Goal: Task Accomplishment & Management: Manage account settings

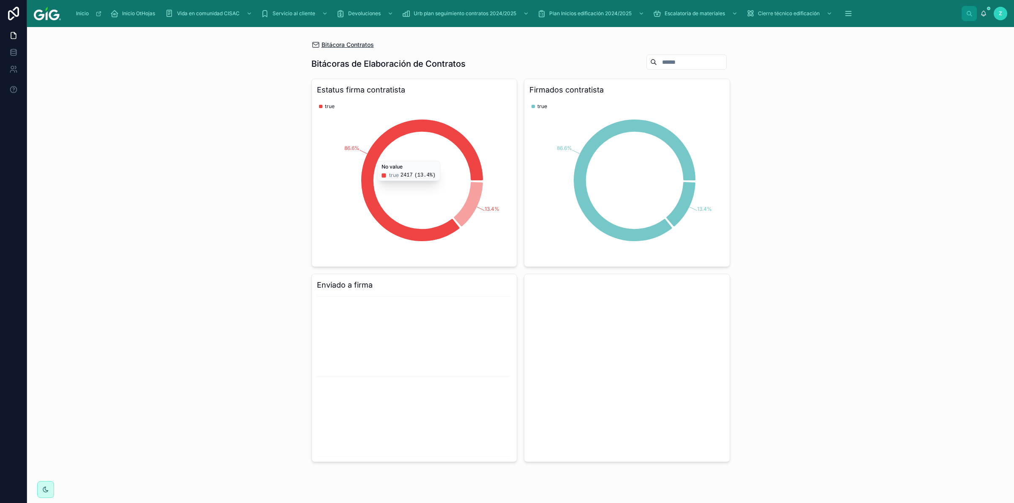
click at [365, 45] on span "Bitácora Contratos" at bounding box center [347, 45] width 52 height 8
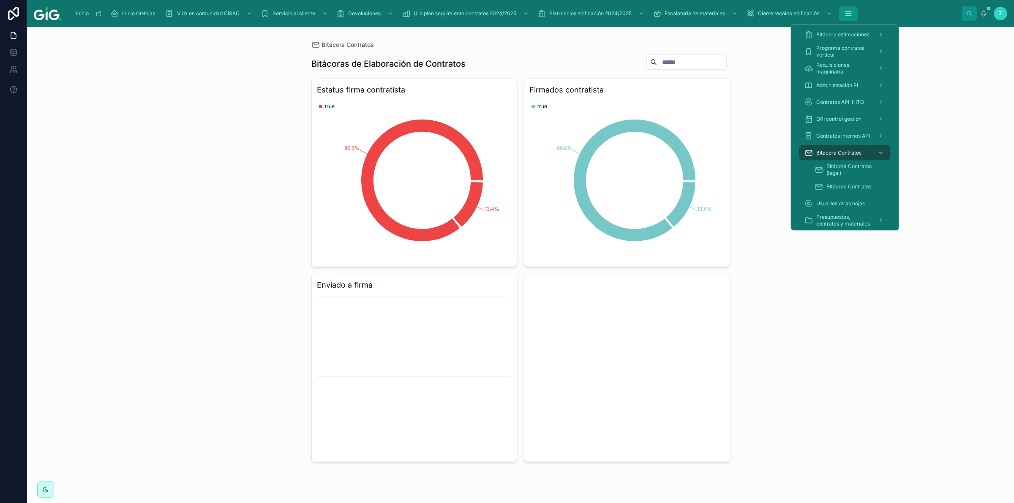
click at [539, 16] on icon "scrollable content" at bounding box center [847, 16] width 5 height 0
click at [539, 184] on span "Bitácora Contratos" at bounding box center [848, 186] width 45 height 7
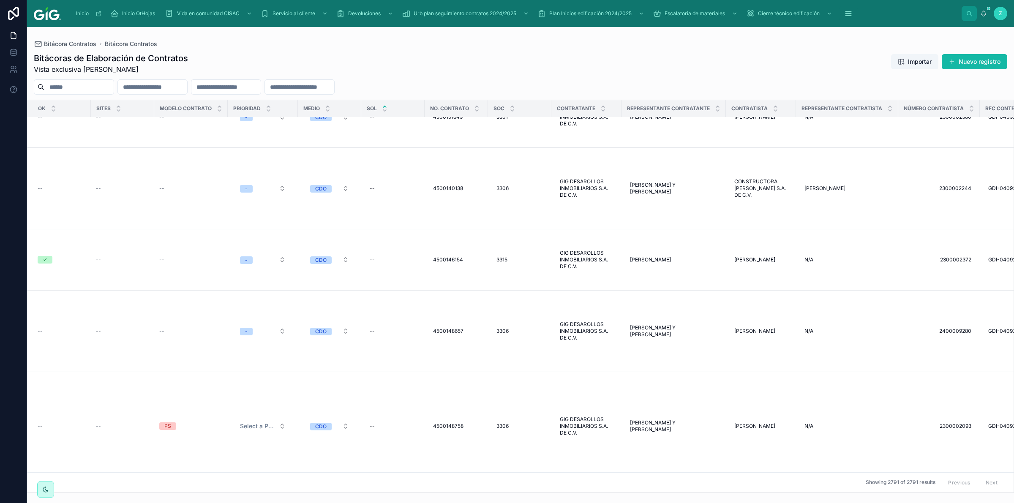
scroll to position [2744, 0]
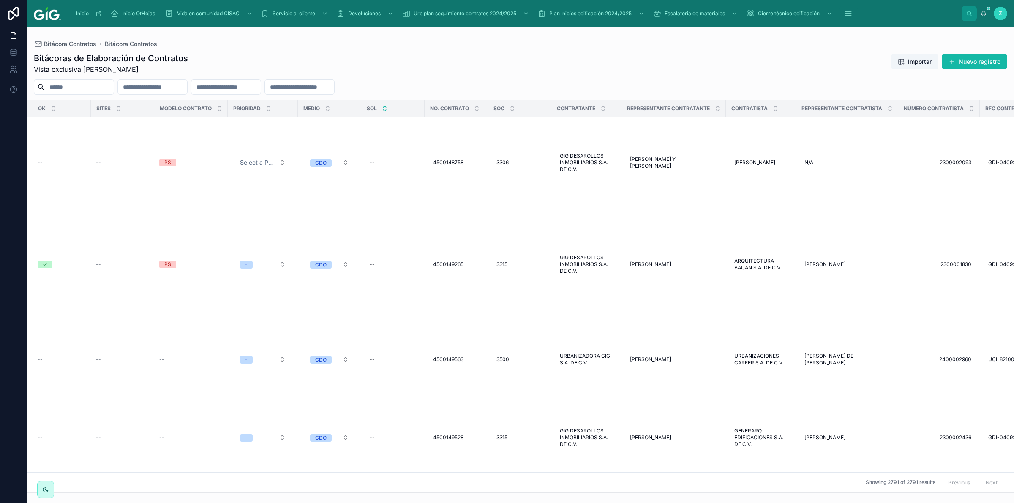
click at [384, 110] on icon at bounding box center [384, 110] width 3 height 1
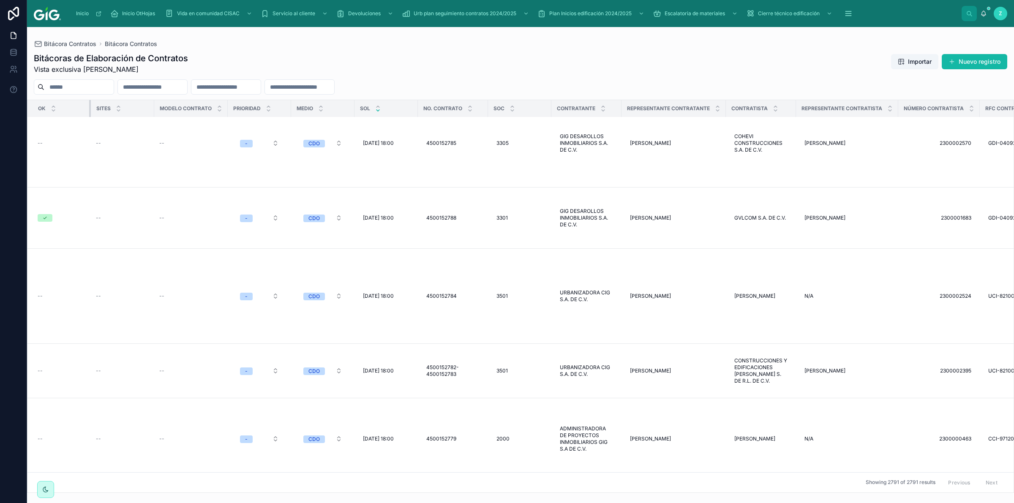
scroll to position [474, 0]
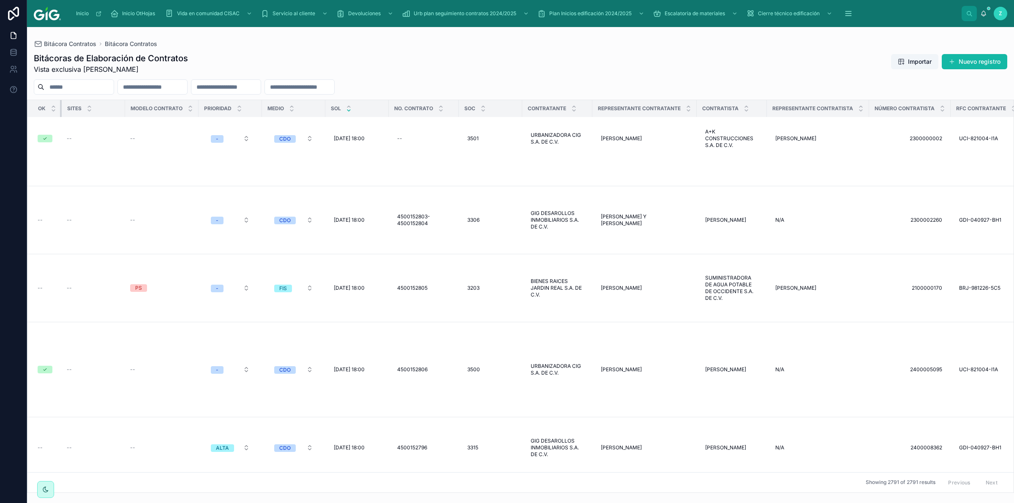
drag, startPoint x: 90, startPoint y: 109, endPoint x: 57, endPoint y: 109, distance: 32.5
click at [57, 109] on th "OK" at bounding box center [44, 108] width 34 height 17
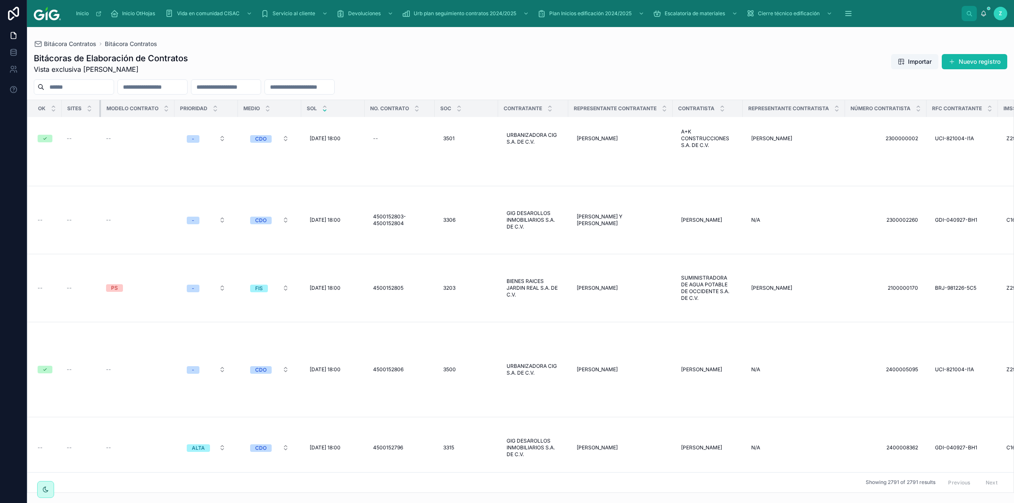
drag, startPoint x: 124, startPoint y: 111, endPoint x: 98, endPoint y: 112, distance: 25.8
click at [99, 112] on div at bounding box center [100, 108] width 3 height 17
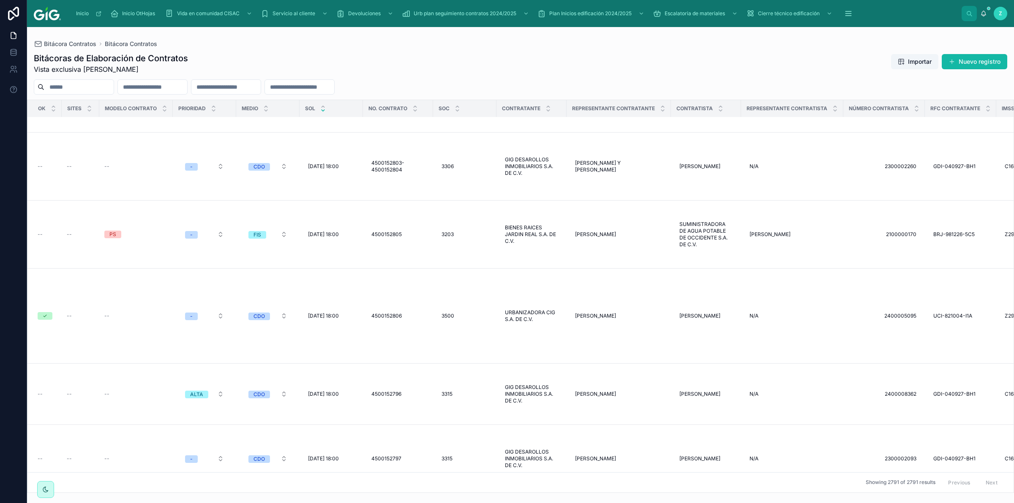
scroll to position [211, 0]
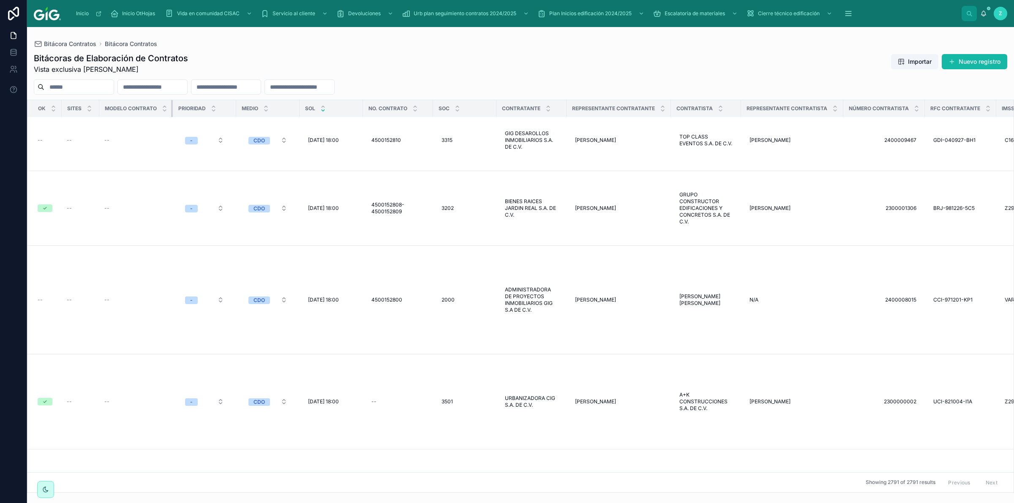
drag, startPoint x: 171, startPoint y: 108, endPoint x: 146, endPoint y: 117, distance: 26.3
click at [123, 109] on th "Modelo contrato" at bounding box center [136, 108] width 74 height 17
drag, startPoint x: 171, startPoint y: 111, endPoint x: 136, endPoint y: 112, distance: 35.1
click at [125, 108] on th "Modelo contrato" at bounding box center [136, 108] width 74 height 17
drag, startPoint x: 171, startPoint y: 110, endPoint x: 157, endPoint y: 110, distance: 13.9
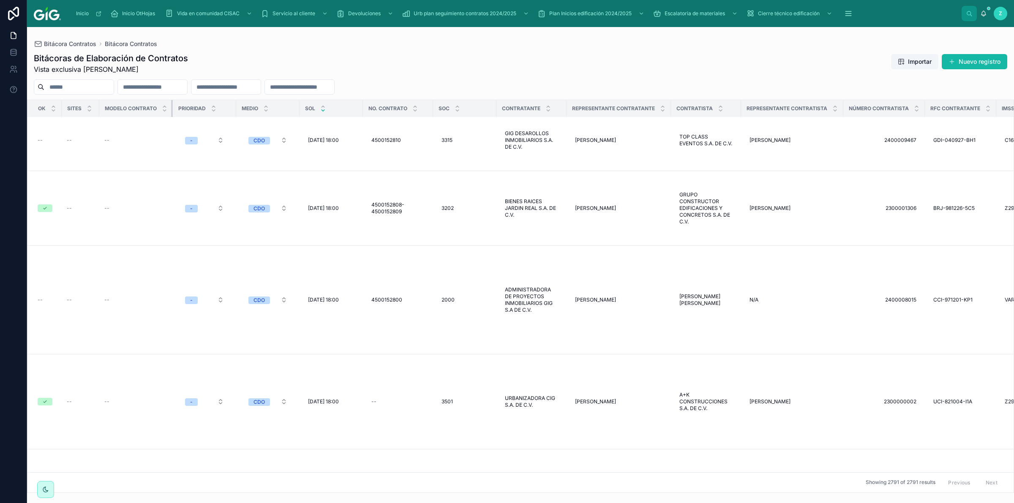
click at [157, 110] on th "Modelo contrato" at bounding box center [136, 108] width 74 height 17
drag, startPoint x: 172, startPoint y: 107, endPoint x: 153, endPoint y: 105, distance: 18.7
click at [153, 105] on th "Modelo contrato" at bounding box center [136, 108] width 74 height 17
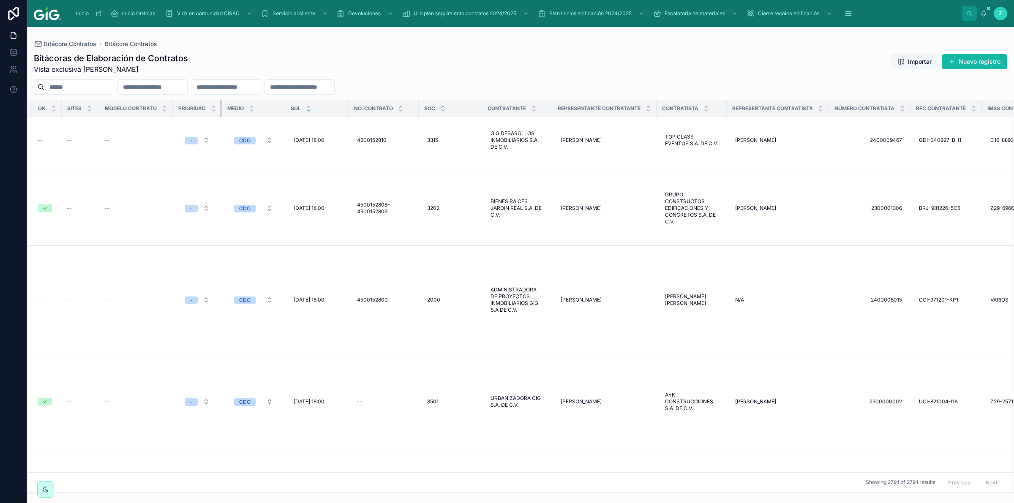
drag, startPoint x: 234, startPoint y: 107, endPoint x: 187, endPoint y: 103, distance: 46.6
click at [187, 103] on th "Prioridad" at bounding box center [197, 108] width 49 height 17
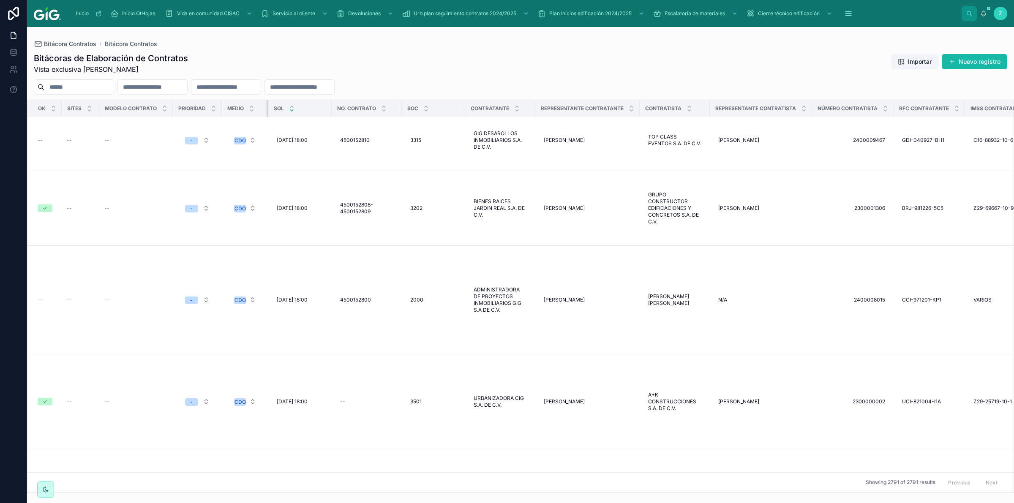
drag, startPoint x: 284, startPoint y: 113, endPoint x: 260, endPoint y: 113, distance: 23.7
click at [260, 113] on th "Medio" at bounding box center [245, 108] width 46 height 17
click at [332, 109] on div "No. Contrato" at bounding box center [366, 109] width 69 height 16
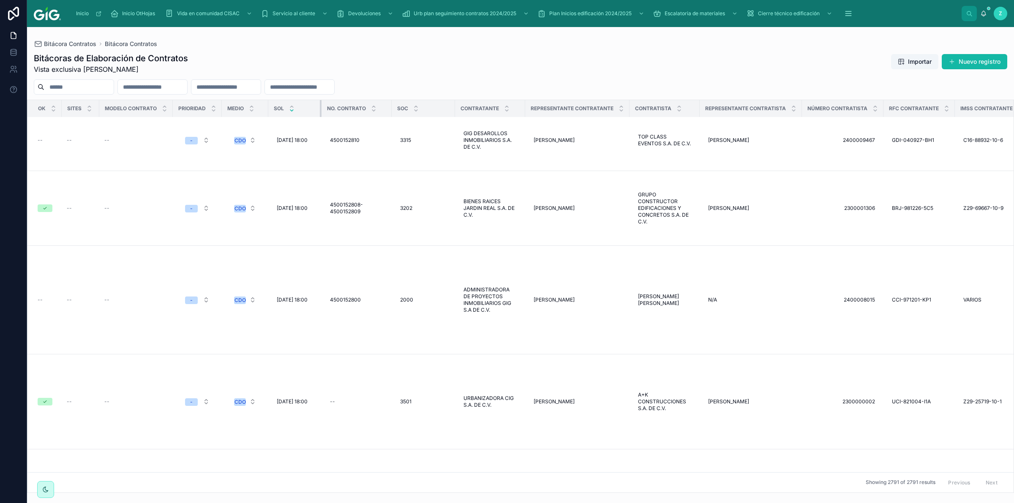
drag, startPoint x: 329, startPoint y: 109, endPoint x: 319, endPoint y: 109, distance: 10.1
click at [319, 109] on th "SOL" at bounding box center [294, 108] width 53 height 17
drag, startPoint x: 393, startPoint y: 111, endPoint x: 384, endPoint y: 111, distance: 8.9
click at [384, 111] on div at bounding box center [385, 108] width 3 height 17
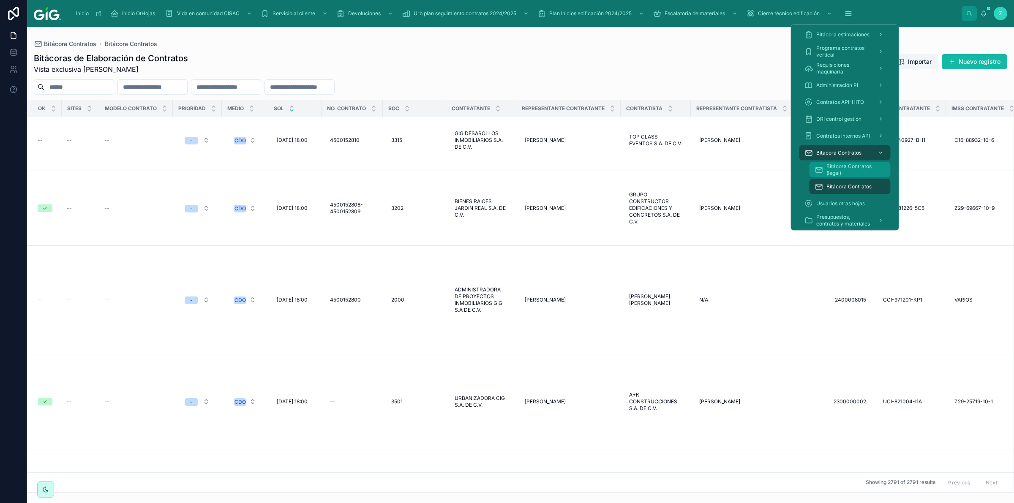
click at [539, 168] on span "Bitácora Contratos (legal)" at bounding box center [854, 170] width 56 height 14
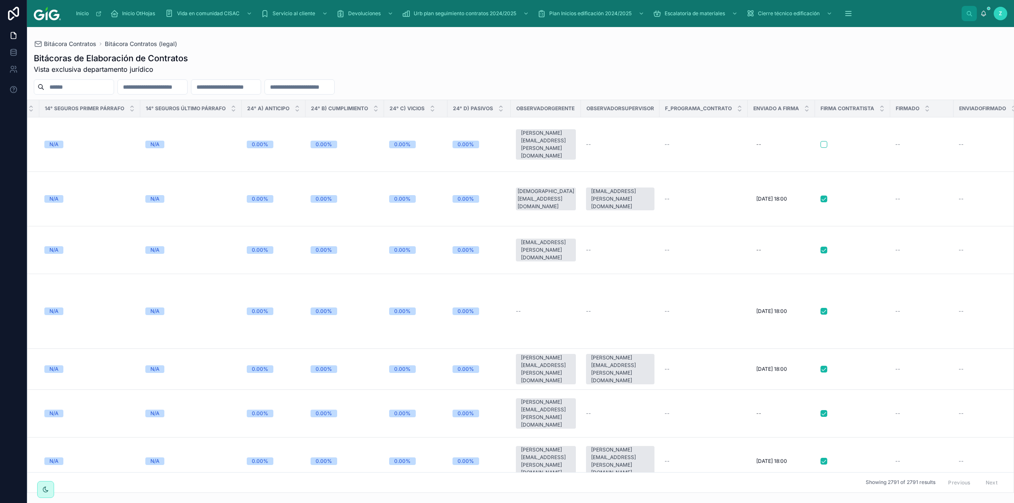
scroll to position [0, 3298]
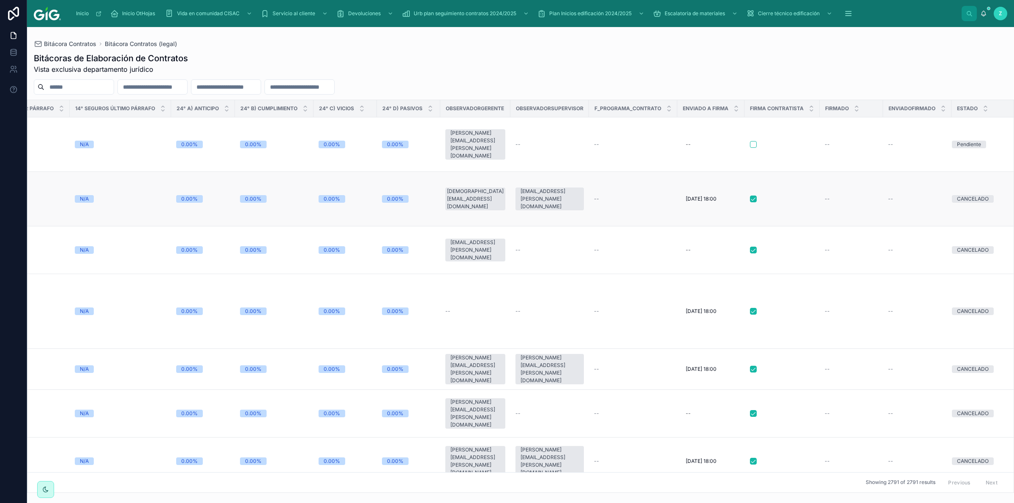
click at [539, 199] on span "--" at bounding box center [827, 199] width 5 height 7
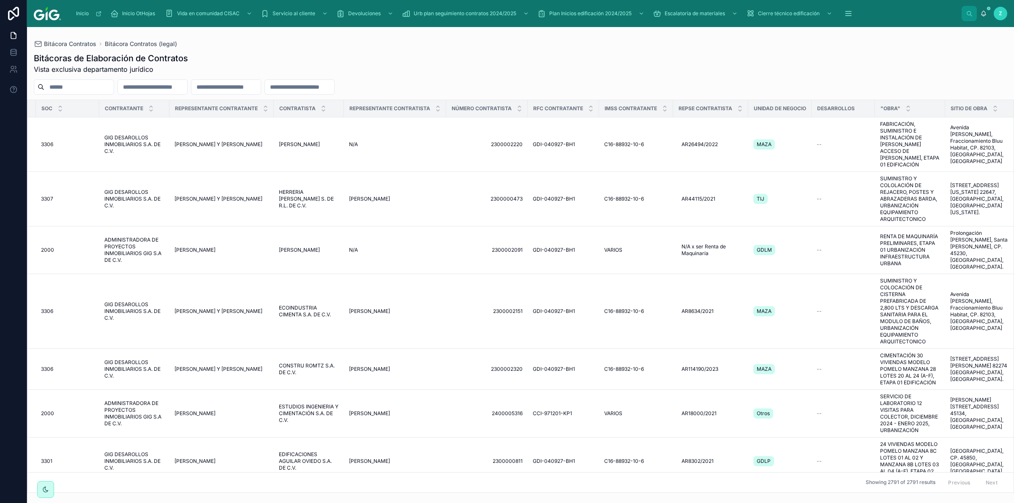
scroll to position [0, 0]
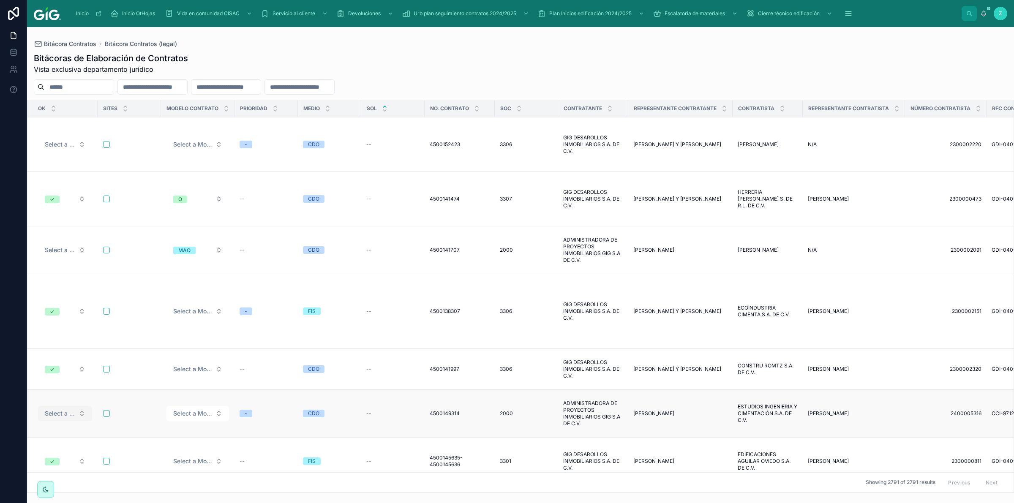
click at [56, 323] on span "Select a OK" at bounding box center [60, 413] width 30 height 8
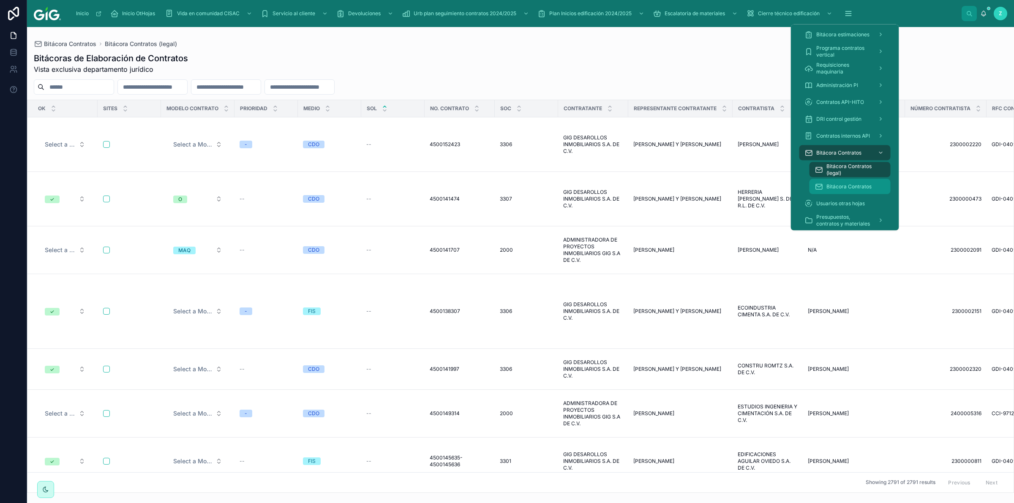
click at [539, 183] on span "Bitácora Contratos" at bounding box center [848, 186] width 45 height 7
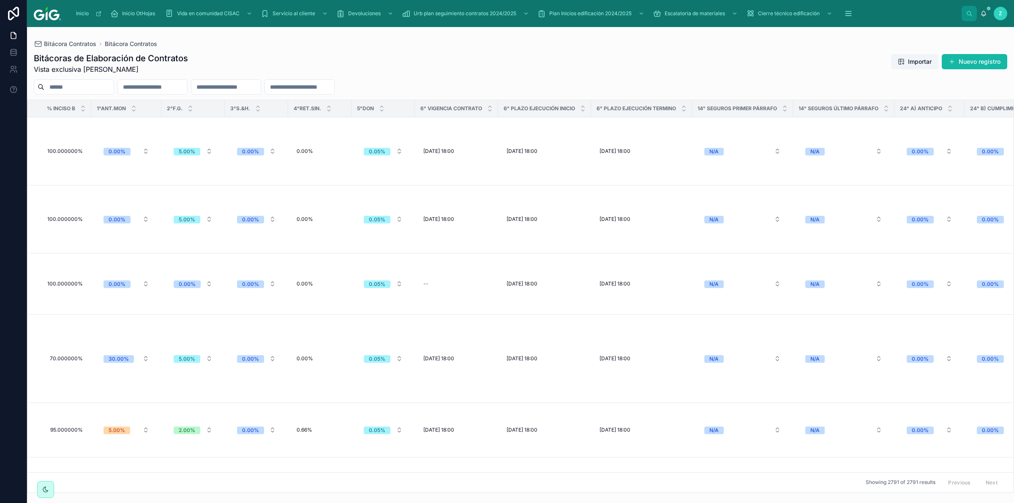
scroll to position [0, 3217]
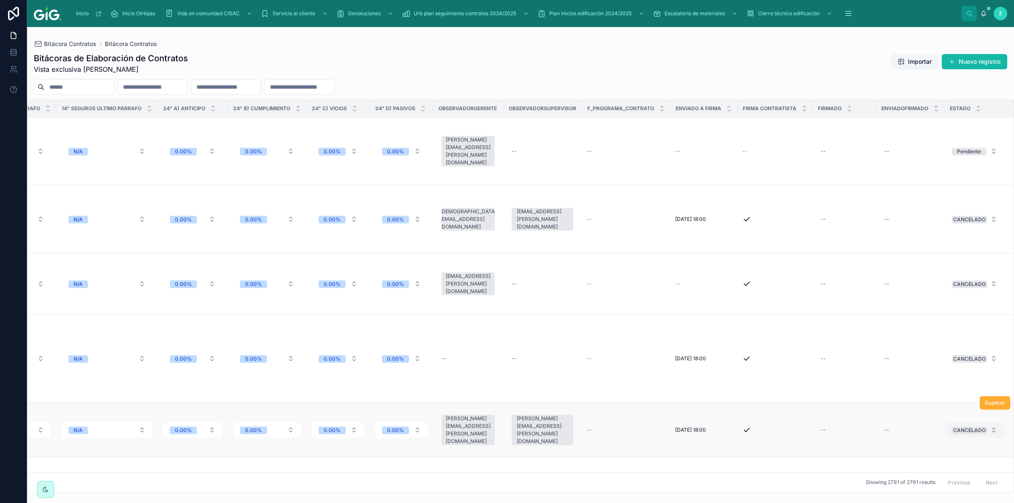
click at [539, 323] on div "CANCELADO" at bounding box center [969, 431] width 33 height 8
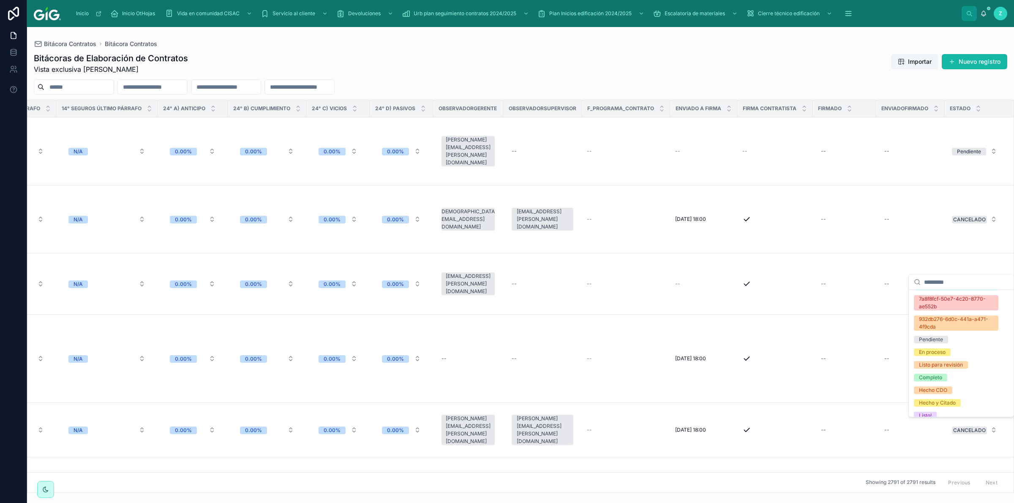
scroll to position [180, 0]
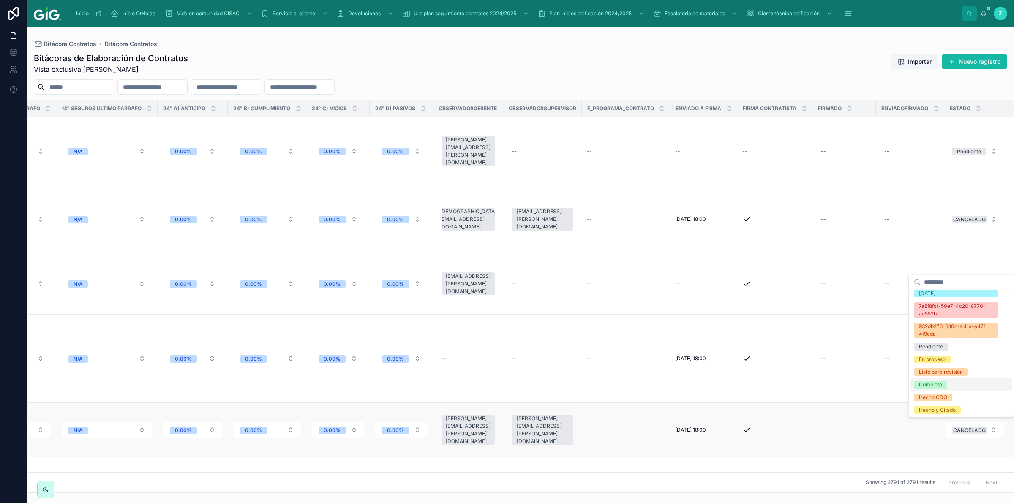
click at [539, 323] on td "CANCELADO" at bounding box center [979, 430] width 70 height 54
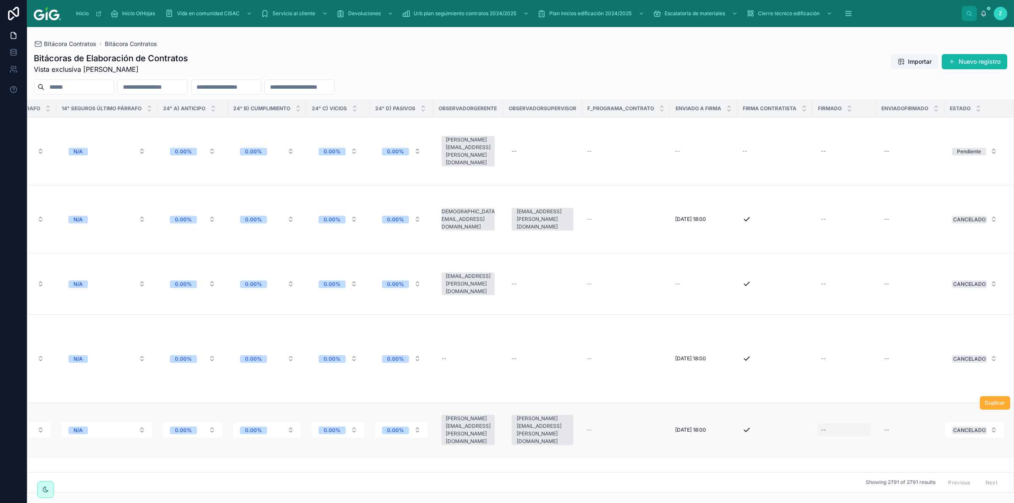
click at [539, 323] on div "--" at bounding box center [843, 430] width 53 height 14
click at [539, 56] on div "Bitácoras de Elaboración de Contratos Vista exclusiva [PERSON_NAME] Importar Nu…" at bounding box center [520, 63] width 973 height 22
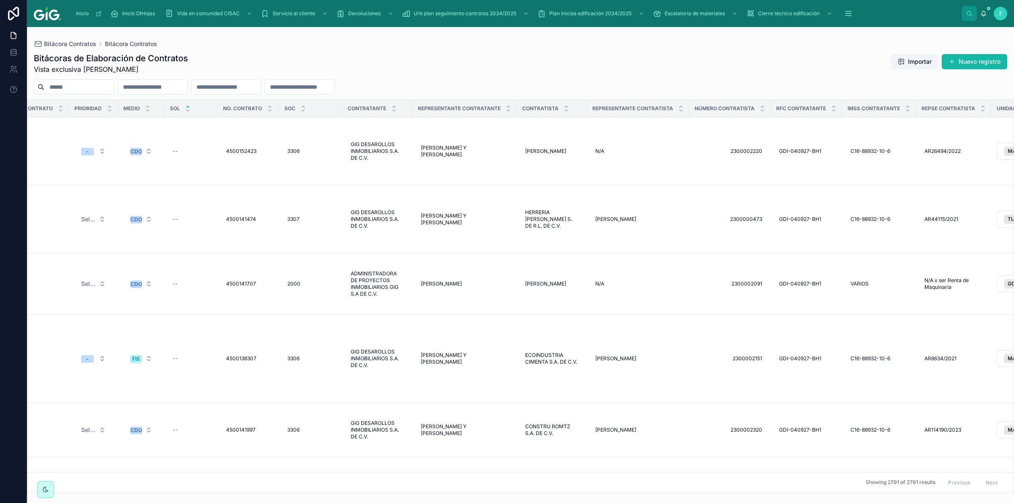
scroll to position [0, 0]
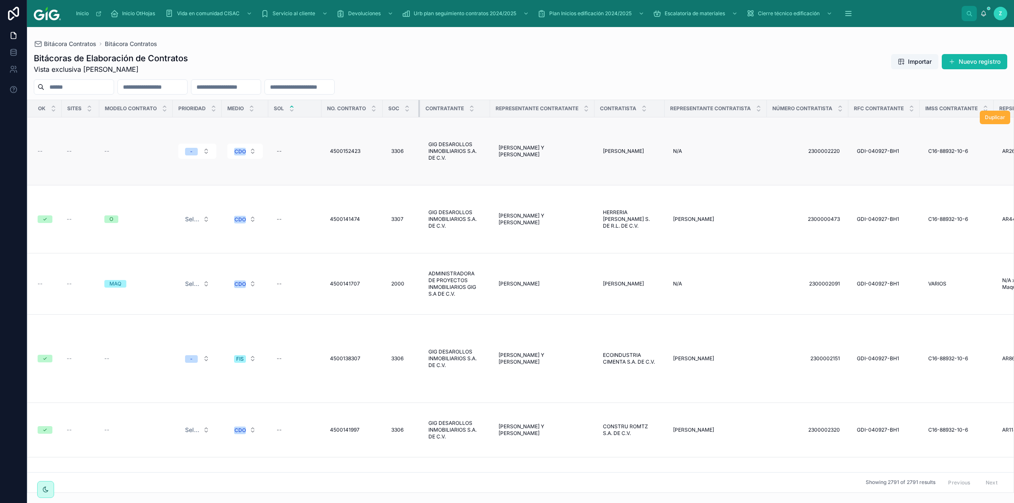
drag, startPoint x: 445, startPoint y: 108, endPoint x: 457, endPoint y: 123, distance: 19.6
click at [418, 108] on div at bounding box center [419, 108] width 3 height 17
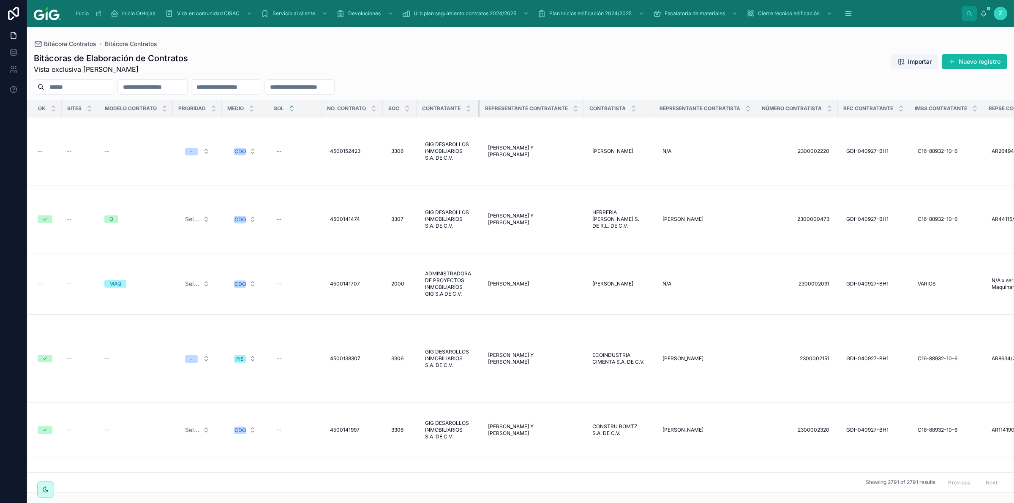
drag, startPoint x: 485, startPoint y: 112, endPoint x: 478, endPoint y: 112, distance: 7.2
click at [478, 112] on div at bounding box center [479, 108] width 3 height 17
drag, startPoint x: 837, startPoint y: 110, endPoint x: 829, endPoint y: 110, distance: 8.4
click at [539, 110] on th "Número Contratista" at bounding box center [797, 108] width 82 height 17
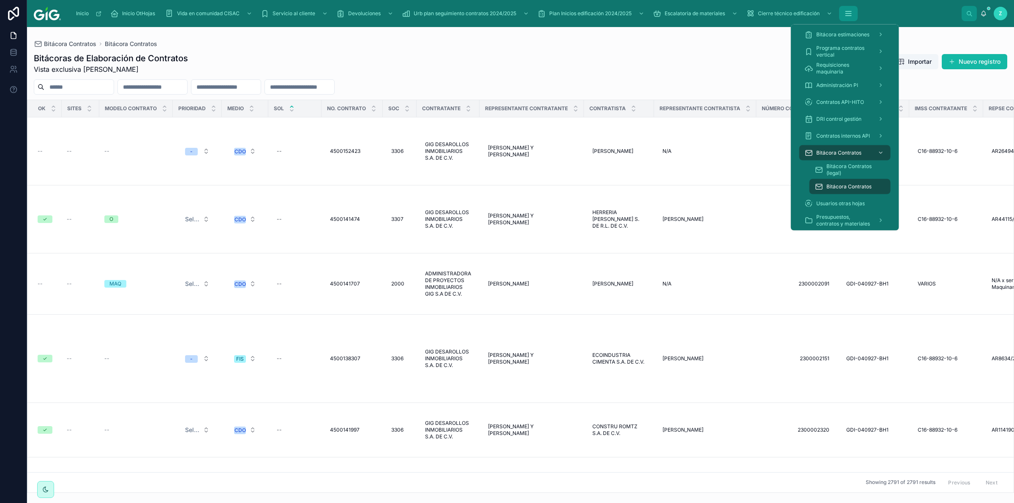
click at [539, 18] on button "scrollable content" at bounding box center [848, 13] width 19 height 15
click at [539, 168] on span "Bitácora Contratos (legal)" at bounding box center [854, 170] width 56 height 14
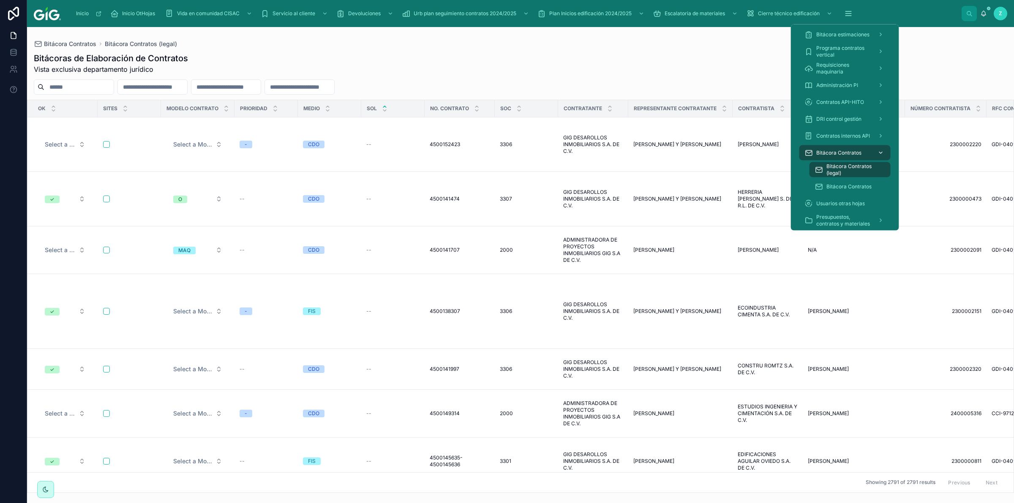
click at [539, 151] on icon "scrollable content" at bounding box center [881, 153] width 6 height 6
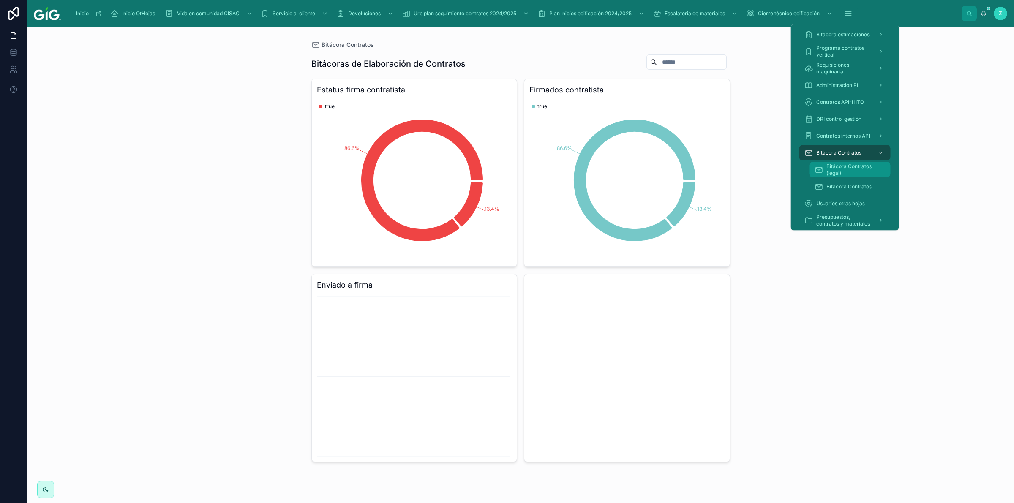
click at [539, 174] on span "Bitácora Contratos (legal)" at bounding box center [854, 170] width 56 height 14
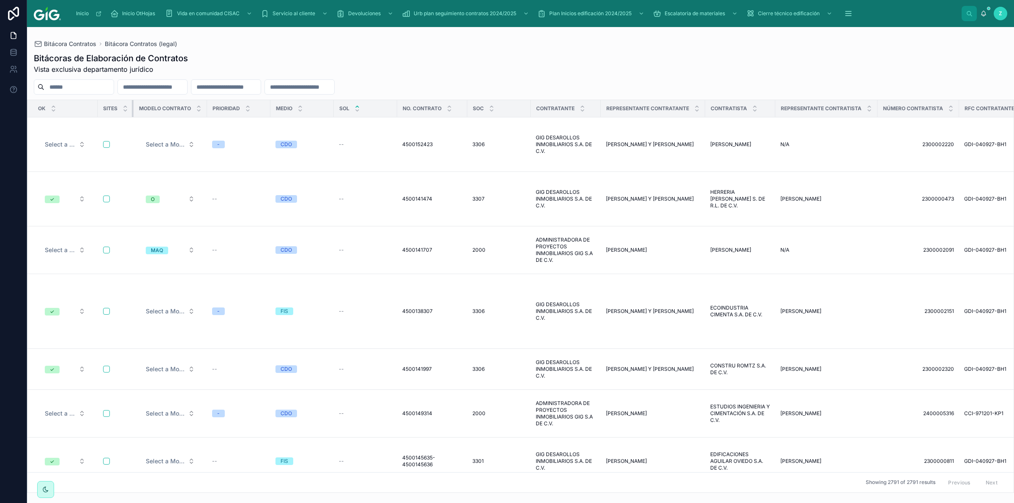
drag, startPoint x: 160, startPoint y: 109, endPoint x: 128, endPoint y: 109, distance: 31.7
click at [128, 109] on th "Sites" at bounding box center [116, 108] width 36 height 17
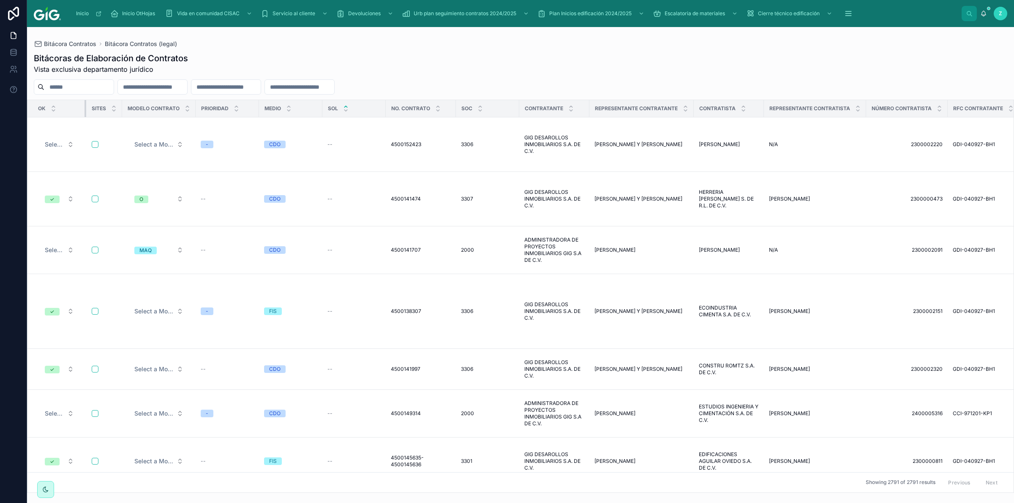
drag, startPoint x: 96, startPoint y: 109, endPoint x: 84, endPoint y: 108, distance: 11.4
click at [84, 108] on div at bounding box center [85, 108] width 3 height 17
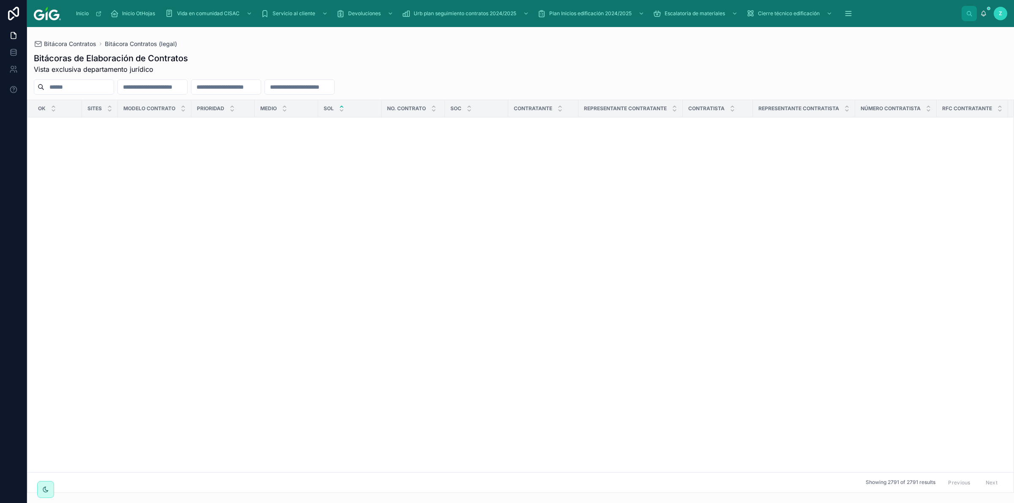
scroll to position [3578, 0]
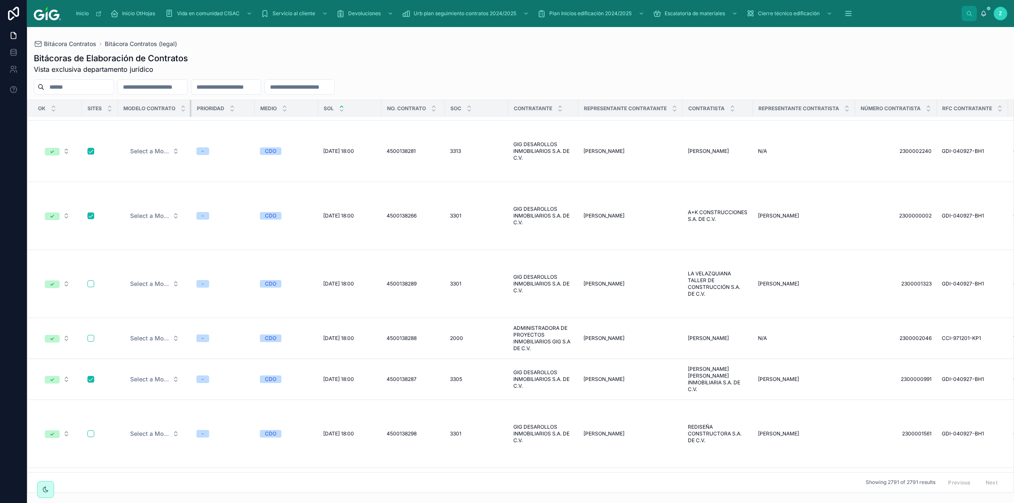
click at [186, 109] on th "Modelo contrato" at bounding box center [155, 108] width 74 height 17
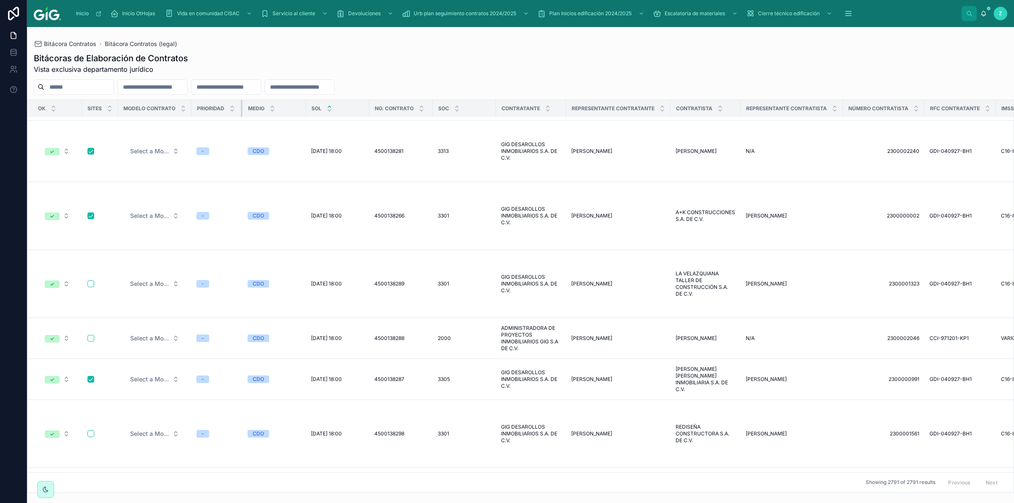
drag, startPoint x: 252, startPoint y: 110, endPoint x: 282, endPoint y: 111, distance: 30.0
click at [241, 111] on div at bounding box center [242, 108] width 3 height 17
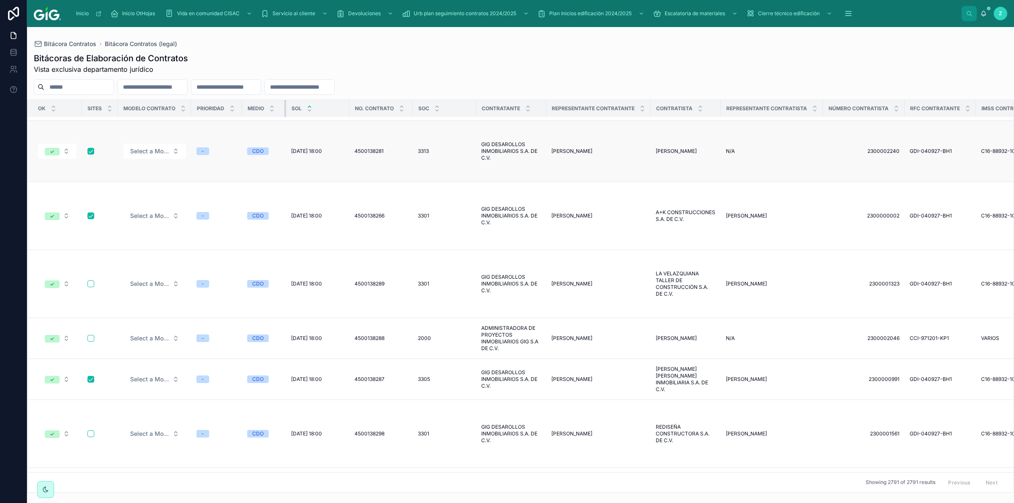
drag, startPoint x: 303, startPoint y: 111, endPoint x: 296, endPoint y: 120, distance: 11.7
click at [284, 112] on div at bounding box center [285, 108] width 3 height 17
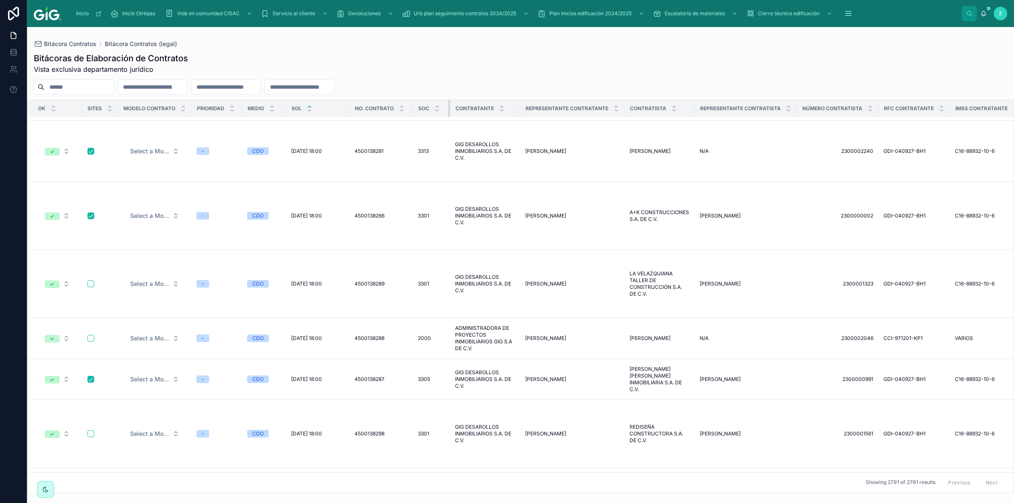
drag, startPoint x: 474, startPoint y: 109, endPoint x: 448, endPoint y: 113, distance: 26.5
click at [448, 113] on div at bounding box center [449, 108] width 3 height 17
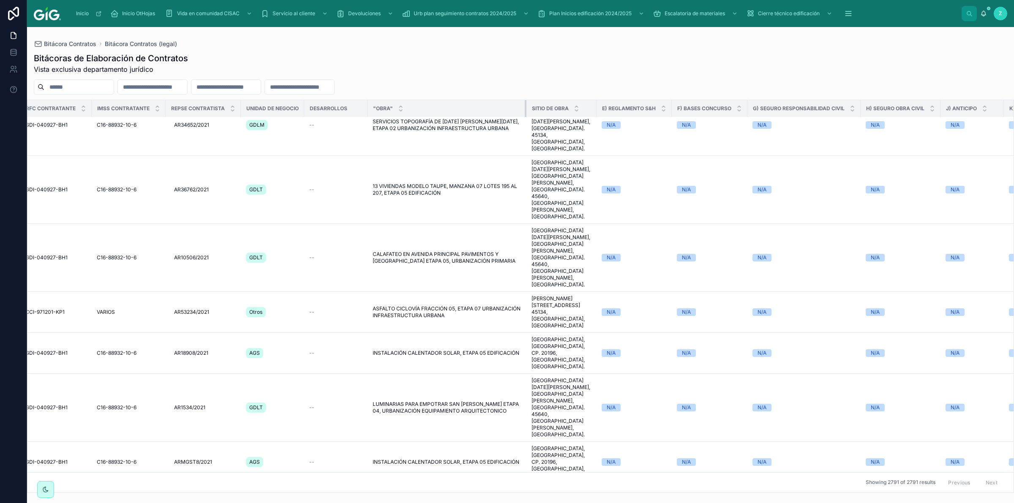
scroll to position [3327, 858]
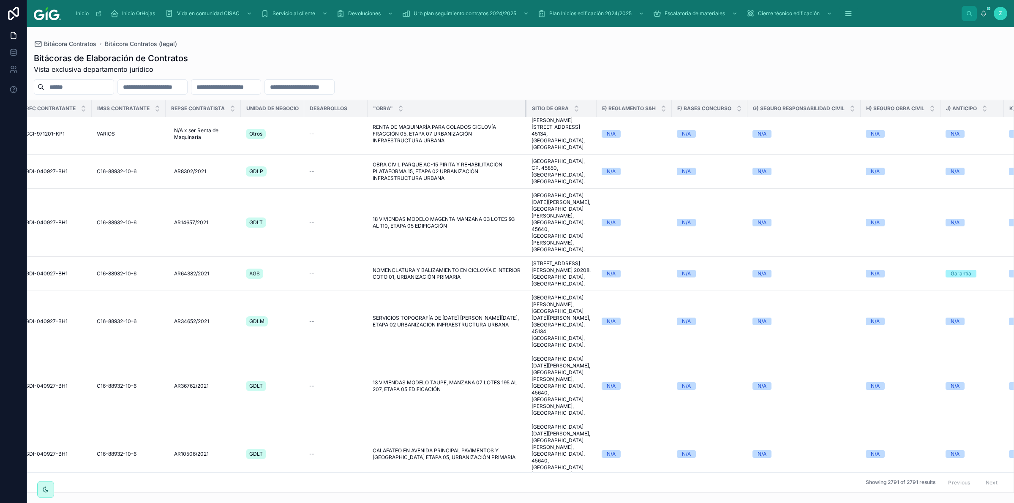
drag, startPoint x: 437, startPoint y: 110, endPoint x: 526, endPoint y: 112, distance: 88.7
click at [526, 112] on div at bounding box center [526, 108] width 3 height 17
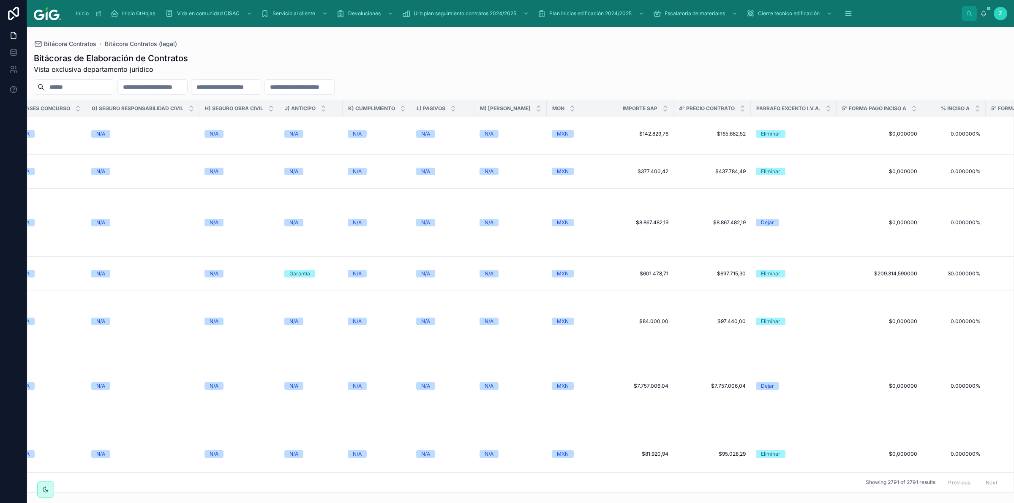
scroll to position [3327, 1563]
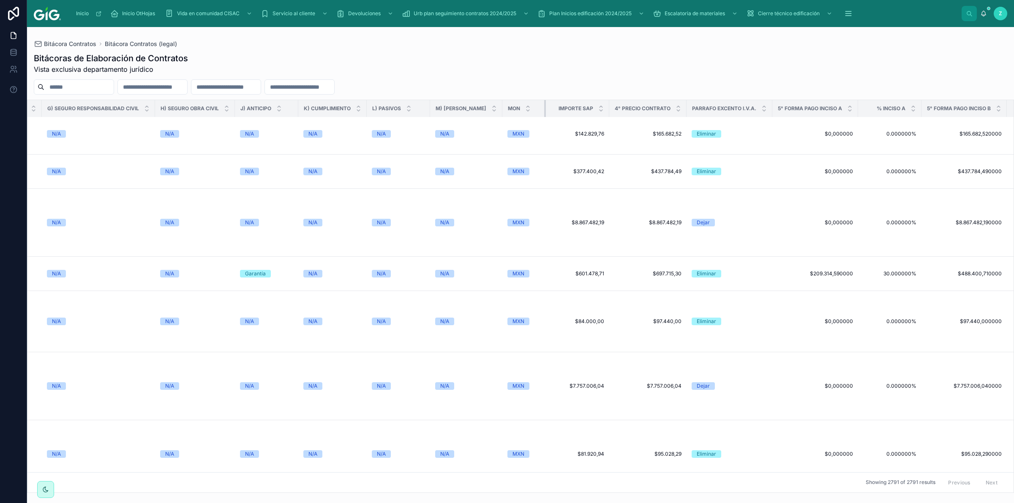
drag, startPoint x: 554, startPoint y: 110, endPoint x: 534, endPoint y: 113, distance: 20.1
click at [539, 113] on div at bounding box center [545, 108] width 3 height 17
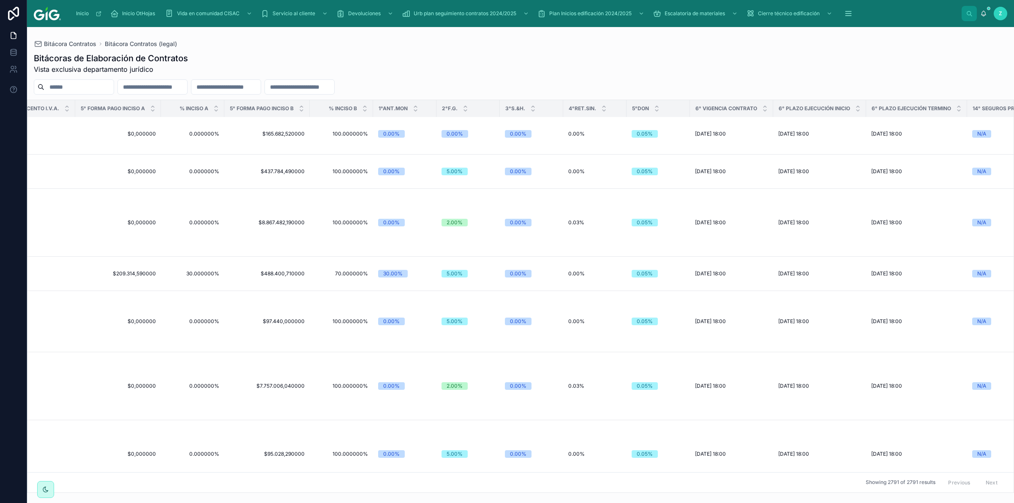
scroll to position [3327, 2275]
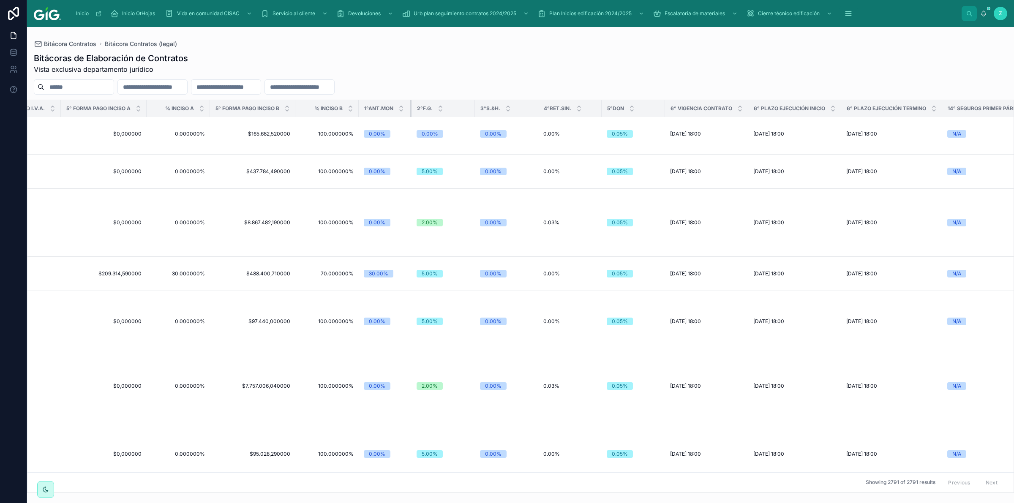
drag, startPoint x: 412, startPoint y: 108, endPoint x: 402, endPoint y: 108, distance: 10.6
click at [410, 108] on div at bounding box center [411, 108] width 3 height 17
click at [475, 109] on div "3°S.&H." at bounding box center [506, 109] width 63 height 16
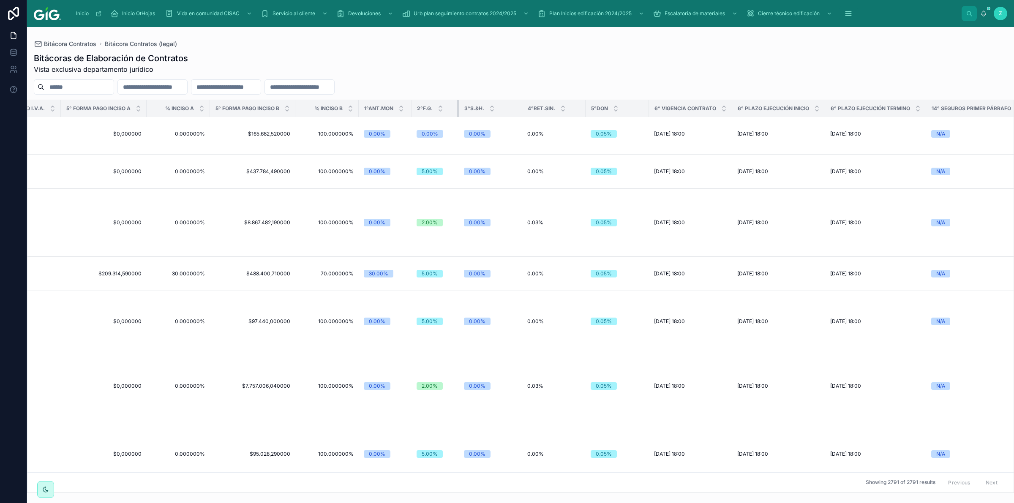
drag, startPoint x: 465, startPoint y: 109, endPoint x: 448, endPoint y: 109, distance: 16.9
click at [457, 109] on div at bounding box center [458, 108] width 3 height 17
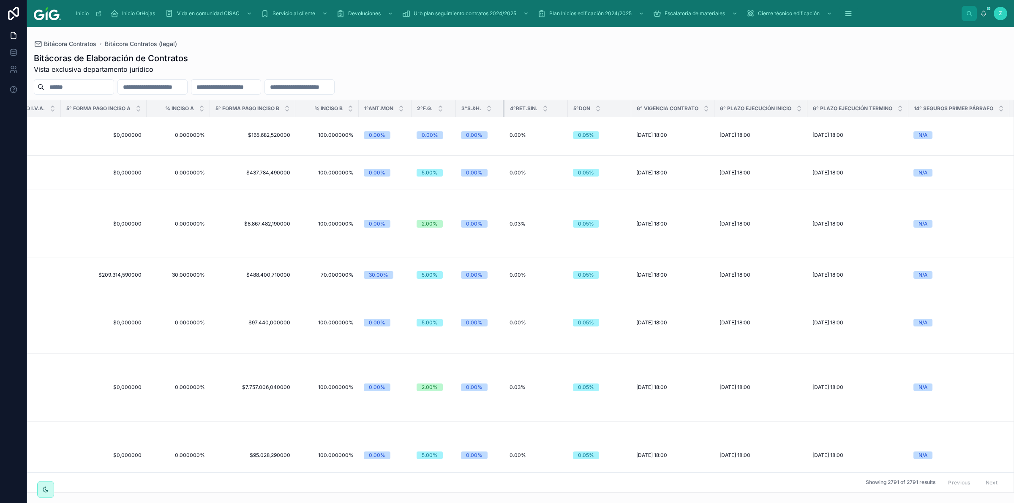
drag, startPoint x: 508, startPoint y: 110, endPoint x: 501, endPoint y: 108, distance: 7.9
click at [503, 110] on div at bounding box center [504, 108] width 3 height 17
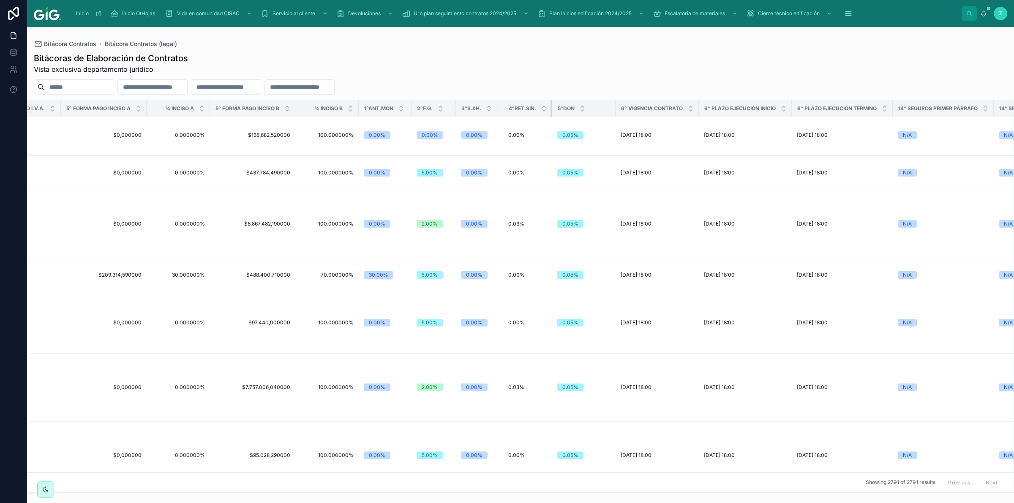
drag, startPoint x: 557, startPoint y: 108, endPoint x: 539, endPoint y: 108, distance: 18.2
click at [539, 108] on th "4°RET.SIN." at bounding box center [527, 108] width 49 height 17
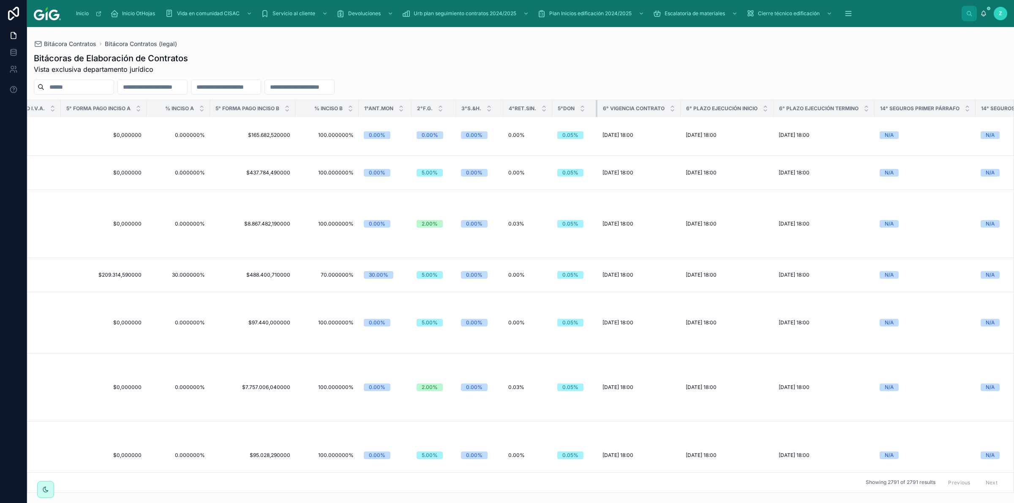
drag, startPoint x: 605, startPoint y: 107, endPoint x: 587, endPoint y: 106, distance: 18.2
click at [539, 106] on div at bounding box center [597, 108] width 3 height 17
drag, startPoint x: 467, startPoint y: 258, endPoint x: 473, endPoint y: 260, distance: 6.2
click at [467, 323] on div "0.00%" at bounding box center [474, 510] width 16 height 8
click at [466, 323] on div "0.00%" at bounding box center [474, 510] width 16 height 8
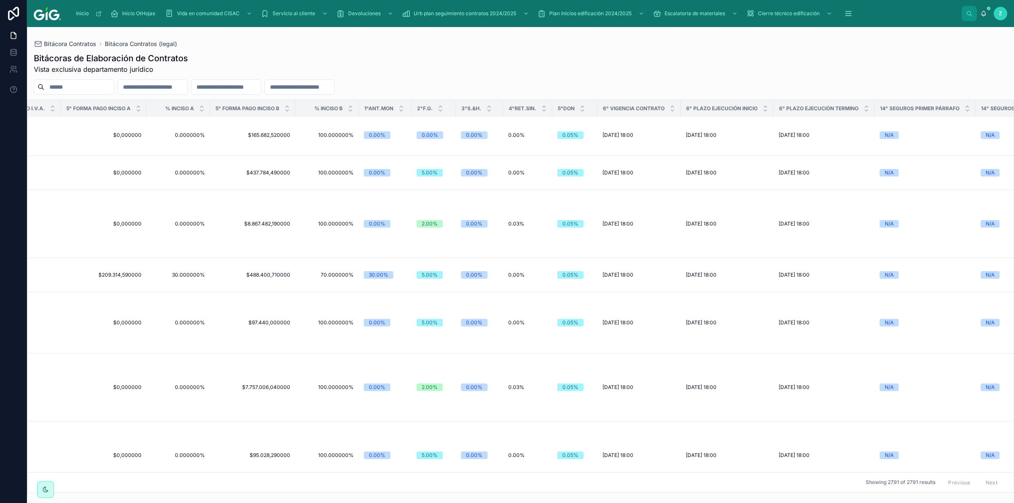
click at [417, 323] on span "5.00%" at bounding box center [430, 510] width 26 height 8
click at [539, 323] on div "0.05%" at bounding box center [570, 510] width 16 height 8
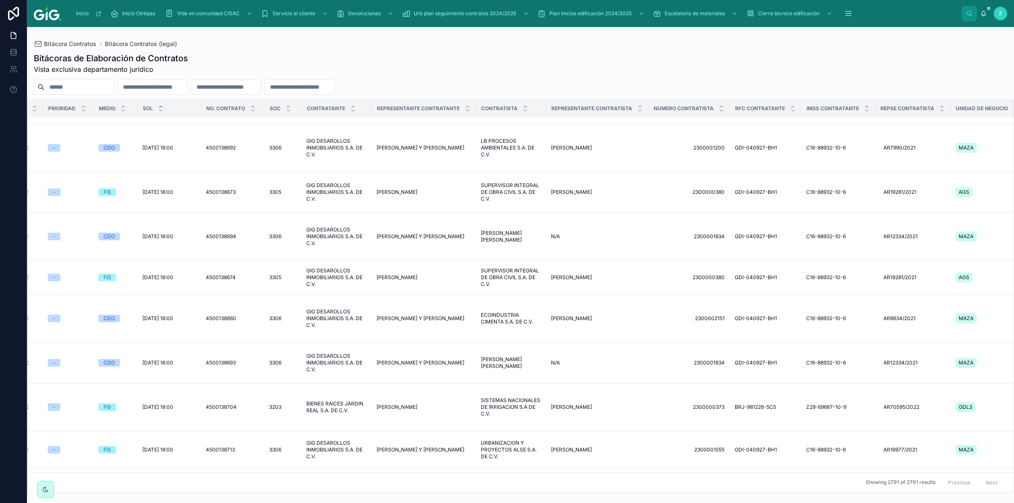
scroll to position [5592, 0]
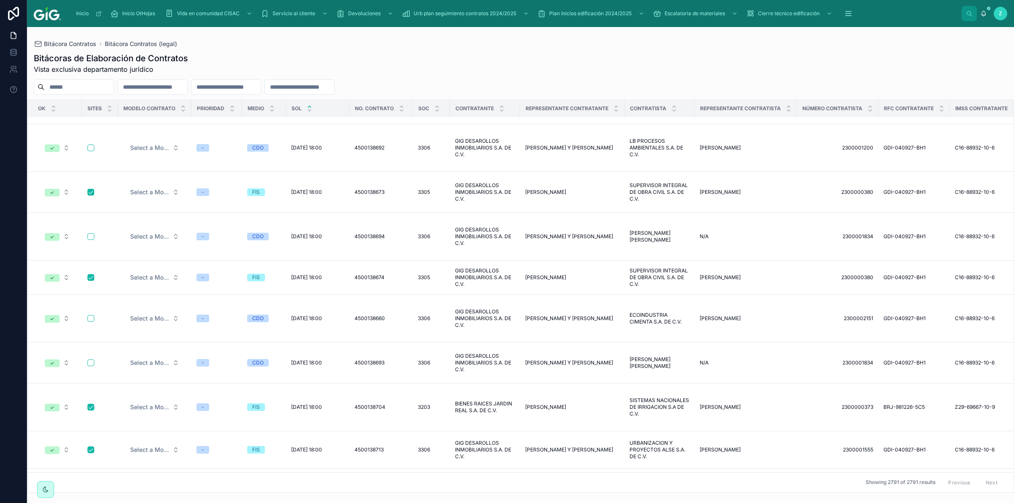
click at [187, 87] on input "text" at bounding box center [152, 87] width 69 height 12
type input "******"
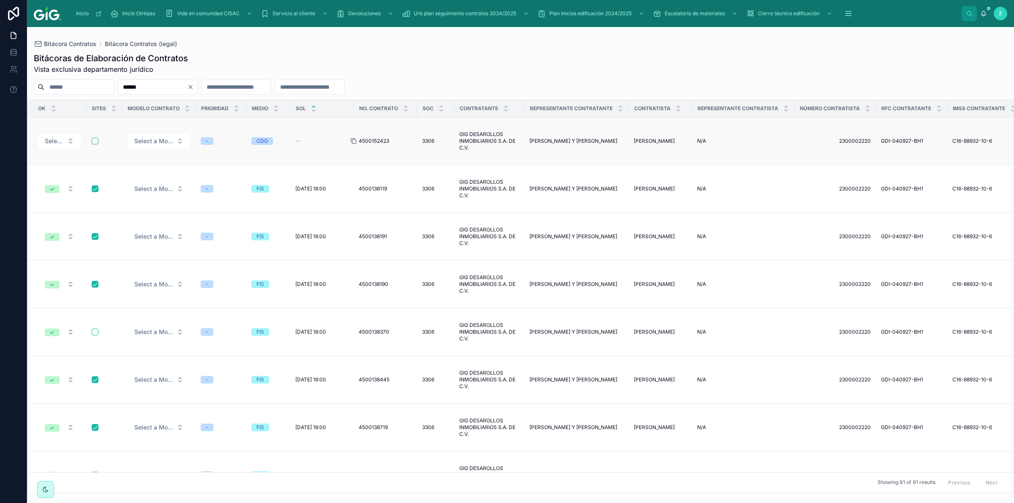
click at [354, 138] on icon at bounding box center [353, 141] width 7 height 7
click at [355, 142] on td "4500152423 4500152423" at bounding box center [385, 141] width 63 height 48
click at [352, 140] on icon at bounding box center [354, 142] width 4 height 4
click at [271, 87] on input "text" at bounding box center [235, 87] width 69 height 12
paste input "**********"
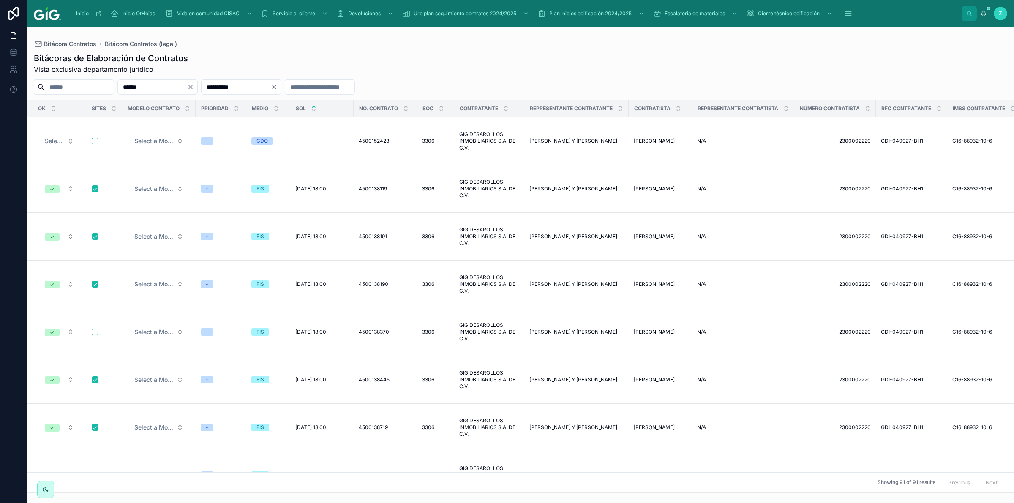
type input "**********"
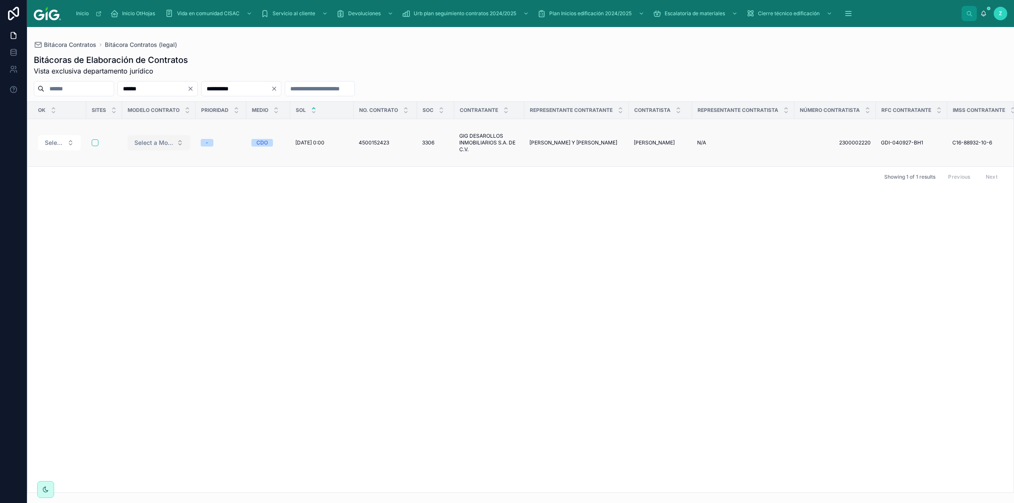
click at [163, 139] on span "Select a Modelo contrato" at bounding box center [153, 143] width 39 height 8
click at [439, 224] on div "OK Sites Modelo contrato Prioridad Medio SOL No. Contrato Soc Contratante Repre…" at bounding box center [520, 297] width 986 height 391
click at [273, 114] on div "Medio" at bounding box center [268, 110] width 43 height 16
click at [71, 142] on button "Select a OK" at bounding box center [59, 142] width 43 height 15
click at [184, 231] on div "OK Sites Modelo contrato Prioridad Medio SOL No. Contrato Soc Contratante Repre…" at bounding box center [520, 297] width 986 height 391
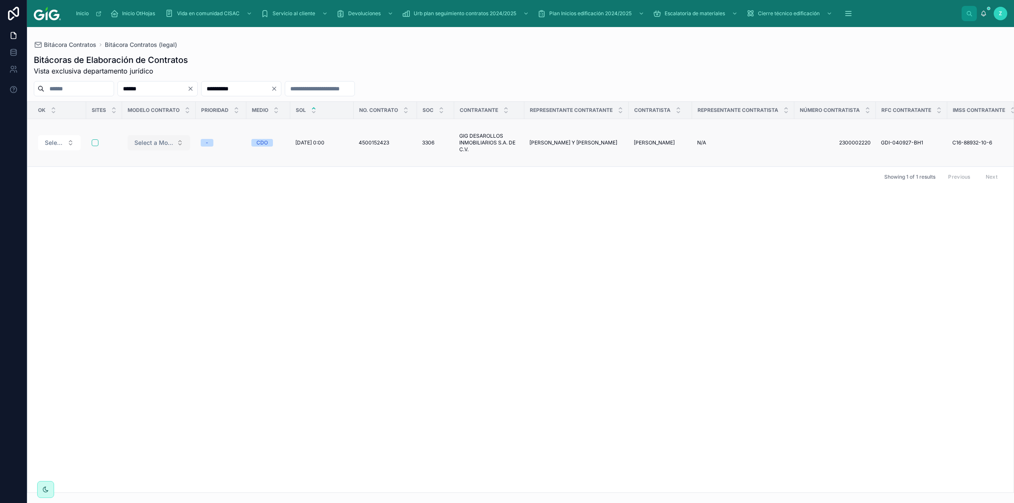
click at [150, 143] on span "Select a Modelo contrato" at bounding box center [153, 143] width 39 height 8
click at [524, 216] on div "OK Sites Modelo contrato Prioridad Medio SOL No. Contrato Soc Contratante Repre…" at bounding box center [520, 297] width 986 height 391
click at [210, 141] on span "-" at bounding box center [207, 143] width 13 height 8
click at [172, 139] on span "Select a Modelo contrato" at bounding box center [153, 143] width 39 height 8
drag, startPoint x: 545, startPoint y: 272, endPoint x: 496, endPoint y: 221, distance: 70.2
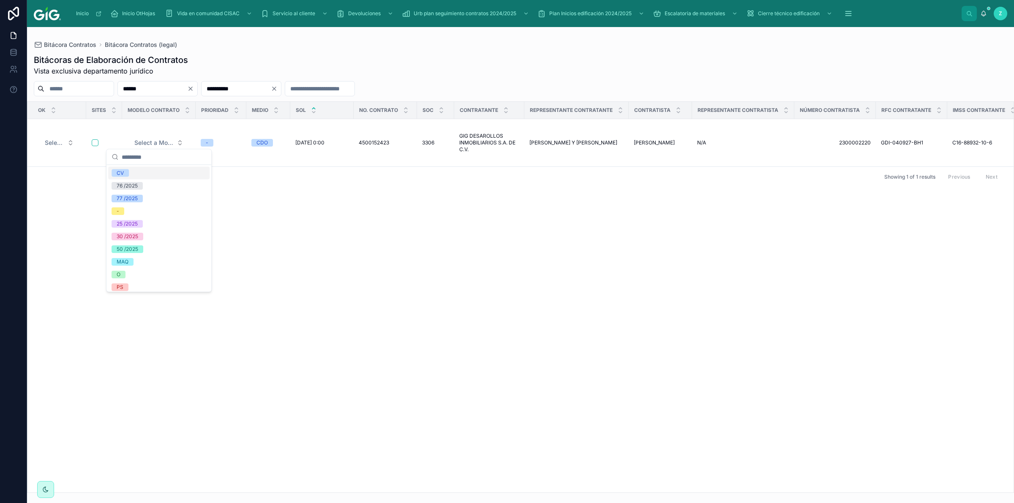
click at [531, 258] on div "OK Sites Modelo contrato Prioridad Medio SOL No. Contrato Soc Contratante Repre…" at bounding box center [520, 297] width 986 height 391
click at [71, 142] on button "Select a OK" at bounding box center [59, 142] width 43 height 15
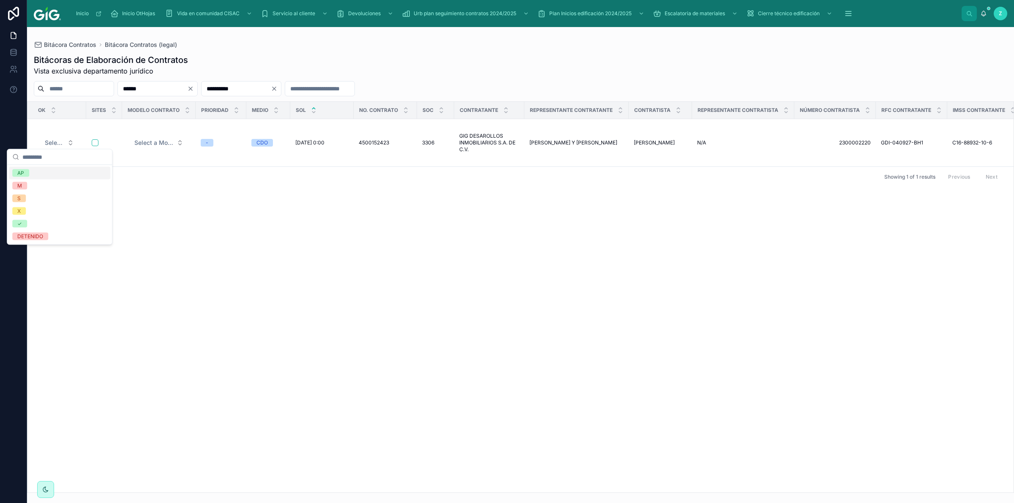
click at [224, 242] on div "OK Sites Modelo contrato Prioridad Medio SOL No. Contrato Soc Contratante Repre…" at bounding box center [520, 297] width 986 height 391
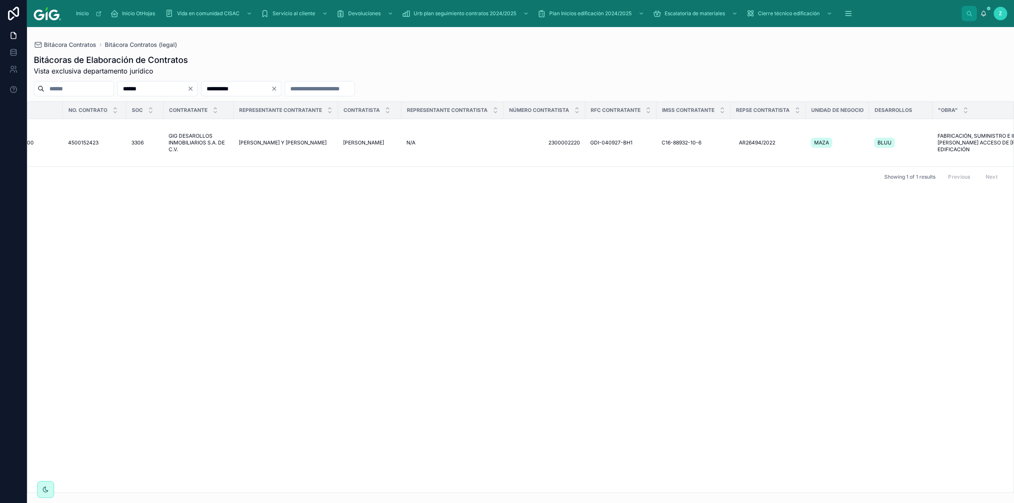
scroll to position [0, 393]
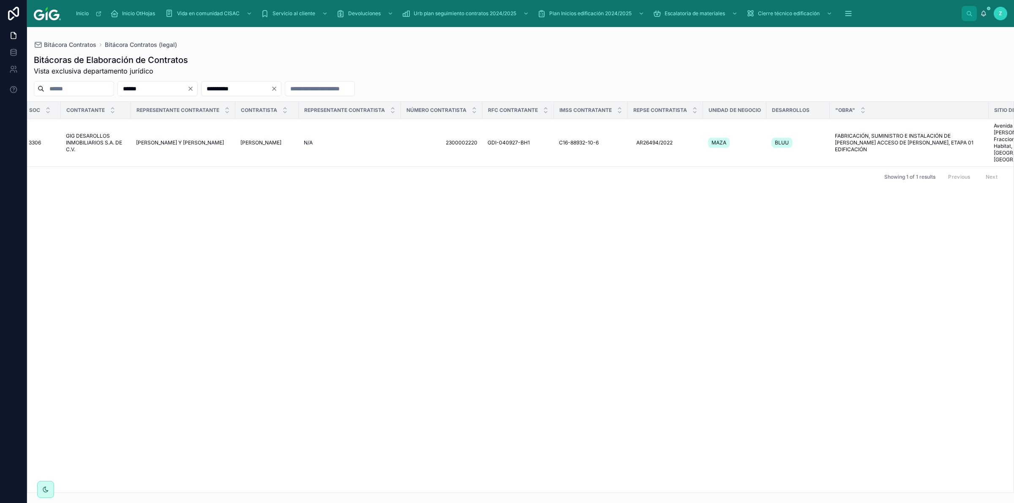
drag, startPoint x: 579, startPoint y: 298, endPoint x: 612, endPoint y: 210, distance: 93.3
click at [539, 298] on div "OK Sites Modelo contrato Prioridad Medio SOL No. Contrato Soc Contratante Repre…" at bounding box center [520, 297] width 986 height 391
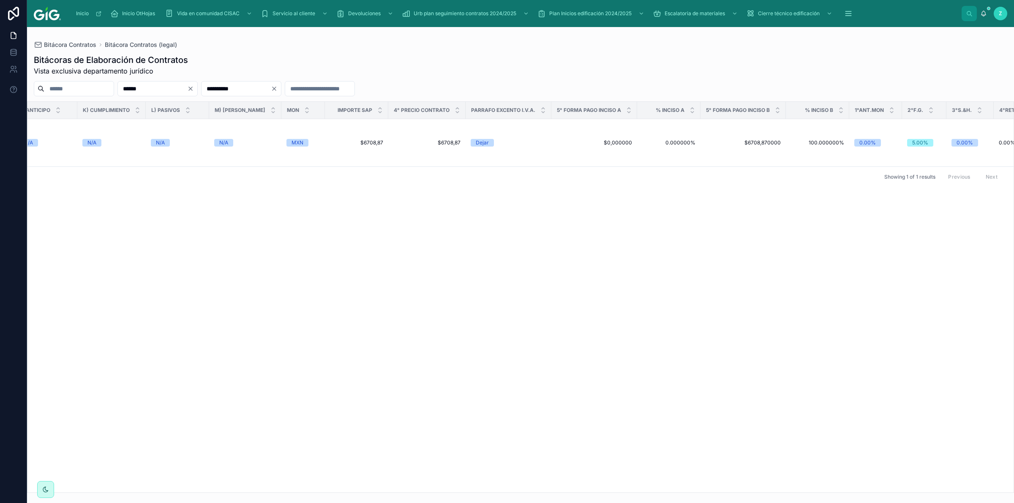
scroll to position [0, 1805]
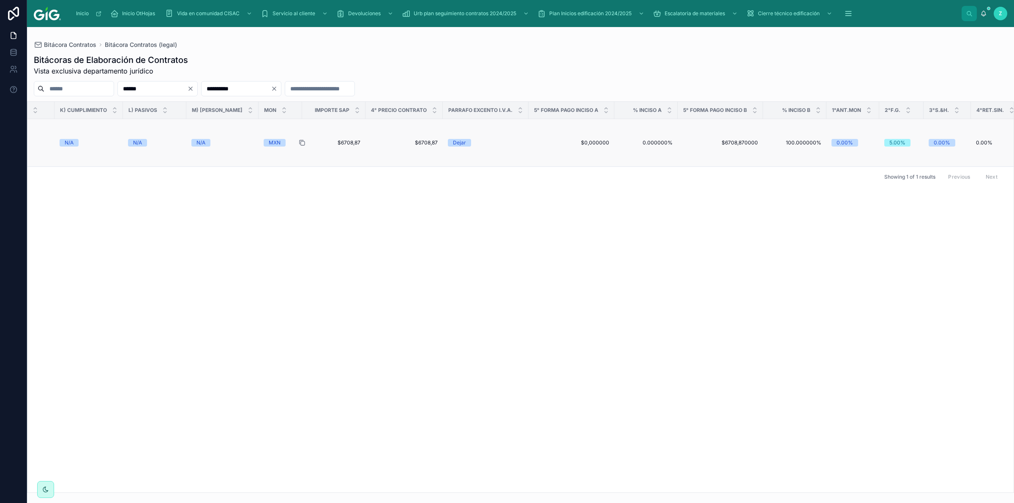
click at [300, 142] on icon at bounding box center [302, 142] width 7 height 7
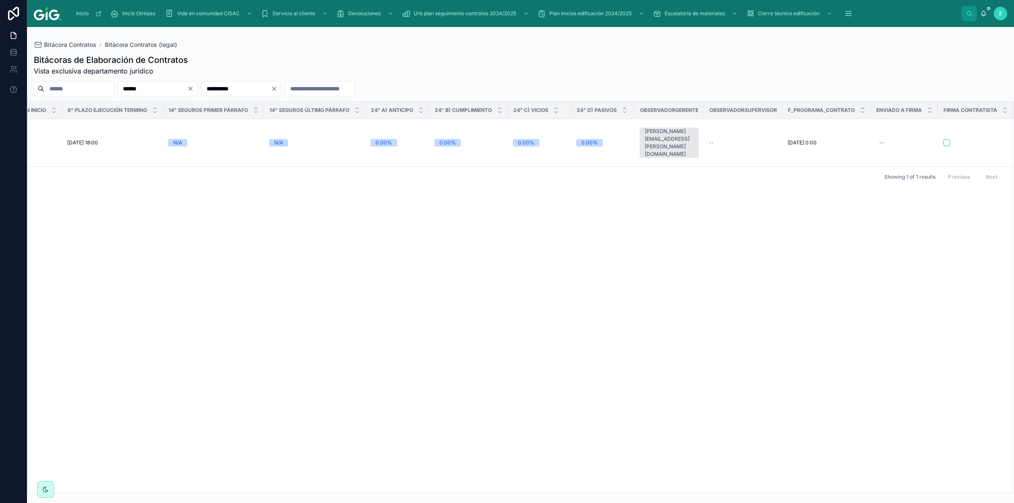
scroll to position [0, 3175]
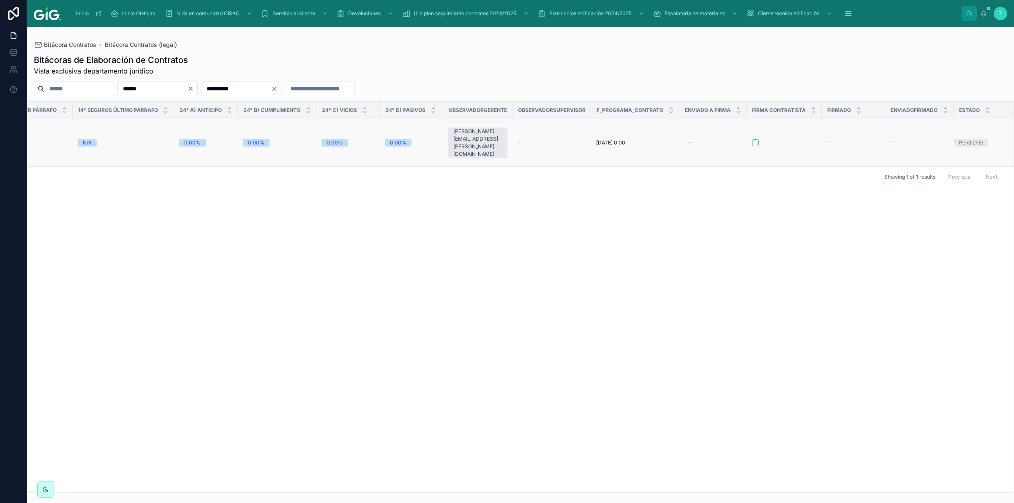
click at [517, 140] on span "--" at bounding box center [519, 142] width 5 height 7
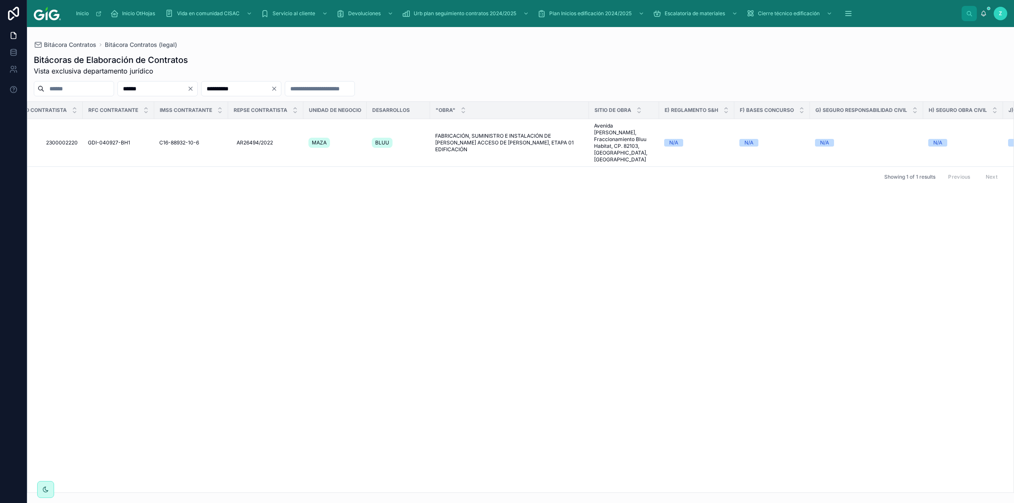
scroll to position [0, 791]
click at [273, 141] on span "AR26494/2022" at bounding box center [257, 142] width 36 height 7
click at [208, 192] on div "OK Sites Modelo contrato Prioridad Medio SOL No. Contrato Soc Contratante Repre…" at bounding box center [520, 297] width 986 height 391
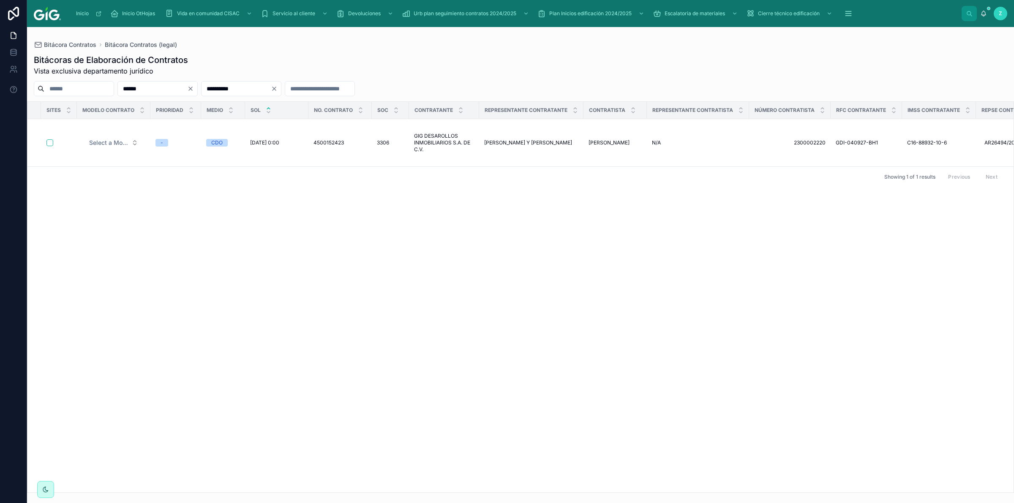
scroll to position [0, 0]
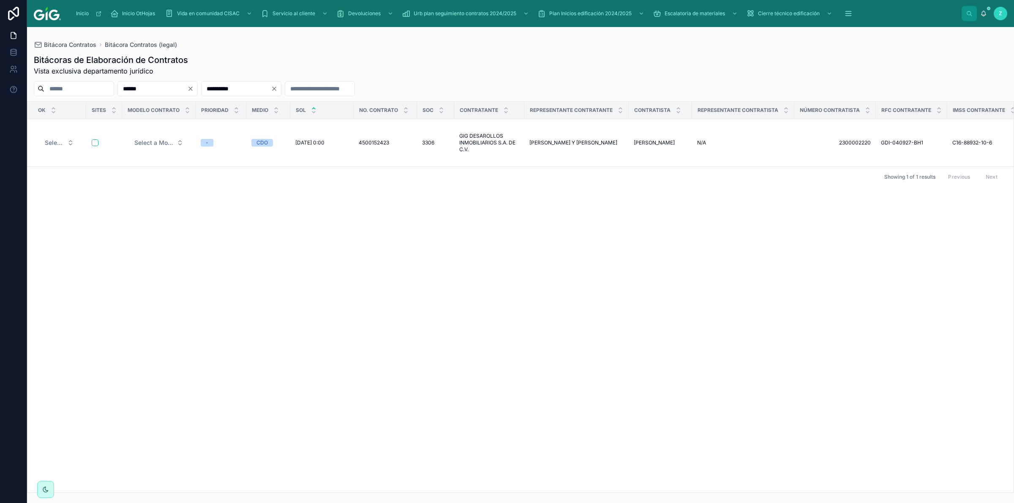
drag, startPoint x: 172, startPoint y: 462, endPoint x: 188, endPoint y: 415, distance: 49.8
click at [166, 323] on div "OK Sites Modelo contrato Prioridad Medio SOL No. Contrato Soc Contratante Repre…" at bounding box center [520, 297] width 986 height 391
click at [276, 89] on icon "Clear" at bounding box center [273, 88] width 3 height 3
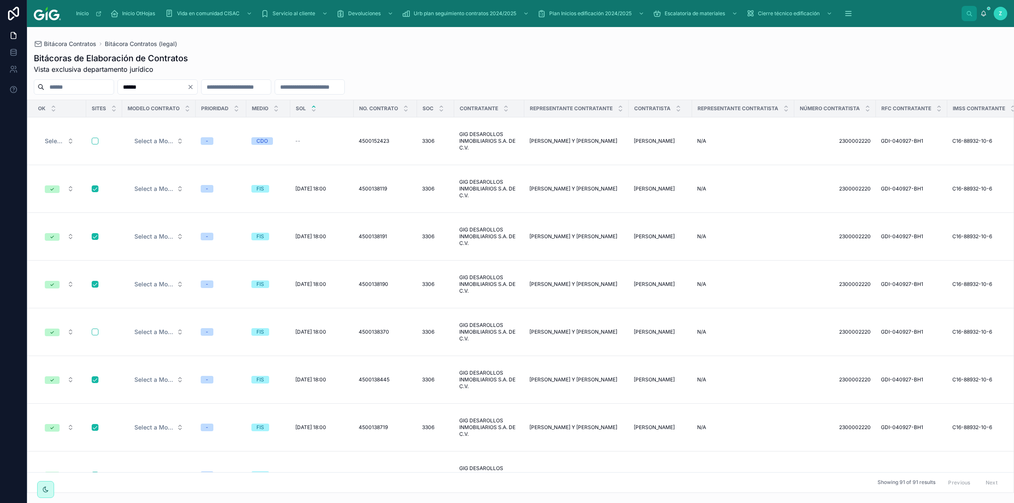
click at [534, 55] on div "Bitácoras de Elaboración de Contratos Vista exclusiva departamento jurídico" at bounding box center [520, 63] width 973 height 22
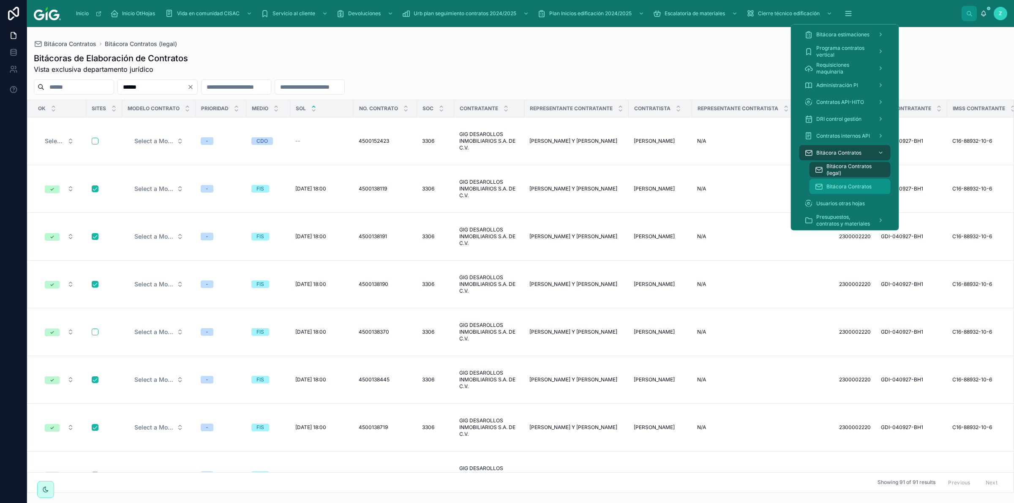
click at [847, 184] on span "Bitácora Contratos" at bounding box center [848, 186] width 45 height 7
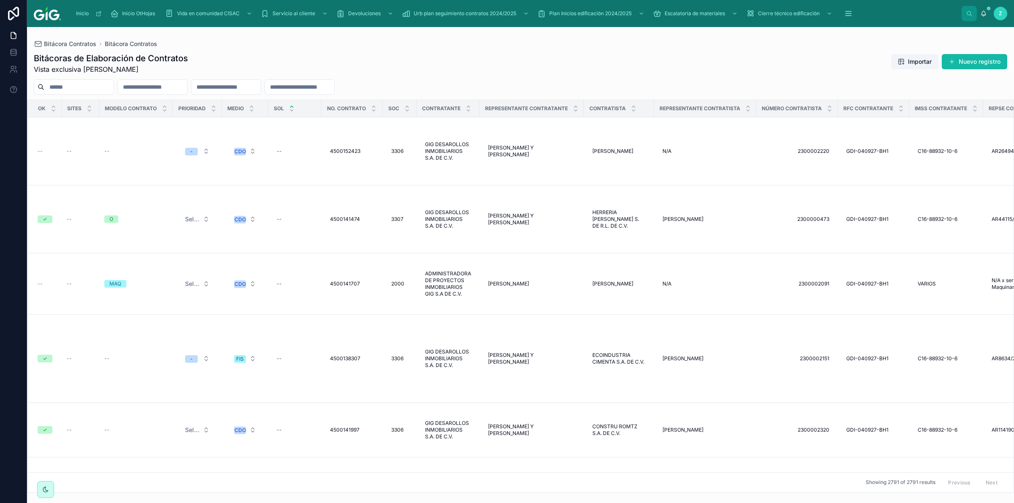
click at [76, 91] on input "text" at bounding box center [78, 87] width 69 height 12
click at [87, 86] on input "text" at bounding box center [78, 87] width 69 height 12
paste input "**********"
type input "**********"
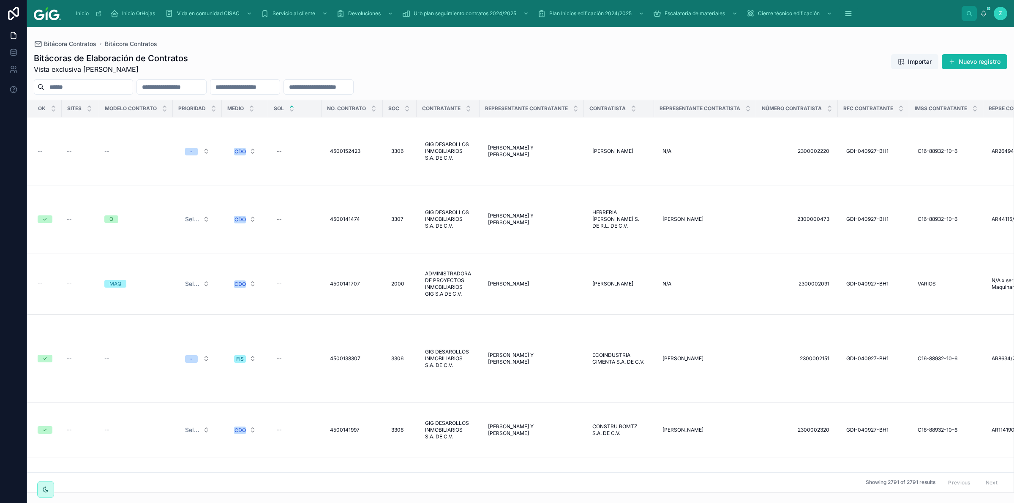
paste input "**********"
type input "**********"
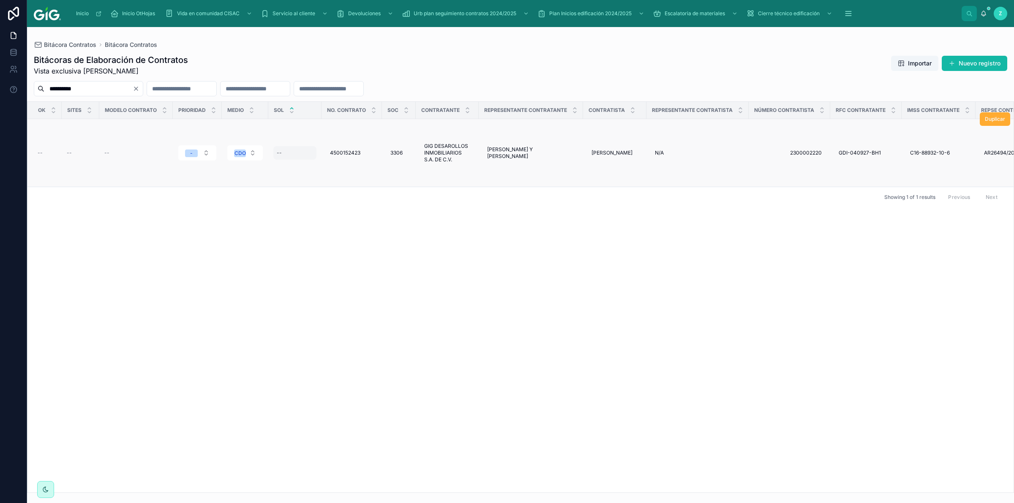
click at [286, 152] on div "--" at bounding box center [294, 153] width 43 height 14
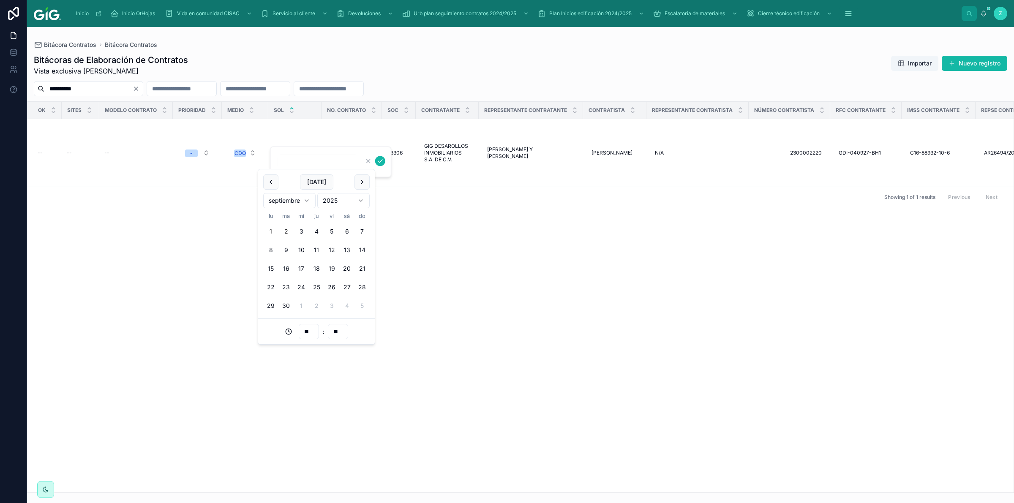
click at [272, 228] on button "1" at bounding box center [270, 231] width 15 height 15
type input "**********"
click at [380, 163] on icon "submit" at bounding box center [380, 161] width 7 height 7
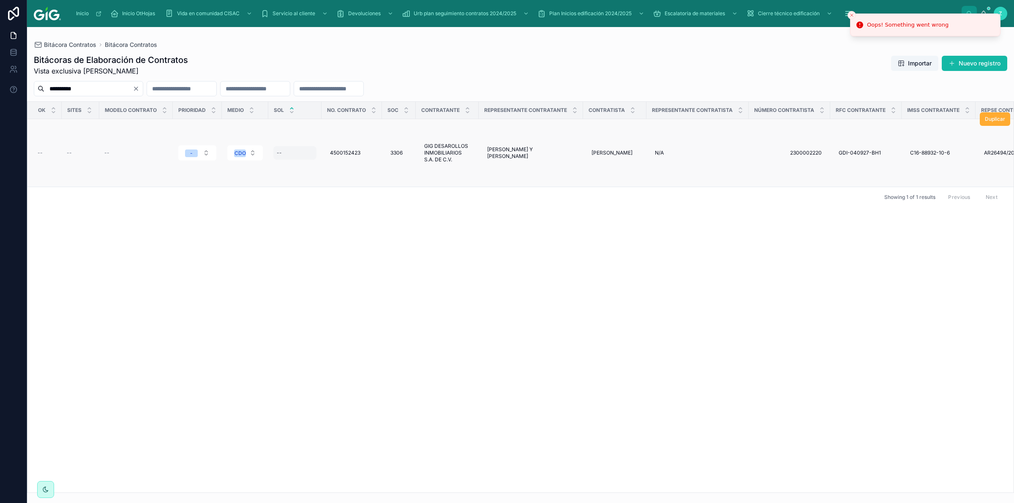
click at [284, 151] on div "--" at bounding box center [294, 153] width 43 height 14
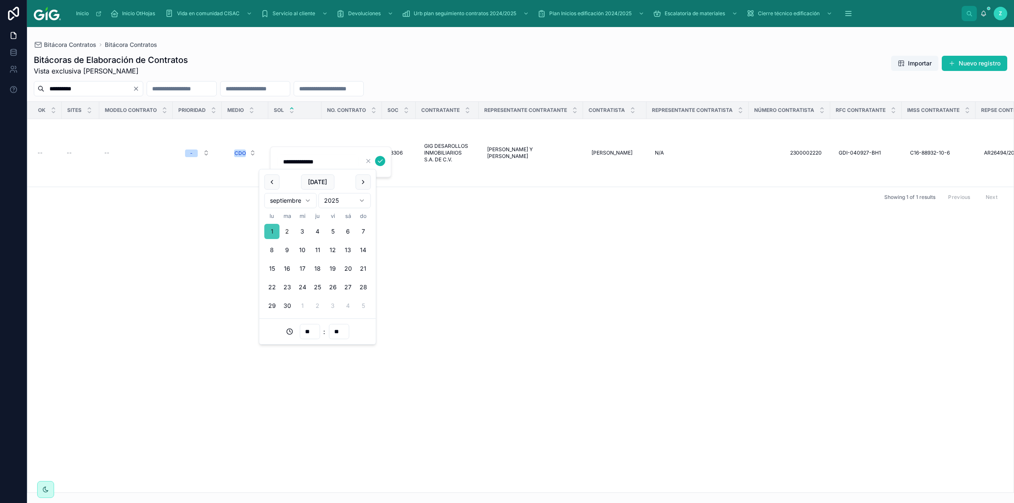
click at [275, 230] on button "1" at bounding box center [271, 231] width 15 height 15
click at [379, 162] on icon "submit" at bounding box center [380, 161] width 4 height 3
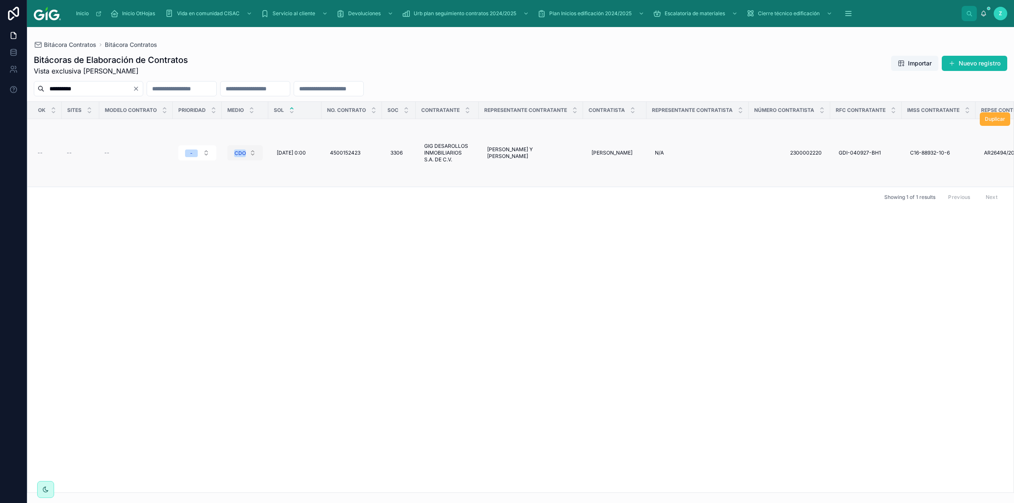
click at [250, 150] on button "CDO" at bounding box center [244, 152] width 35 height 15
click at [359, 196] on div "Showing 1 of 1 results Previous Next" at bounding box center [520, 197] width 986 height 20
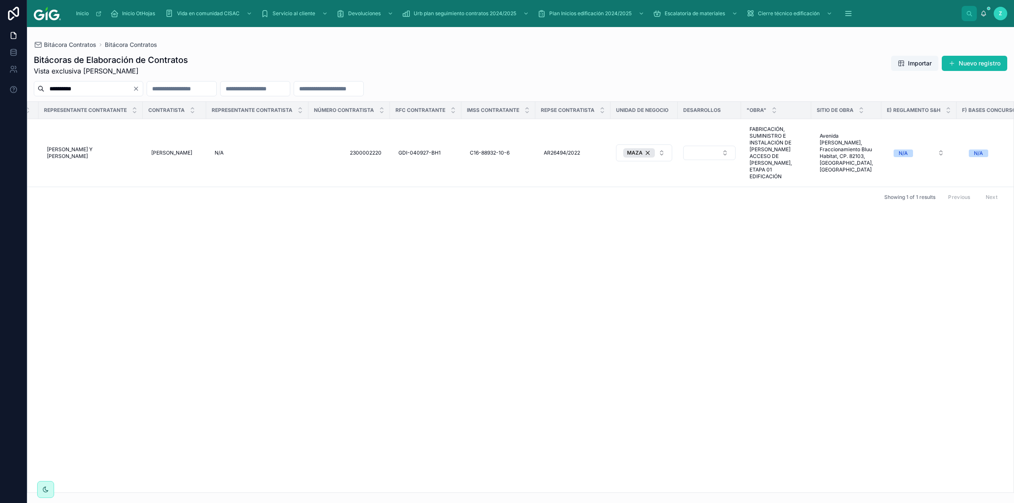
scroll to position [0, 711]
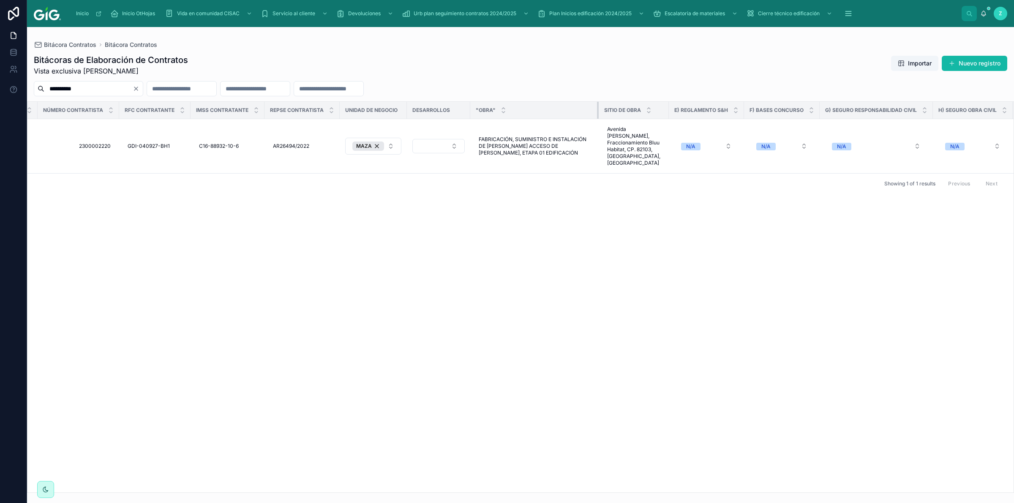
drag, startPoint x: 547, startPoint y: 109, endPoint x: 605, endPoint y: 111, distance: 58.3
click at [600, 111] on div at bounding box center [598, 110] width 3 height 17
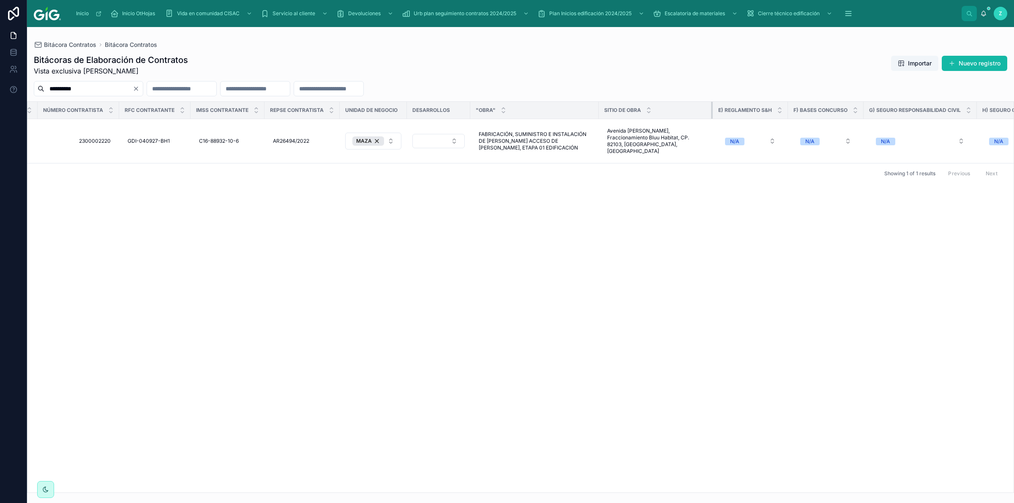
drag, startPoint x: 675, startPoint y: 112, endPoint x: 719, endPoint y: 112, distance: 43.9
click at [714, 112] on div at bounding box center [712, 110] width 3 height 17
click at [439, 138] on button "Select Button" at bounding box center [438, 141] width 52 height 14
type input "**"
click at [423, 169] on div "BLUU" at bounding box center [445, 170] width 101 height 14
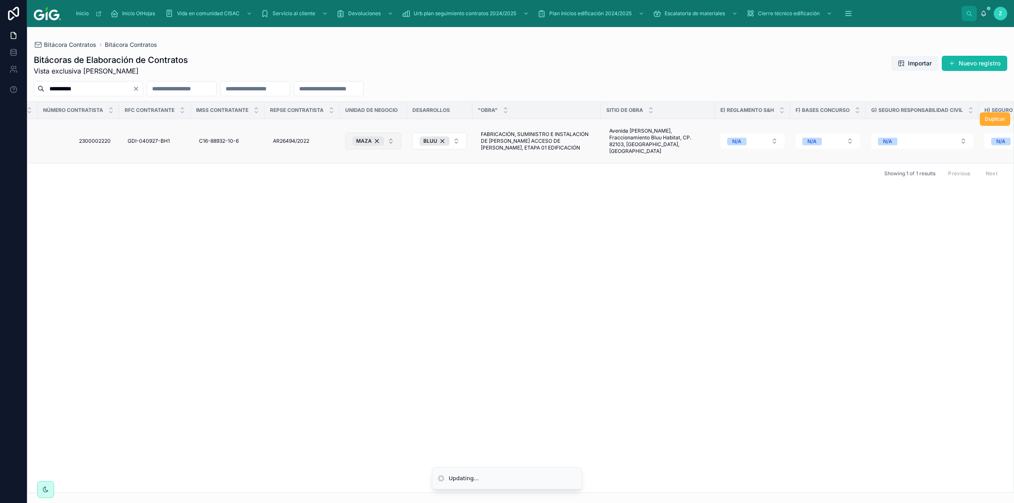
click at [398, 139] on button "MAZA" at bounding box center [373, 141] width 56 height 17
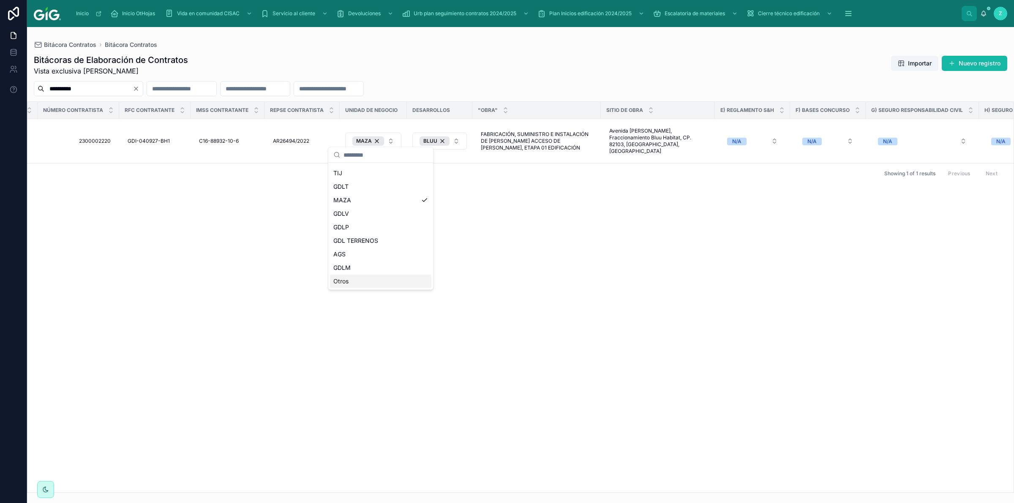
click at [360, 282] on div "Otros" at bounding box center [380, 282] width 101 height 14
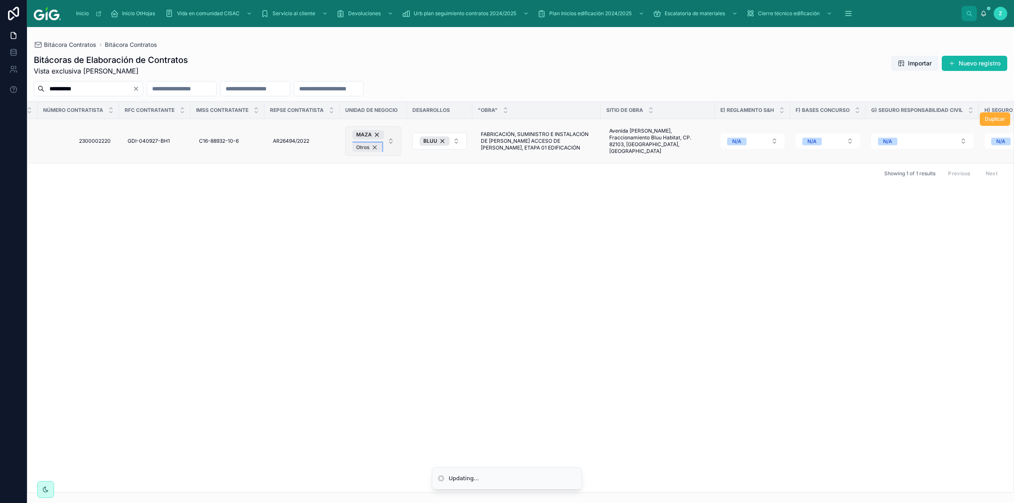
click at [382, 143] on div "Otros" at bounding box center [367, 147] width 30 height 9
click at [395, 136] on button "MAZA" at bounding box center [373, 141] width 56 height 17
click at [401, 138] on button "MAZA" at bounding box center [373, 141] width 56 height 17
click at [482, 201] on div "OK Sites Modelo contrato Prioridad Medio SOL No. Contrato Soc Contratante Repre…" at bounding box center [520, 297] width 986 height 391
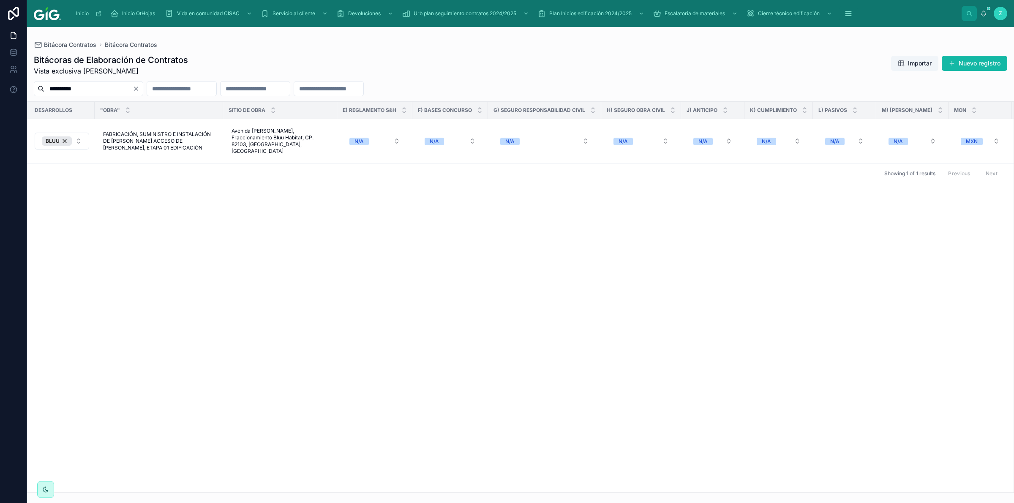
scroll to position [0, 1095]
click at [399, 136] on button "N/A" at bounding box center [368, 140] width 64 height 15
click at [517, 224] on div "OK Sites Modelo contrato Prioridad Medio SOL No. Contrato Soc Contratante Repre…" at bounding box center [520, 297] width 986 height 391
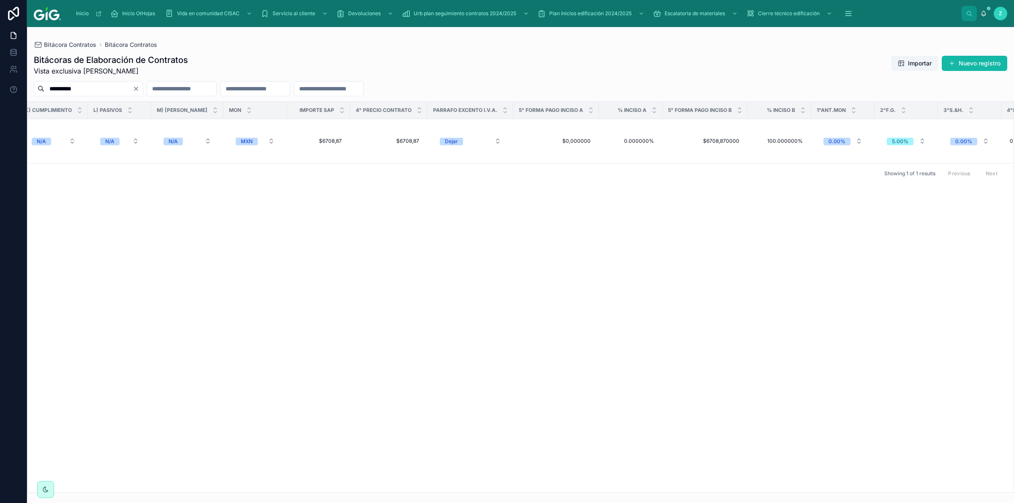
scroll to position [0, 1844]
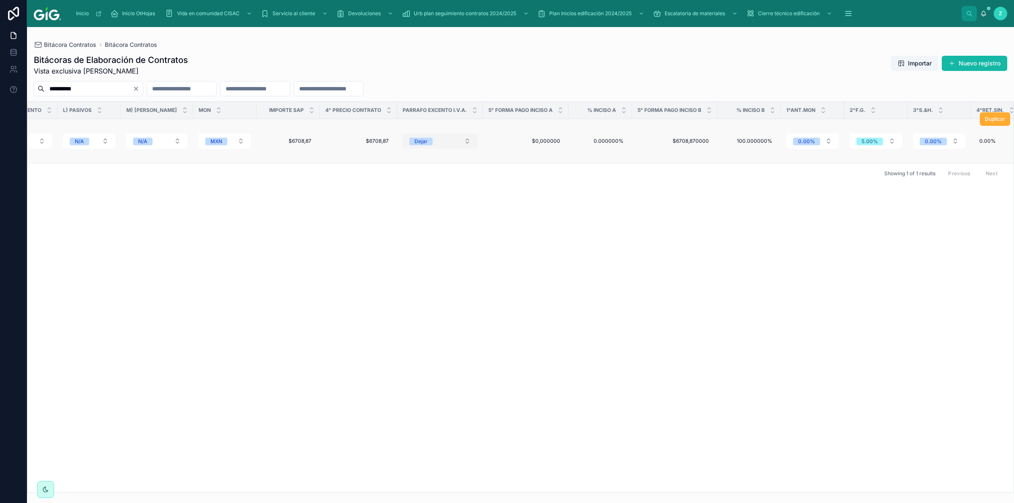
click at [466, 138] on button "Dejar" at bounding box center [440, 140] width 75 height 15
click at [536, 234] on div "OK Sites Modelo contrato Prioridad Medio SOL No. Contrato Soc Contratante Repre…" at bounding box center [520, 297] width 986 height 391
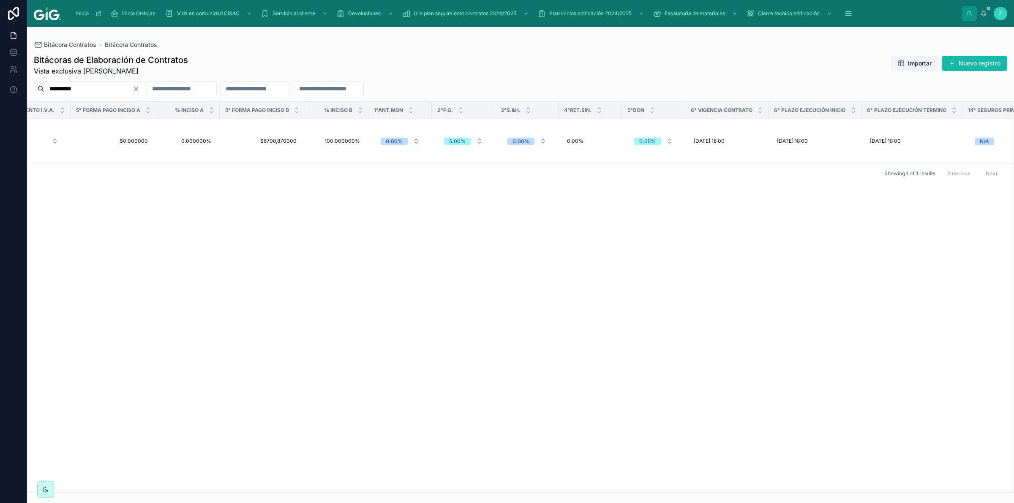
scroll to position [0, 2286]
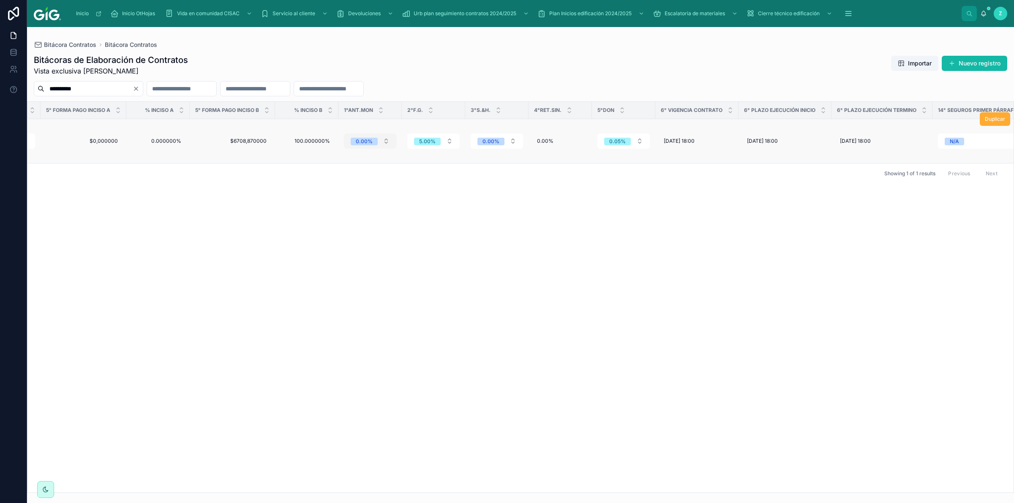
click at [381, 136] on button "0.00%" at bounding box center [370, 140] width 52 height 15
click at [478, 199] on div "OK Sites Modelo contrato Prioridad Medio SOL No. Contrato Soc Contratante Repre…" at bounding box center [520, 297] width 986 height 391
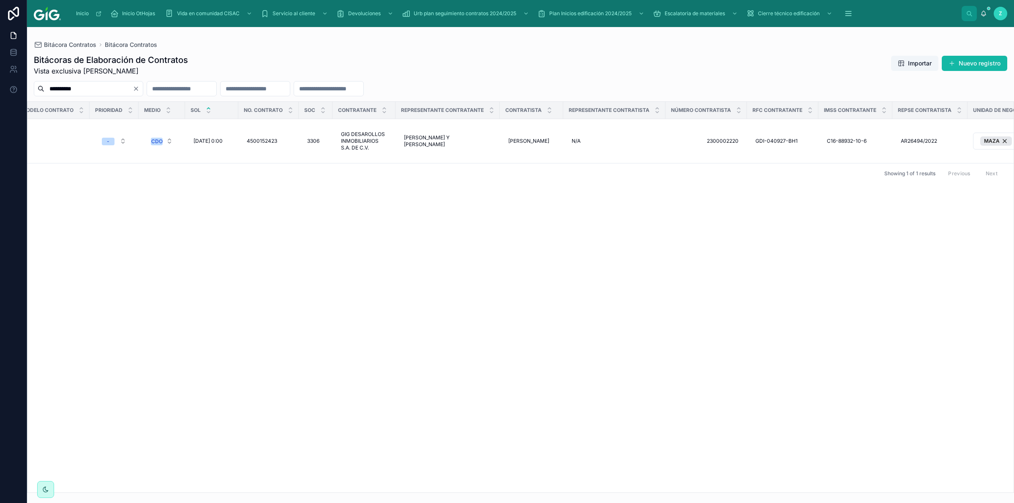
scroll to position [0, 0]
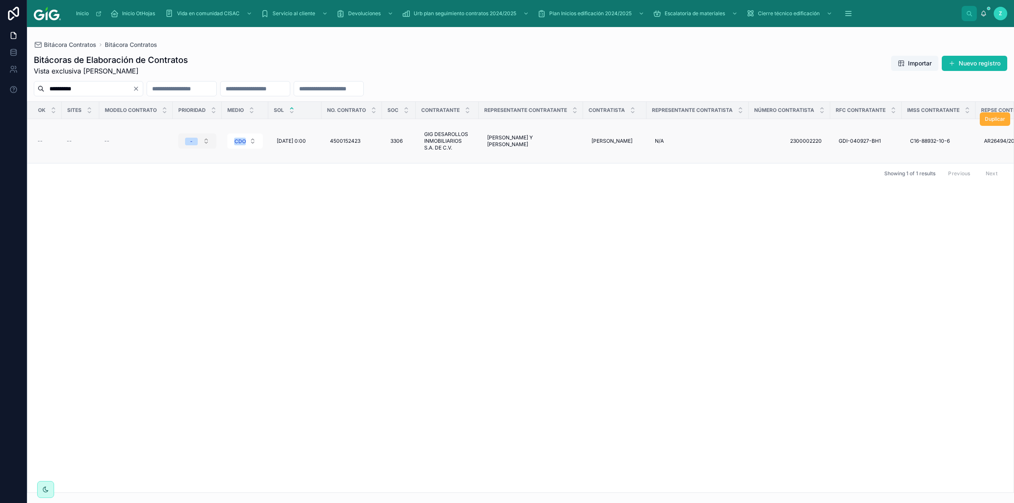
click at [203, 136] on button "-" at bounding box center [197, 140] width 38 height 15
click at [302, 175] on div "OK Sites Modelo contrato Prioridad Medio SOL No. Contrato Soc Contratante Repre…" at bounding box center [520, 297] width 986 height 391
click at [246, 140] on button "CDO" at bounding box center [244, 140] width 35 height 15
click at [366, 189] on div "OK Sites Modelo contrato Prioridad Medio SOL No. Contrato Soc Contratante Repre…" at bounding box center [520, 297] width 986 height 391
click at [646, 214] on div "OK Sites Modelo contrato Prioridad Medio SOL No. Contrato Soc Contratante Repre…" at bounding box center [520, 297] width 986 height 391
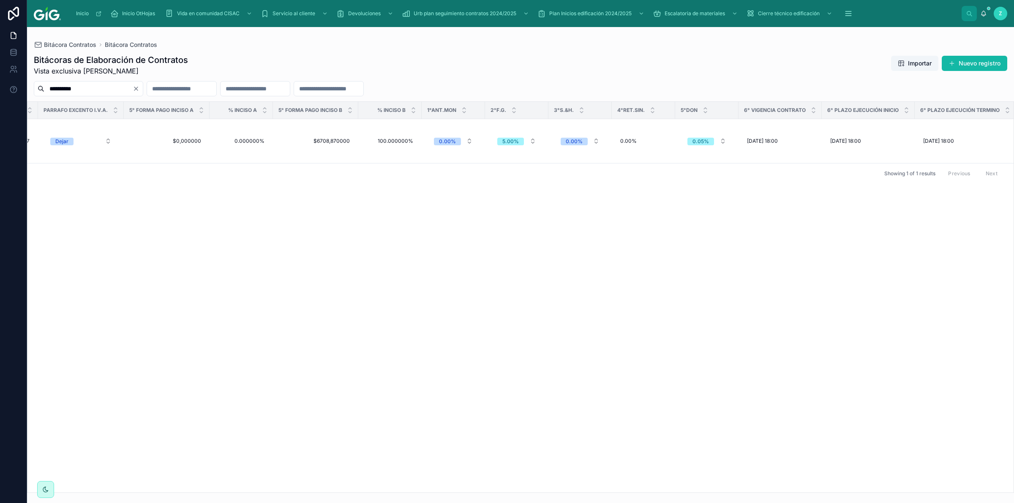
scroll to position [0, 2259]
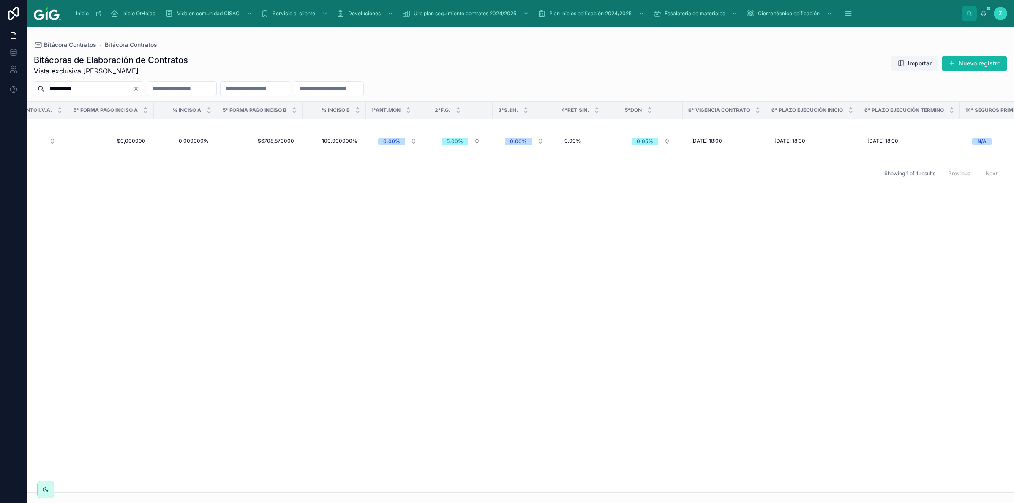
drag, startPoint x: 518, startPoint y: 252, endPoint x: 539, endPoint y: 217, distance: 41.1
click at [518, 252] on div "OK Sites Modelo contrato Prioridad Medio SOL No. Contrato Soc Contratante Repre…" at bounding box center [520, 297] width 986 height 391
click at [535, 134] on button "0.00%" at bounding box center [524, 140] width 52 height 15
type input "*"
type input "****"
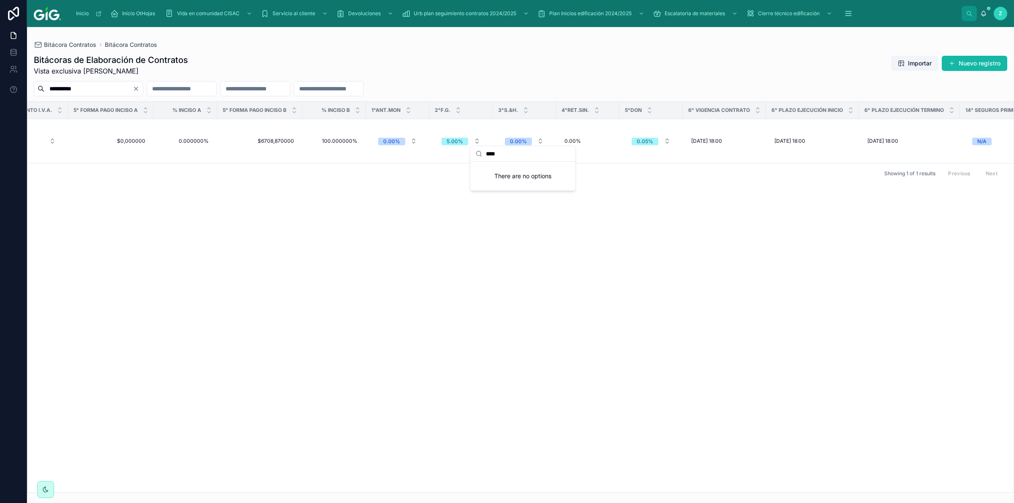
click at [480, 294] on div "OK Sites Modelo contrato Prioridad Medio SOL No. Contrato Soc Contratante Repre…" at bounding box center [520, 297] width 986 height 391
drag, startPoint x: 675, startPoint y: 494, endPoint x: 727, endPoint y: 493, distance: 51.5
click at [727, 493] on div "**********" at bounding box center [520, 265] width 987 height 476
drag, startPoint x: 725, startPoint y: 494, endPoint x: 771, endPoint y: 491, distance: 46.1
click at [778, 495] on div "**********" at bounding box center [520, 265] width 987 height 476
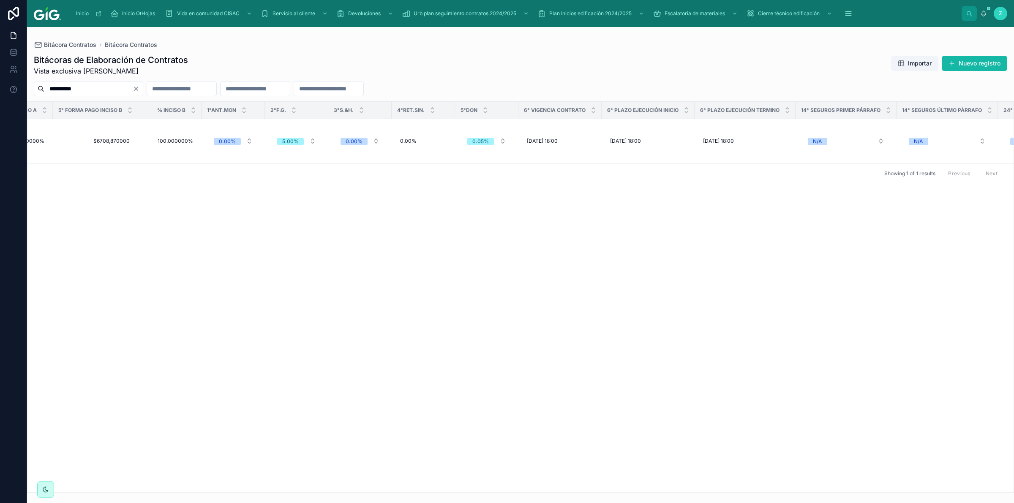
scroll to position [0, 2434]
click at [795, 307] on div "OK Sites Modelo contrato Prioridad Medio SOL No. Contrato Soc Contratante Repre…" at bounding box center [520, 297] width 986 height 391
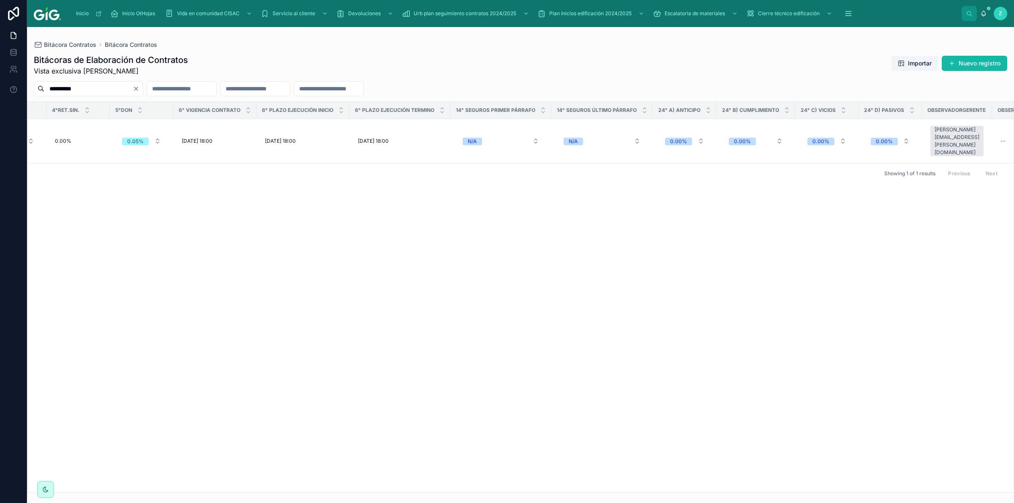
scroll to position [0, 2770]
click at [535, 138] on button "N/A" at bounding box center [499, 140] width 90 height 15
drag, startPoint x: 604, startPoint y: 170, endPoint x: 638, endPoint y: 140, distance: 44.9
click at [607, 168] on div "Showing 1 of 1 results Previous Next" at bounding box center [520, 173] width 986 height 20
click at [637, 136] on button "N/A" at bounding box center [600, 140] width 90 height 15
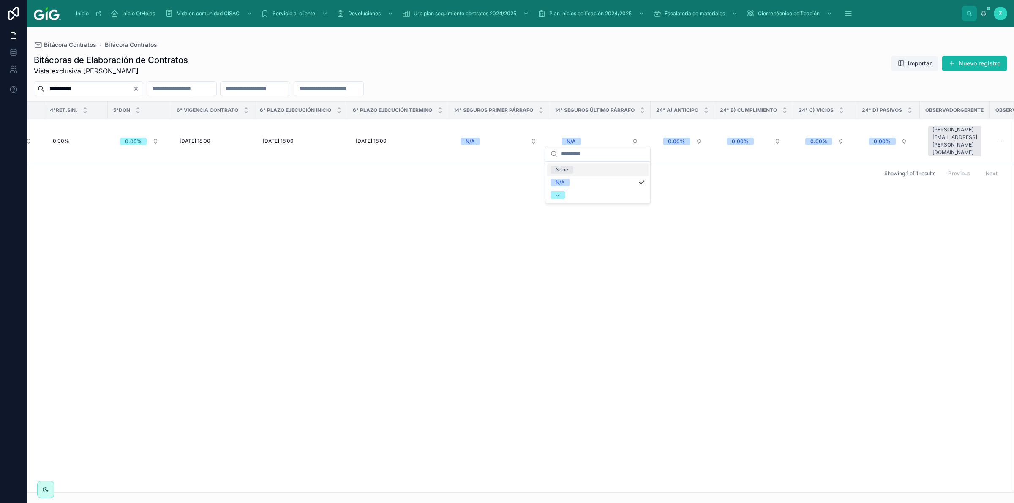
drag, startPoint x: 685, startPoint y: 195, endPoint x: 701, endPoint y: 212, distance: 23.6
click at [687, 198] on div "OK Sites Modelo contrato Prioridad Medio SOL No. Contrato Soc Contratante Repre…" at bounding box center [520, 297] width 986 height 391
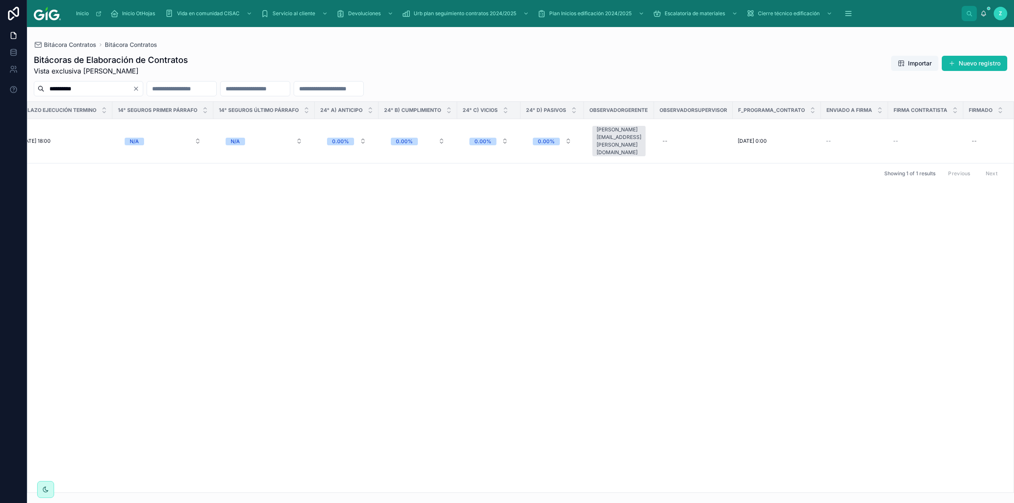
scroll to position [0, 3090]
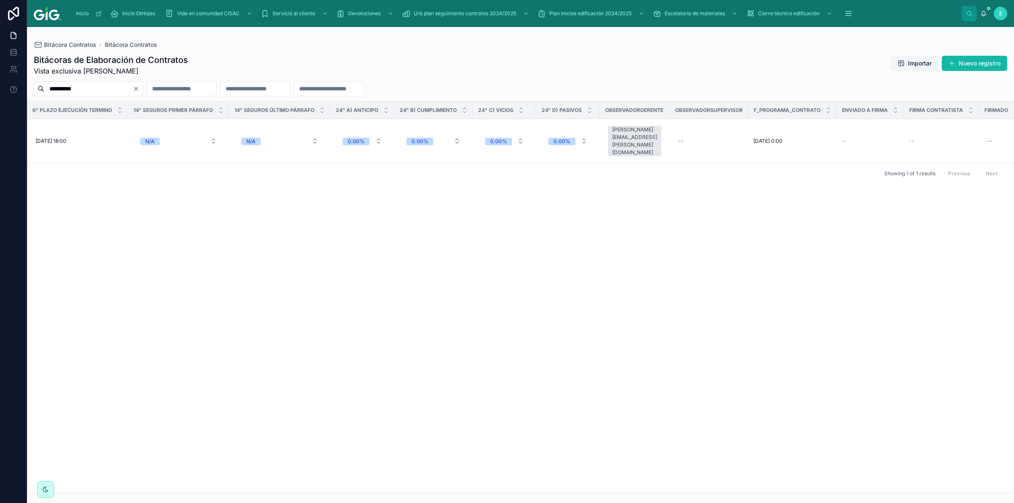
click at [716, 191] on div "OK Sites Modelo contrato Prioridad Medio SOL No. Contrato Soc Contratante Repre…" at bounding box center [520, 297] width 986 height 391
click at [678, 138] on div "--" at bounding box center [680, 141] width 5 height 7
click at [645, 138] on div "[PERSON_NAME][EMAIL_ADDRESS][PERSON_NAME][DOMAIN_NAME]" at bounding box center [634, 141] width 45 height 30
click at [749, 184] on div "OK Sites Modelo contrato Prioridad Medio SOL No. Contrato Soc Contratante Repre…" at bounding box center [520, 297] width 986 height 391
click at [377, 136] on button "0.00%" at bounding box center [362, 140] width 53 height 15
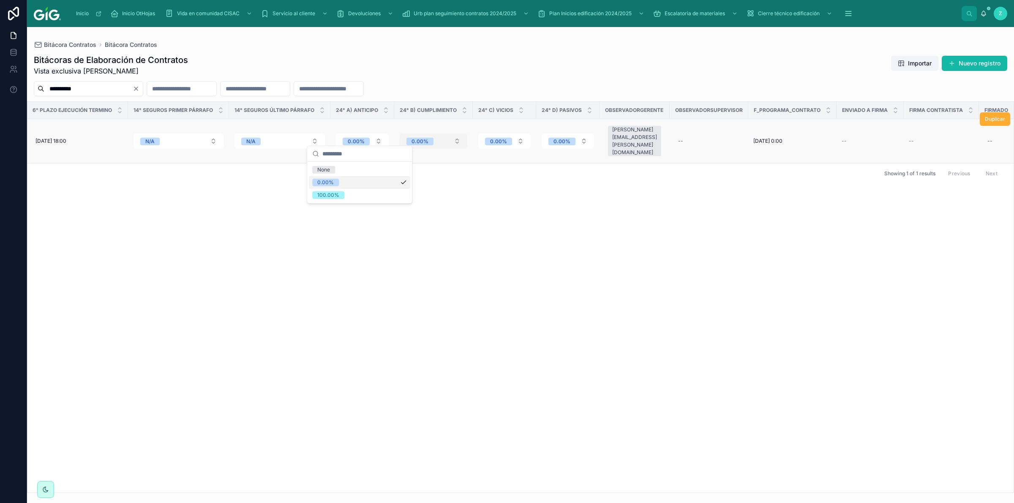
drag, startPoint x: 468, startPoint y: 175, endPoint x: 454, endPoint y: 136, distance: 41.5
click at [468, 172] on div "OK Sites Modelo contrato Prioridad Medio SOL No. Contrato Soc Contratante Repre…" at bounding box center [520, 297] width 986 height 391
click at [454, 136] on button "0.00%" at bounding box center [434, 140] width 68 height 15
drag, startPoint x: 529, startPoint y: 182, endPoint x: 517, endPoint y: 161, distance: 24.6
click at [524, 171] on div "OK Sites Modelo contrato Prioridad Medio SOL No. Contrato Soc Contratante Repre…" at bounding box center [520, 297] width 986 height 391
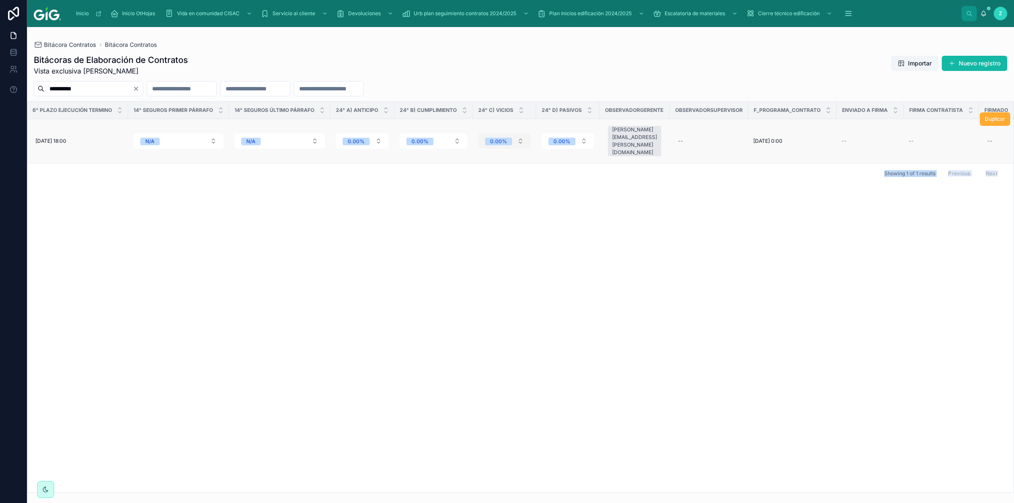
click at [509, 133] on button "0.00%" at bounding box center [504, 140] width 52 height 15
drag, startPoint x: 586, startPoint y: 214, endPoint x: 582, endPoint y: 155, distance: 59.3
click at [588, 208] on div "OK Sites Modelo contrato Prioridad Medio SOL No. Contrato Soc Contratante Repre…" at bounding box center [520, 297] width 986 height 391
click at [581, 136] on button "0.00%" at bounding box center [568, 140] width 52 height 15
click at [592, 231] on div "OK Sites Modelo contrato Prioridad Medio SOL No. Contrato Soc Contratante Repre…" at bounding box center [520, 297] width 986 height 391
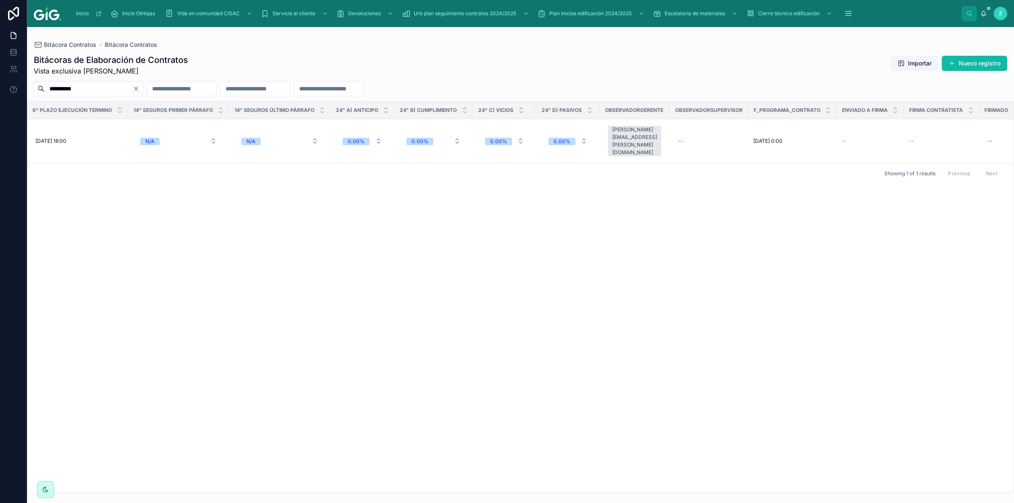
drag, startPoint x: 753, startPoint y: 256, endPoint x: 727, endPoint y: 248, distance: 27.6
click at [752, 256] on div "OK Sites Modelo contrato Prioridad Medio SOL No. Contrato Soc Contratante Repre…" at bounding box center [520, 297] width 986 height 391
click at [852, 138] on div "--" at bounding box center [869, 141] width 57 height 7
click at [841, 138] on span "--" at bounding box center [843, 141] width 5 height 7
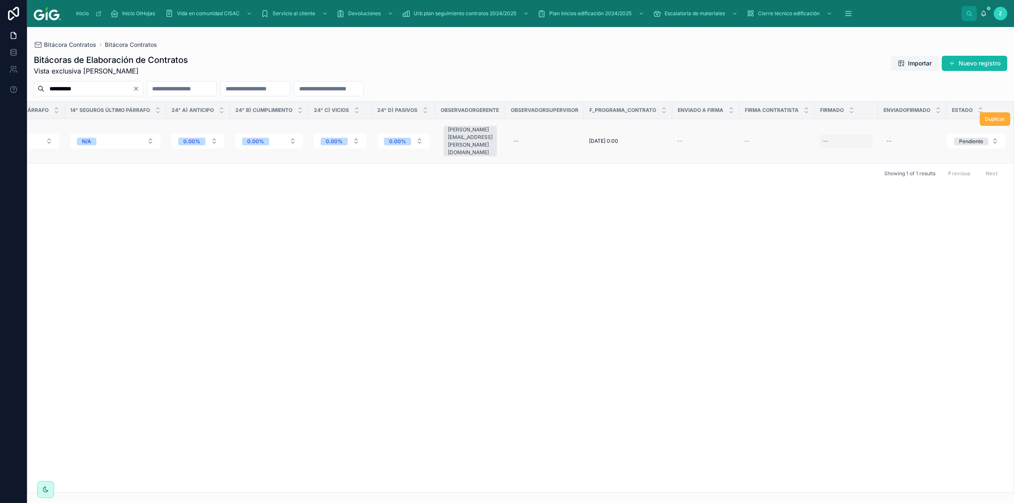
click at [823, 138] on div "--" at bounding box center [825, 141] width 5 height 7
drag, startPoint x: 698, startPoint y: 238, endPoint x: 900, endPoint y: 149, distance: 220.5
click at [700, 237] on div "OK Sites Modelo contrato Prioridad Medio SOL No. Contrato Soc Contratante Repre…" at bounding box center [520, 297] width 986 height 391
click at [890, 135] on div "--" at bounding box center [912, 141] width 58 height 14
click at [789, 204] on div "OK Sites Modelo contrato Prioridad Medio SOL No. Contrato Soc Contratante Repre…" at bounding box center [520, 297] width 986 height 391
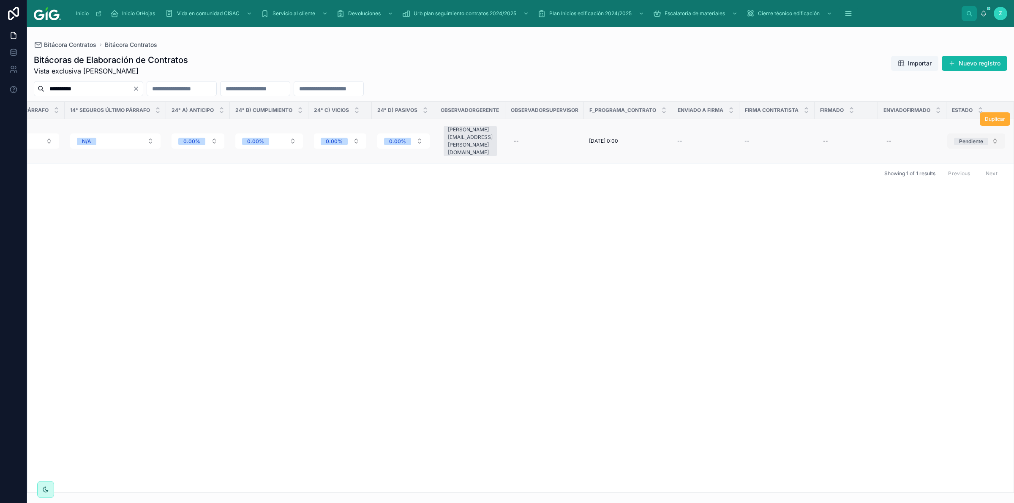
click at [959, 138] on div "Pendiente" at bounding box center [971, 142] width 24 height 8
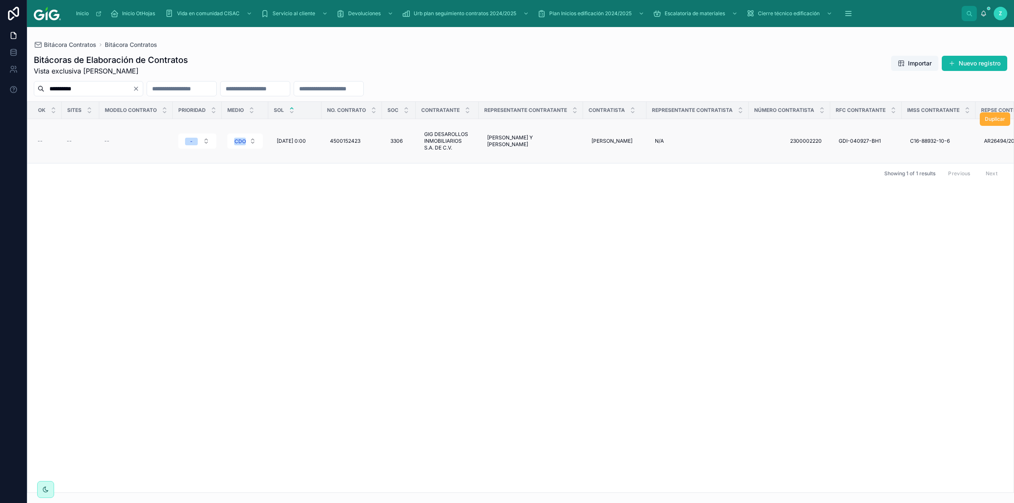
click at [45, 139] on div "--" at bounding box center [47, 141] width 19 height 7
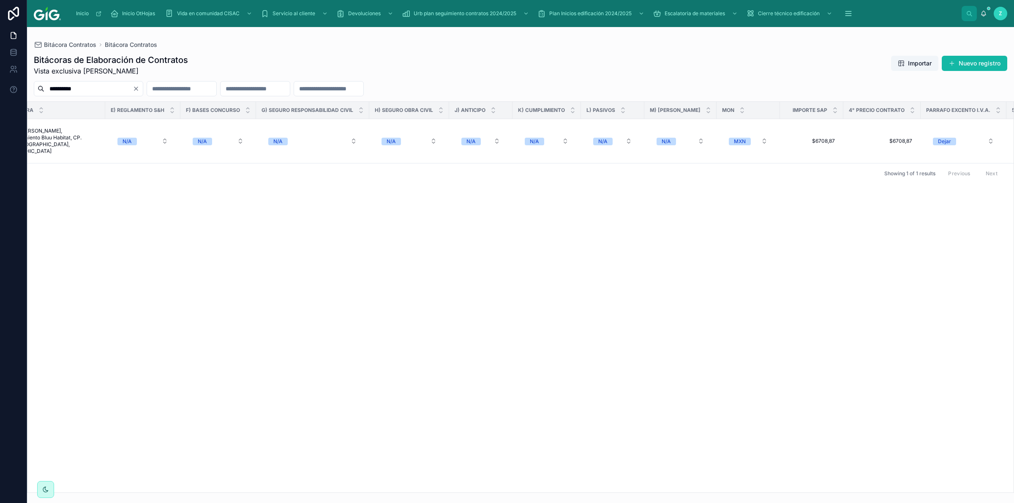
scroll to position [0, 3255]
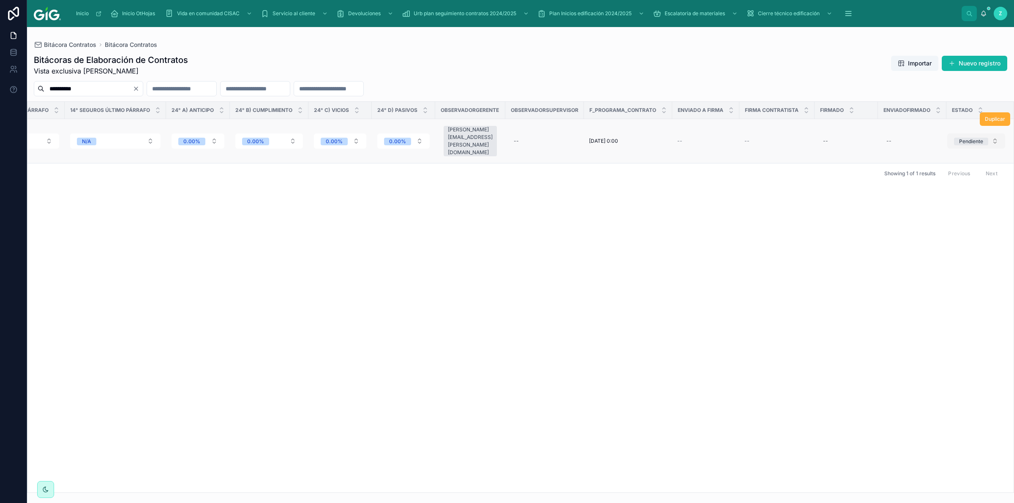
click at [990, 140] on button "Pendiente" at bounding box center [976, 140] width 58 height 15
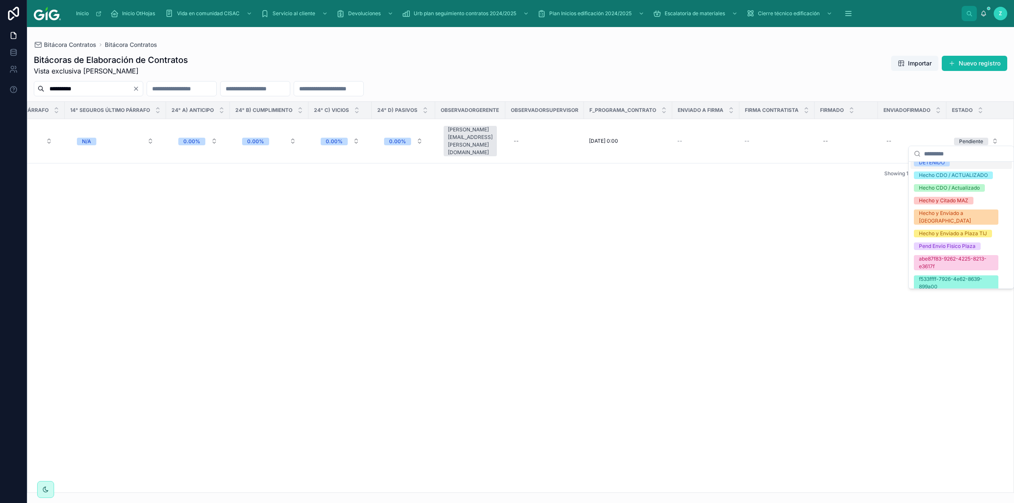
scroll to position [391, 0]
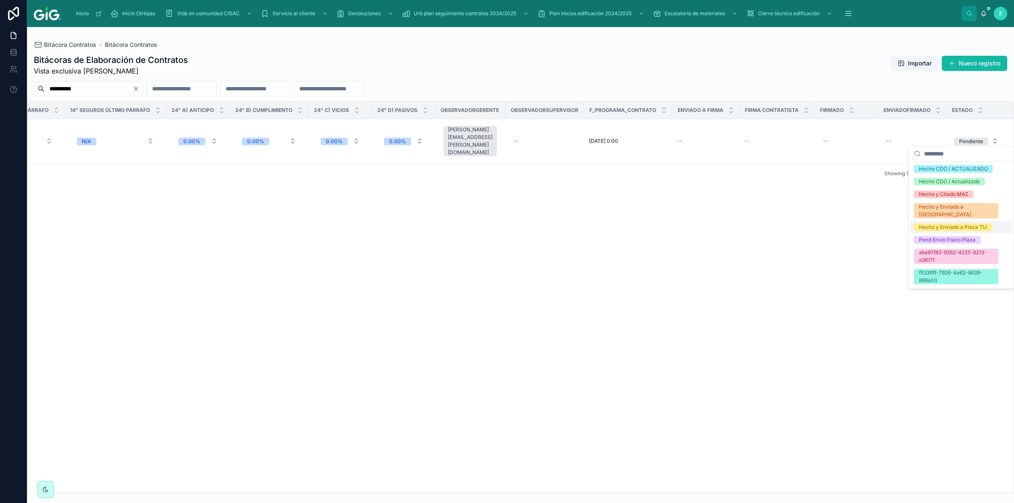
click at [713, 267] on div "OK Sites Modelo contrato Prioridad Medio SOL No. Contrato Soc Contratante Repre…" at bounding box center [520, 297] width 986 height 391
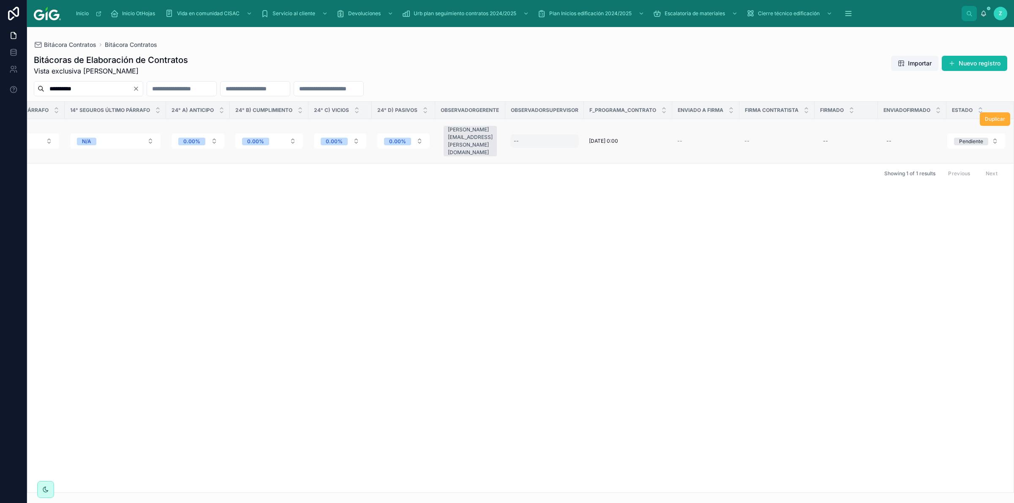
click at [533, 134] on div "--" at bounding box center [544, 141] width 68 height 14
click at [546, 150] on input "text" at bounding box center [546, 152] width 69 height 12
paste input "**********"
type input "**********"
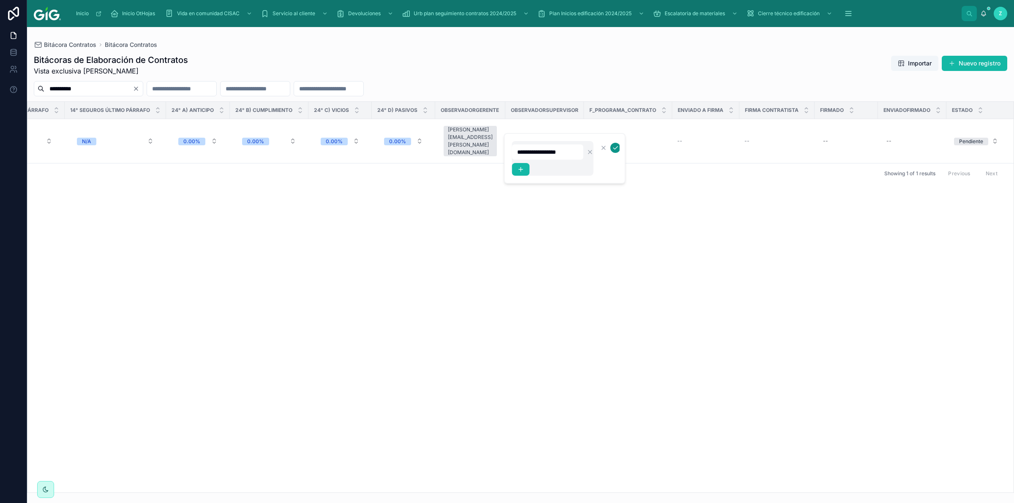
click at [613, 149] on icon "submit" at bounding box center [615, 148] width 4 height 3
click at [522, 134] on div "--" at bounding box center [544, 141] width 68 height 14
click at [615, 149] on icon "submit" at bounding box center [615, 147] width 7 height 7
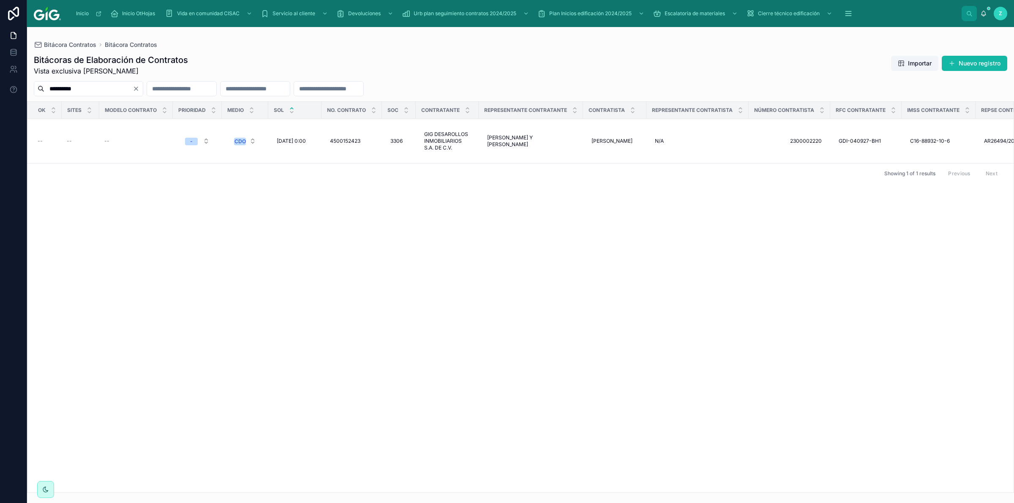
click at [517, 262] on div "OK Sites Modelo contrato Prioridad Medio SOL No. Contrato Soc Contratante Repre…" at bounding box center [520, 297] width 986 height 391
click at [142, 89] on button "Clear" at bounding box center [138, 88] width 10 height 7
click at [984, 15] on icon at bounding box center [984, 15] width 2 height 1
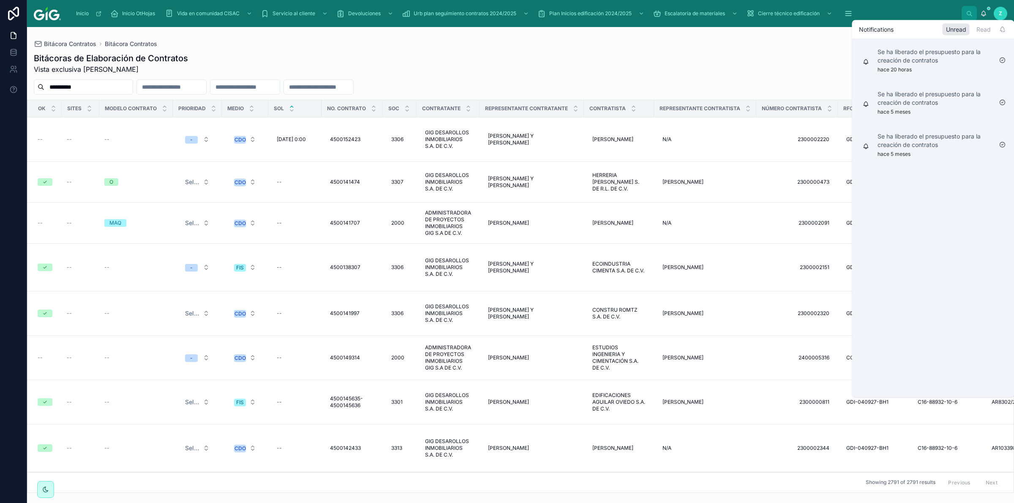
click at [658, 62] on div "Bitácoras de Elaboración de Contratos Vista exclusiva [PERSON_NAME] Importar Nu…" at bounding box center [520, 63] width 973 height 22
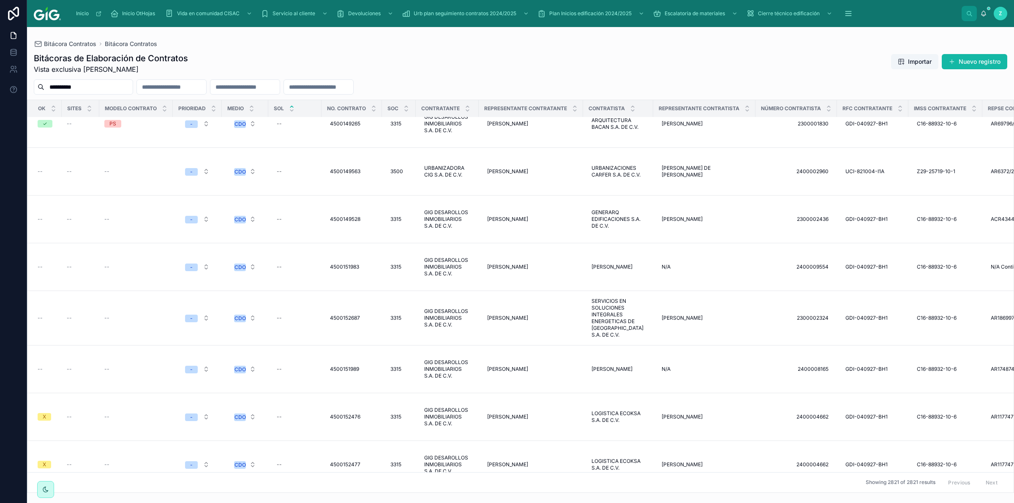
scroll to position [1737, 615]
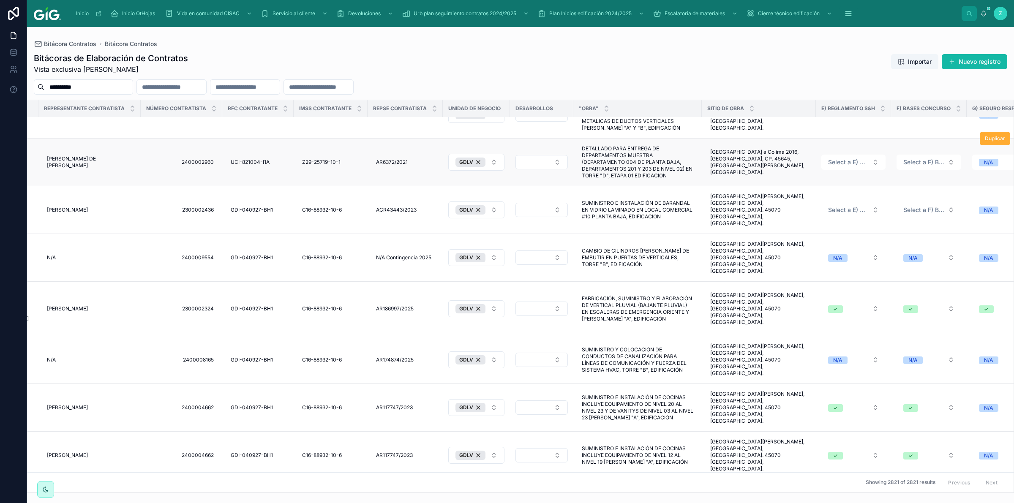
drag, startPoint x: 702, startPoint y: 110, endPoint x: 700, endPoint y: 126, distance: 15.8
click at [645, 112] on th ""Obra"" at bounding box center [637, 108] width 128 height 17
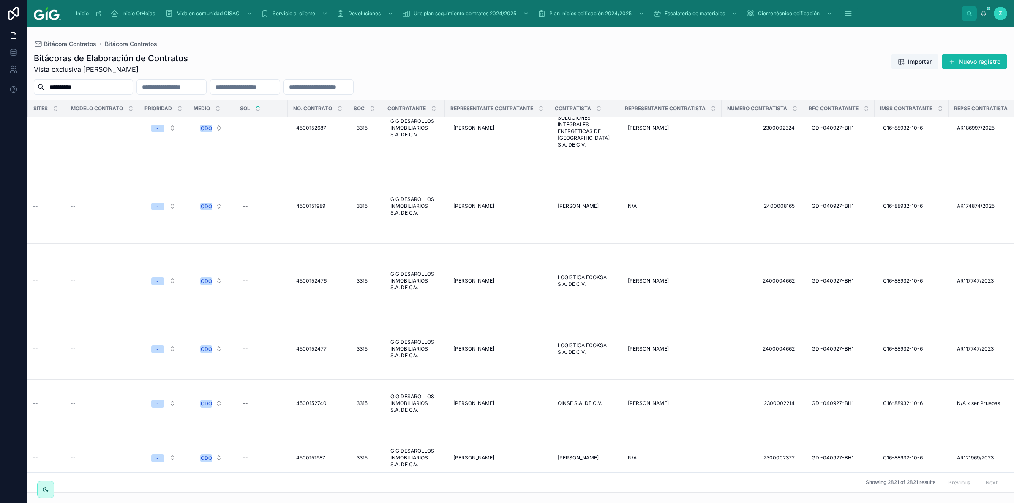
scroll to position [2388, 0]
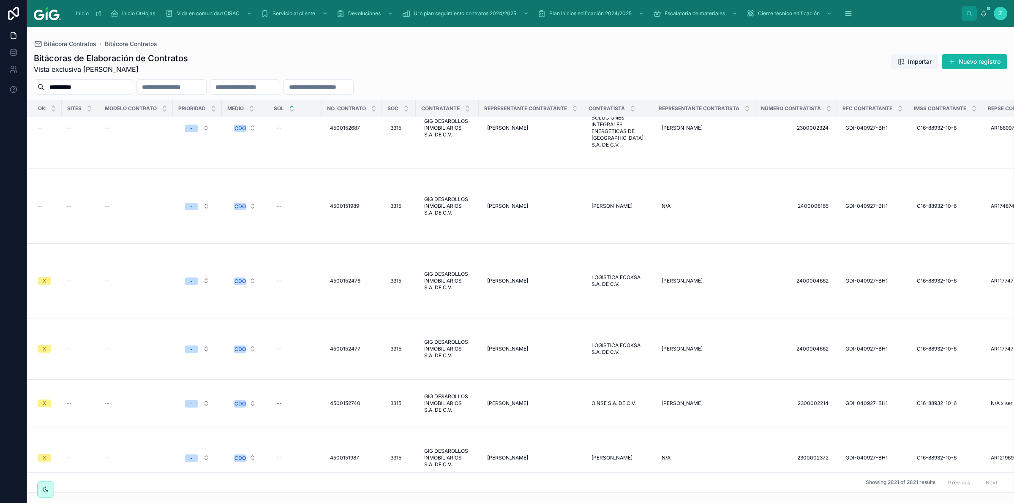
click at [353, 87] on input "text" at bounding box center [318, 87] width 69 height 12
click at [396, 253] on html "**********" at bounding box center [507, 251] width 1014 height 503
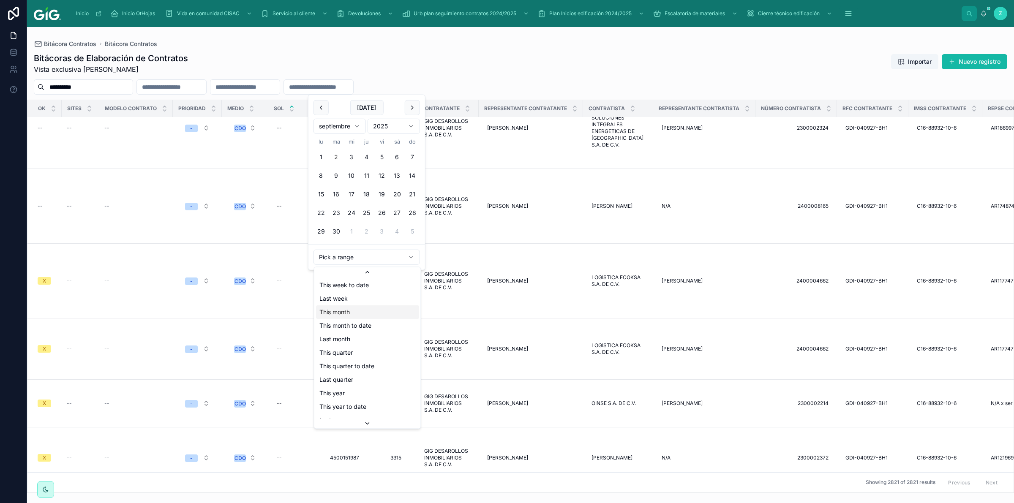
scroll to position [0, 0]
click at [381, 87] on html "**********" at bounding box center [507, 251] width 1014 height 503
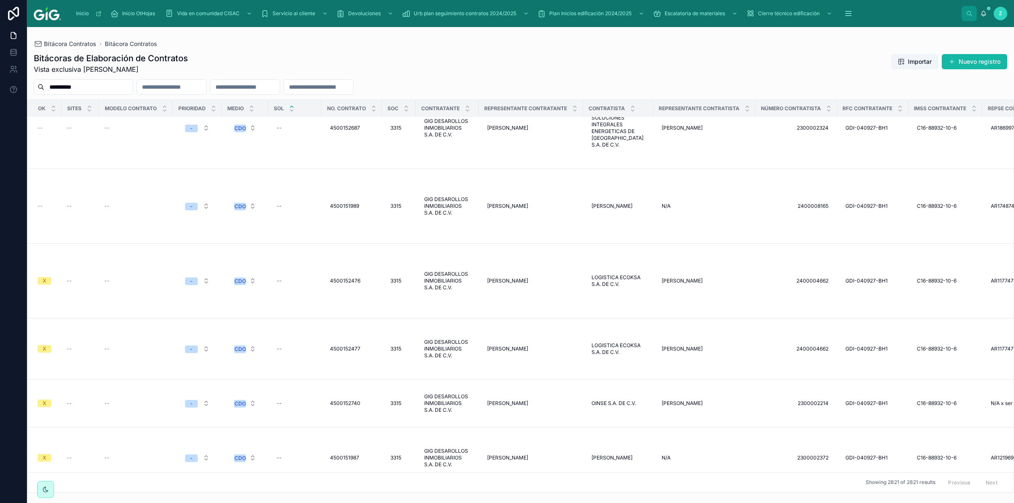
click at [353, 86] on input "text" at bounding box center [318, 87] width 69 height 12
click at [446, 82] on div "**********" at bounding box center [520, 86] width 987 height 15
click at [264, 85] on input "text" at bounding box center [244, 87] width 69 height 12
type input "**********"
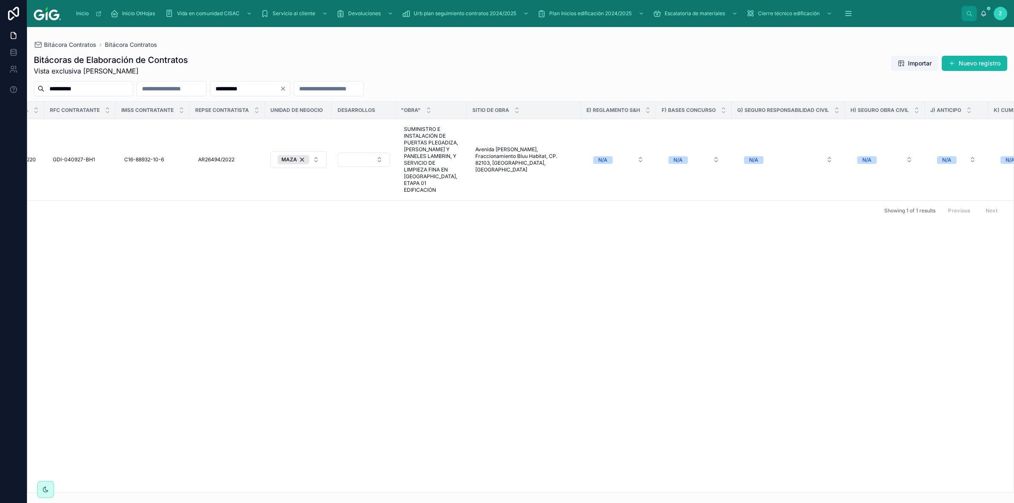
scroll to position [0, 788]
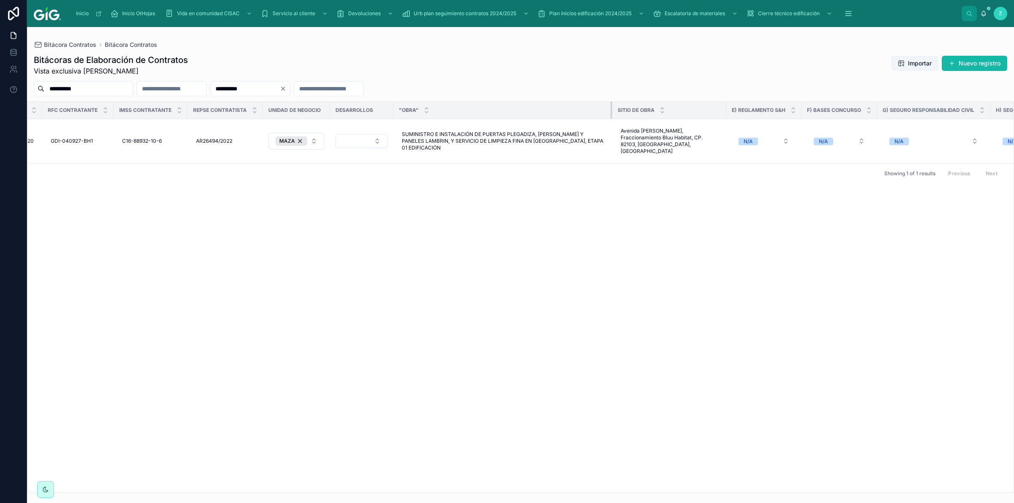
drag, startPoint x: 471, startPoint y: 109, endPoint x: 619, endPoint y: 110, distance: 147.4
click at [614, 110] on div at bounding box center [611, 110] width 3 height 17
drag, startPoint x: 733, startPoint y: 112, endPoint x: 762, endPoint y: 112, distance: 29.6
click at [757, 112] on div at bounding box center [755, 110] width 3 height 17
click at [368, 136] on button "Select Button" at bounding box center [361, 141] width 52 height 14
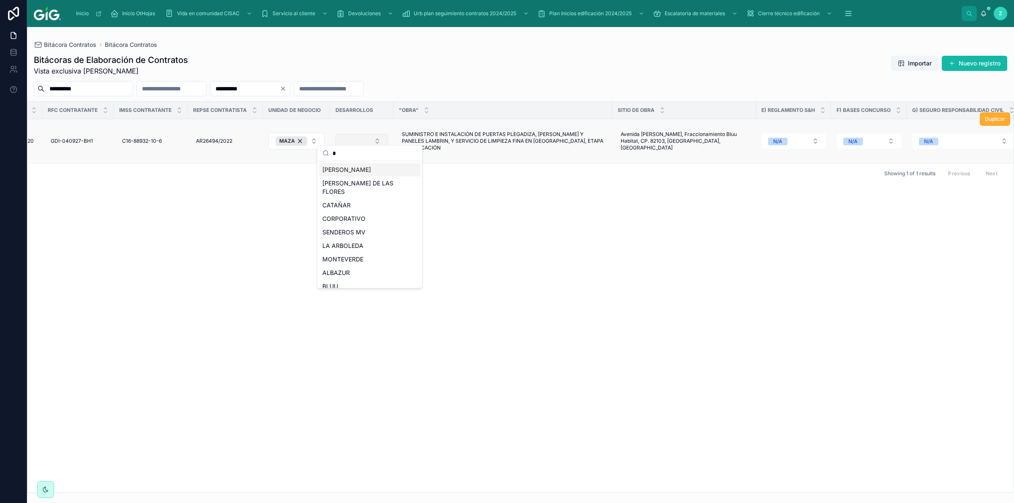
type input "**"
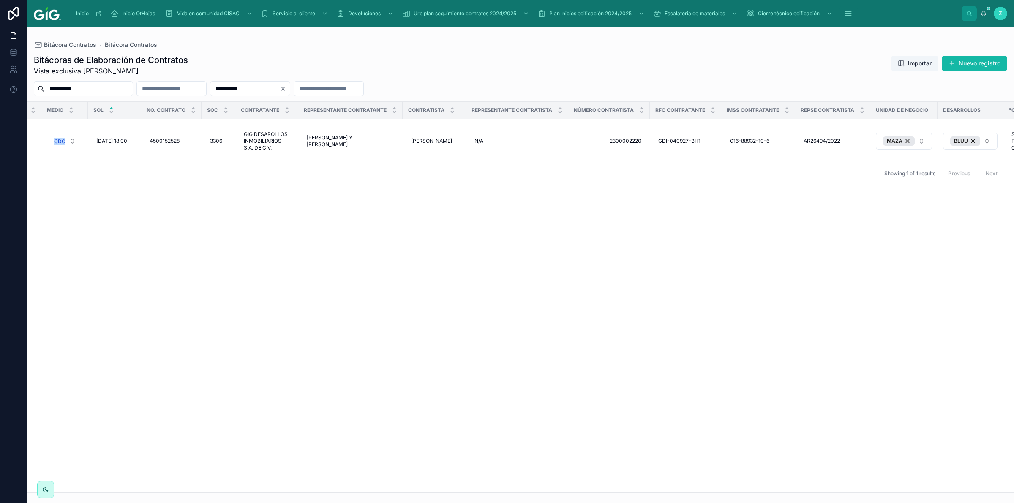
scroll to position [0, 166]
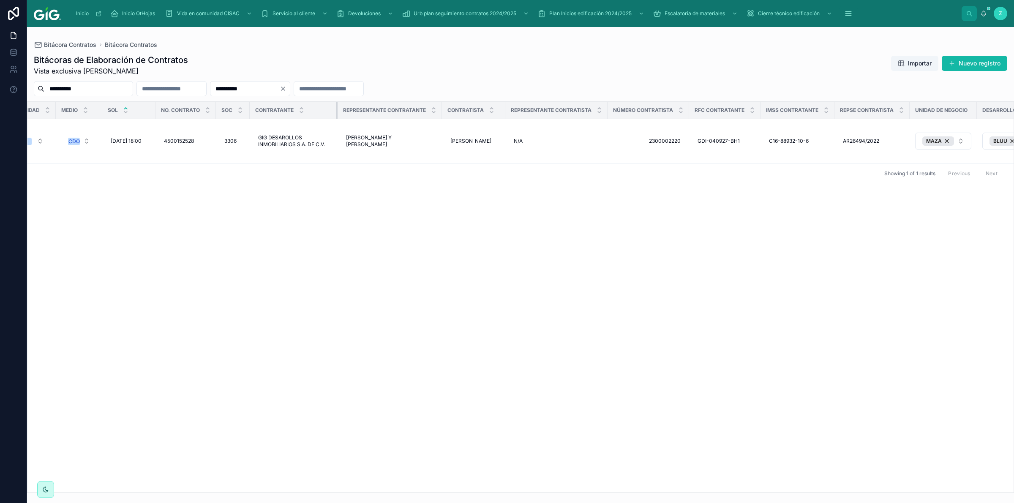
drag, startPoint x: 311, startPoint y: 111, endPoint x: 336, endPoint y: 111, distance: 24.9
click at [336, 111] on div at bounding box center [337, 110] width 3 height 17
drag, startPoint x: 511, startPoint y: 114, endPoint x: 540, endPoint y: 114, distance: 28.7
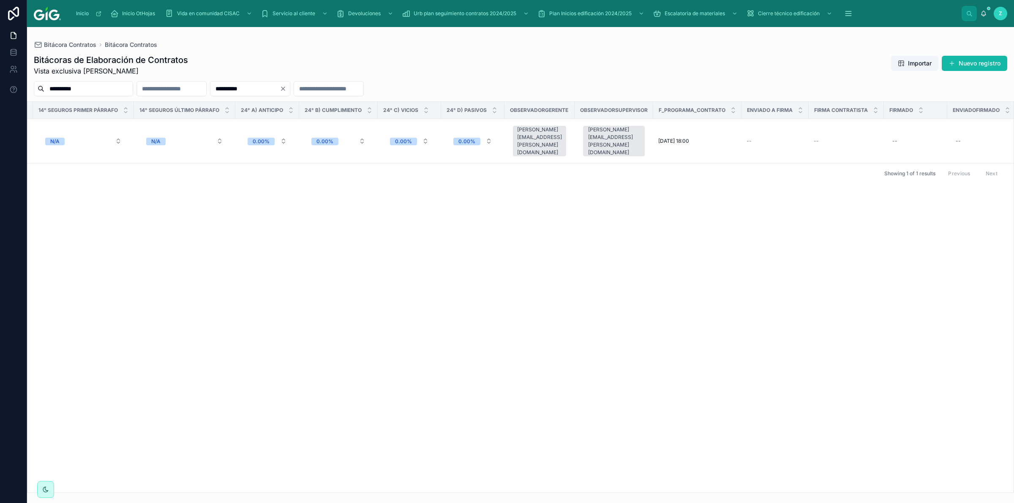
scroll to position [0, 3422]
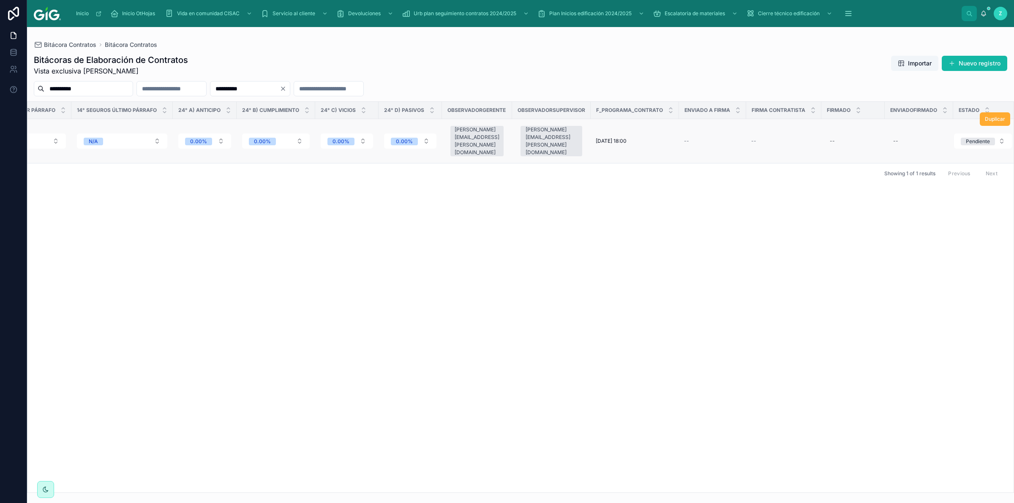
click at [684, 138] on div "--" at bounding box center [712, 141] width 57 height 7
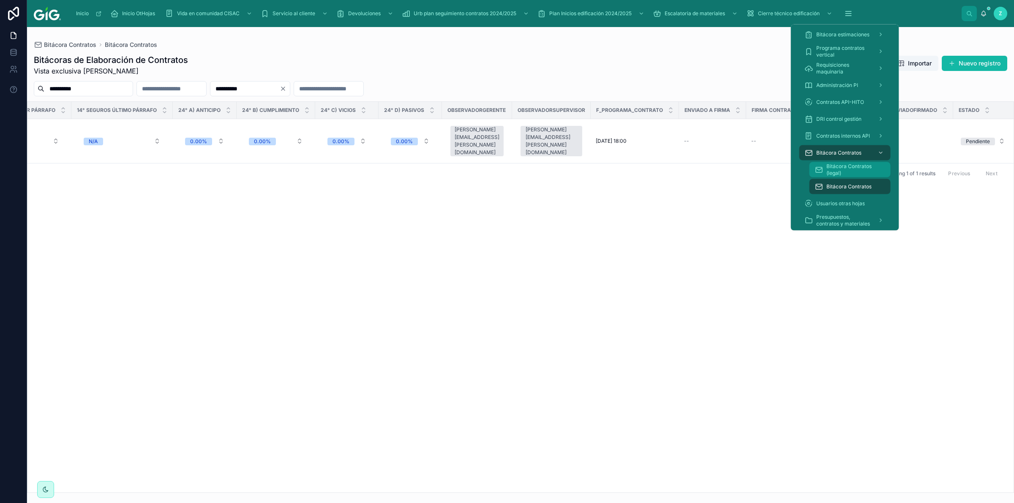
click at [856, 165] on span "Bitácora Contratos (legal)" at bounding box center [854, 170] width 56 height 14
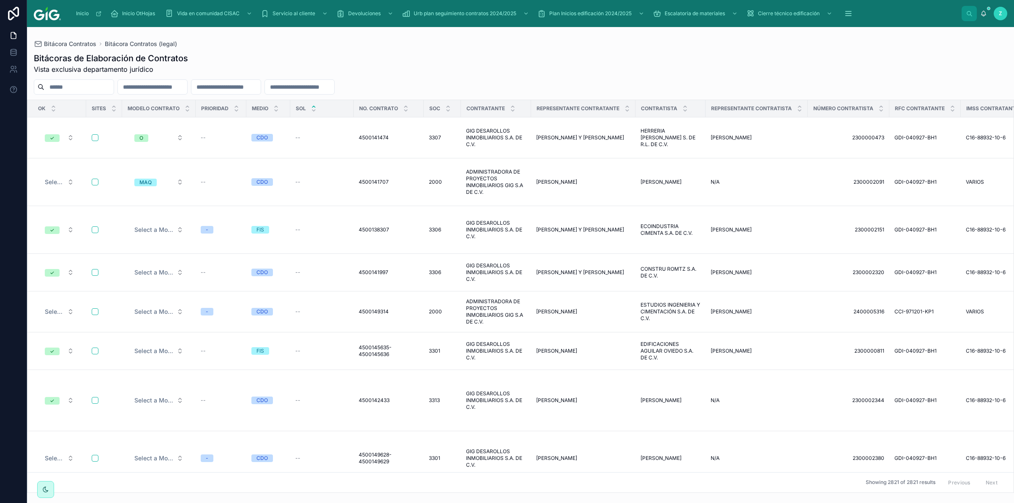
click at [261, 86] on input "text" at bounding box center [225, 87] width 69 height 12
type input "**********"
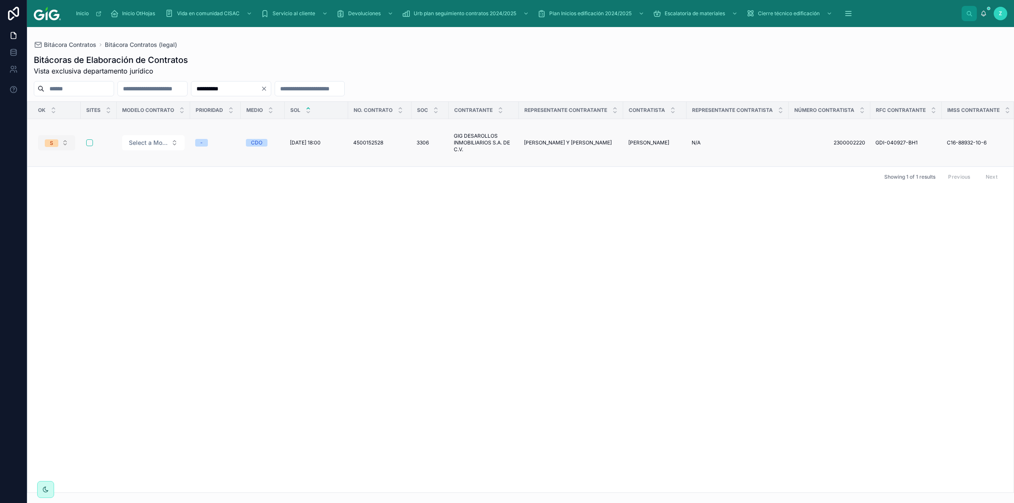
click at [51, 141] on div "S" at bounding box center [51, 143] width 3 height 8
click at [32, 234] on div "✓" at bounding box center [56, 236] width 101 height 13
click at [147, 144] on span "Select a Modelo contrato" at bounding box center [149, 143] width 39 height 8
click at [132, 277] on div "O" at bounding box center [153, 274] width 101 height 13
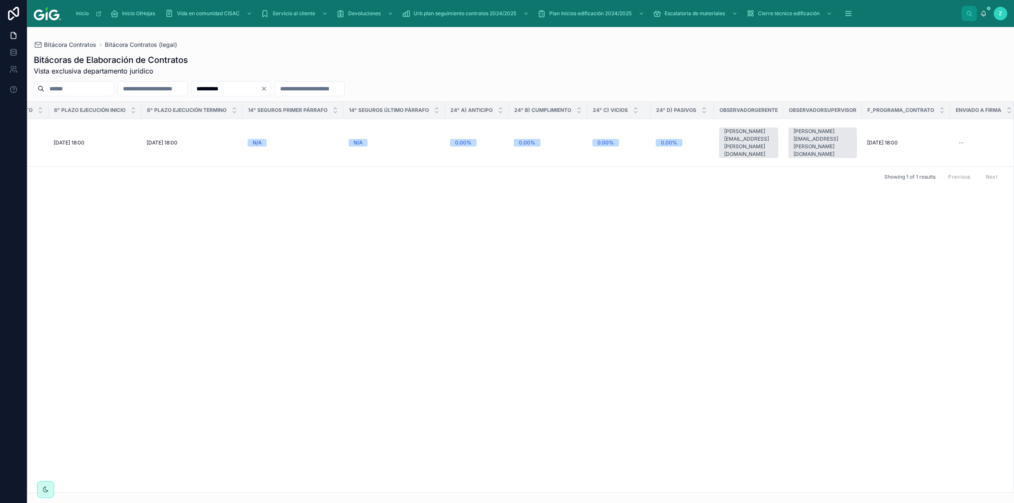
scroll to position [0, 3169]
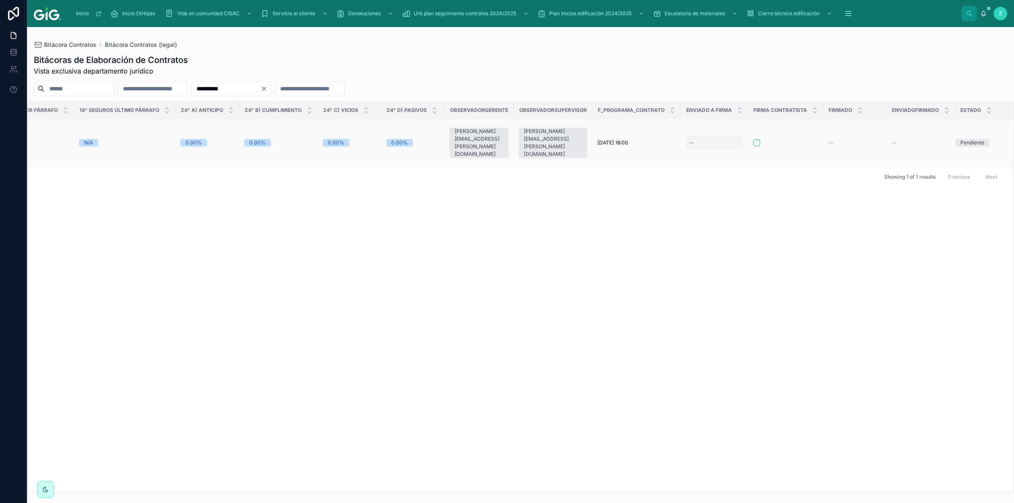
click at [691, 142] on div "--" at bounding box center [714, 143] width 57 height 14
click at [677, 223] on button "1" at bounding box center [677, 221] width 15 height 15
type input "**********"
click at [865, 209] on div "OK Sites Modelo contrato Prioridad Medio SOL No. Contrato Soc Contratante Repre…" at bounding box center [520, 297] width 986 height 391
click at [695, 140] on div "--" at bounding box center [714, 143] width 57 height 14
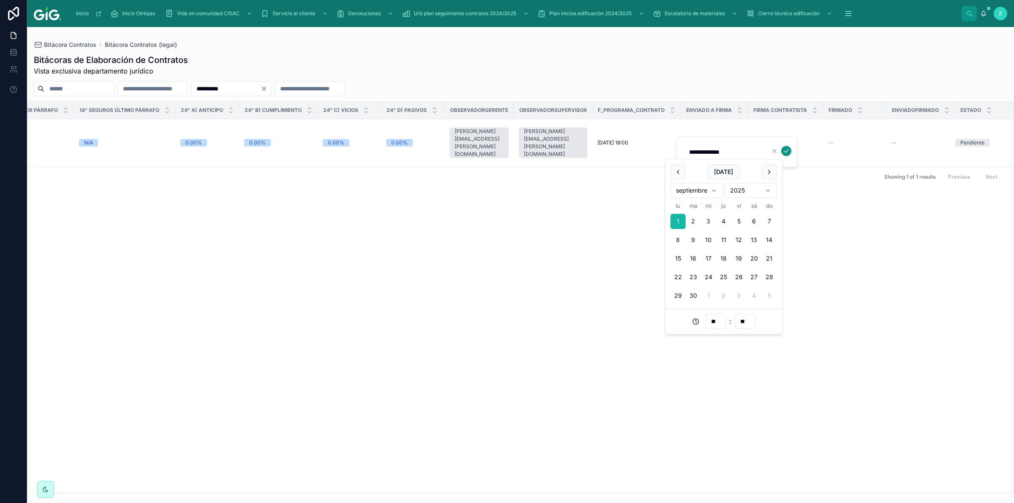
click at [784, 152] on icon "submit" at bounding box center [786, 151] width 7 height 7
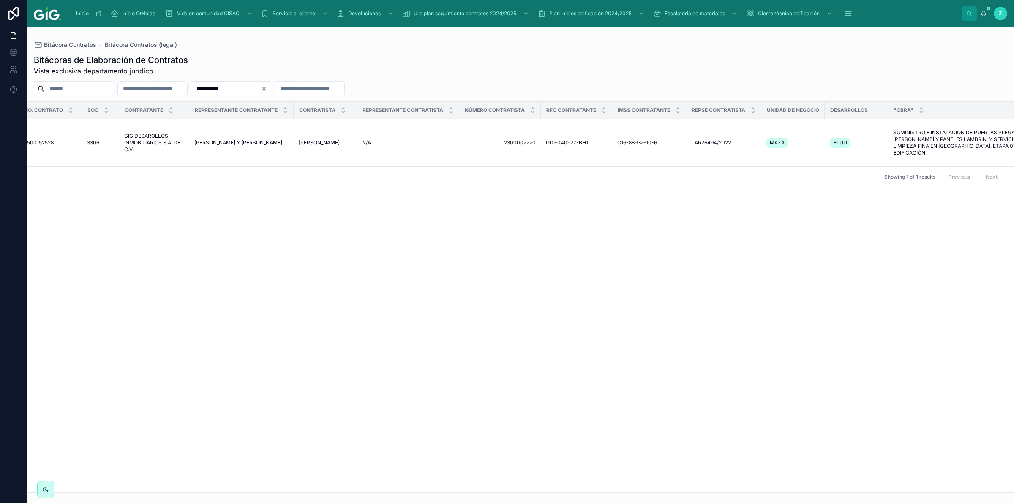
scroll to position [0, 318]
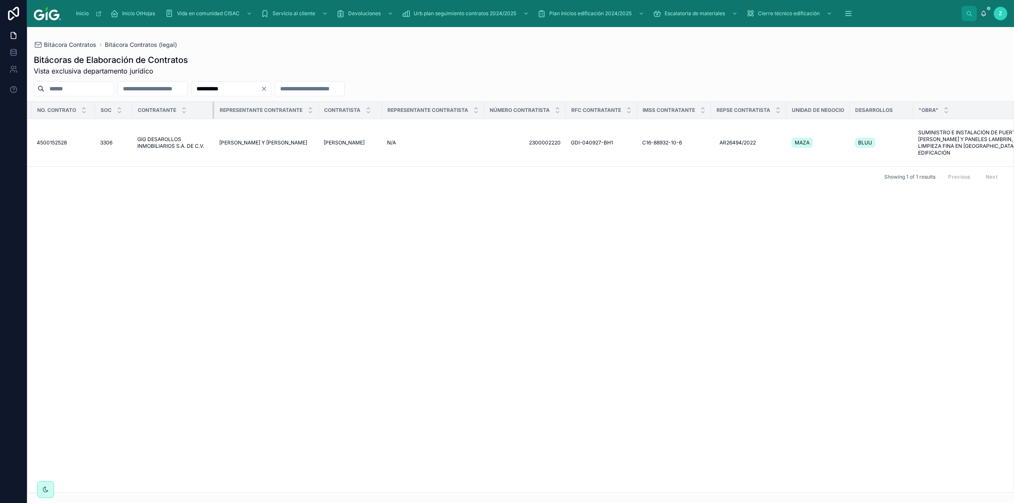
drag, startPoint x: 201, startPoint y: 112, endPoint x: 212, endPoint y: 112, distance: 11.8
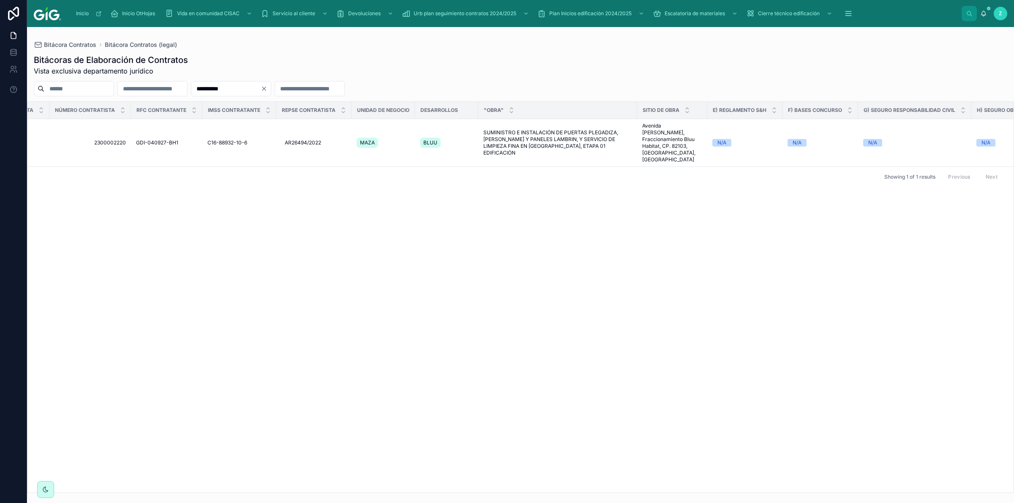
scroll to position [0, 0]
